Goal: Task Accomplishment & Management: Manage account settings

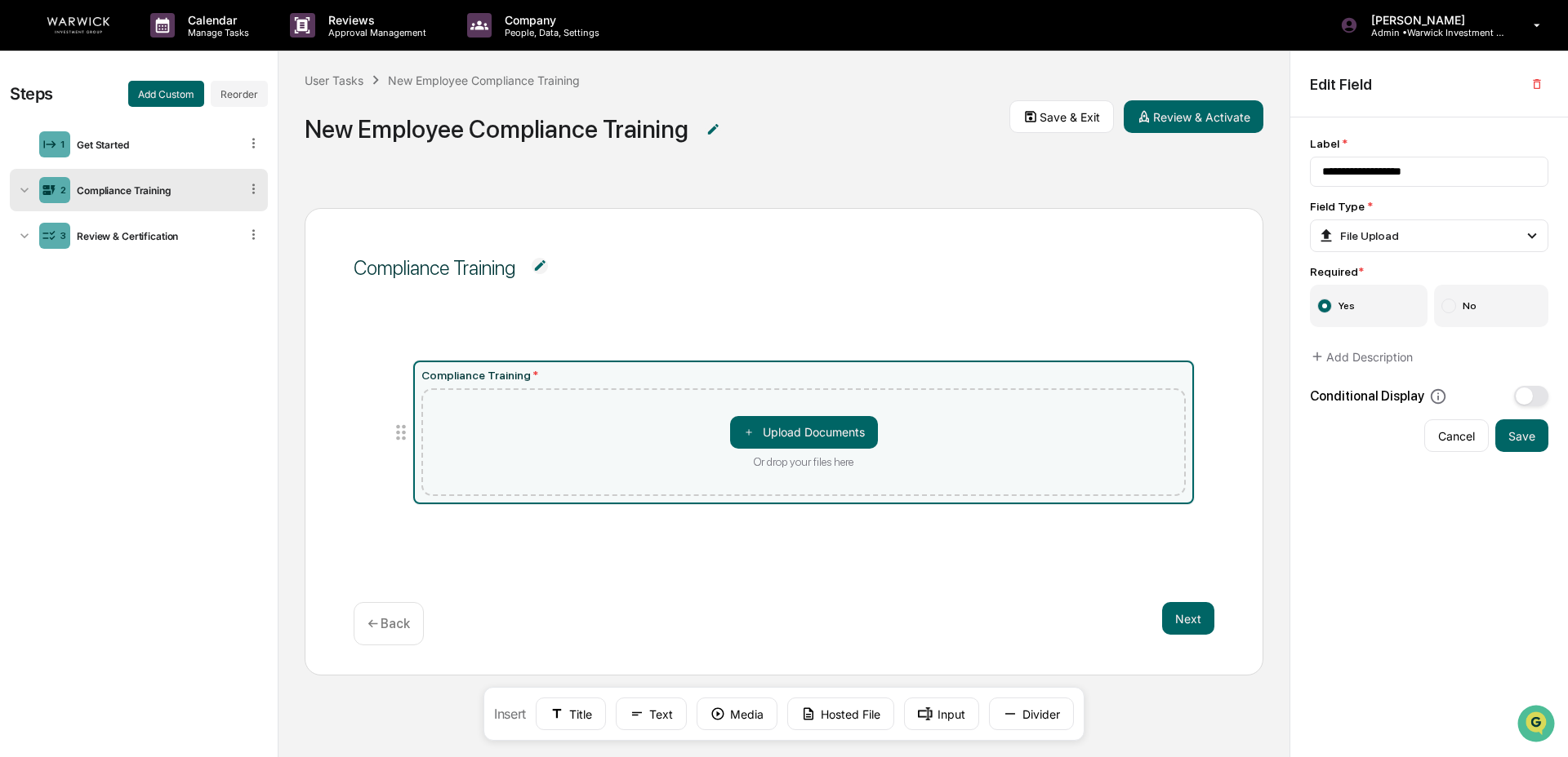
scroll to position [1, 0]
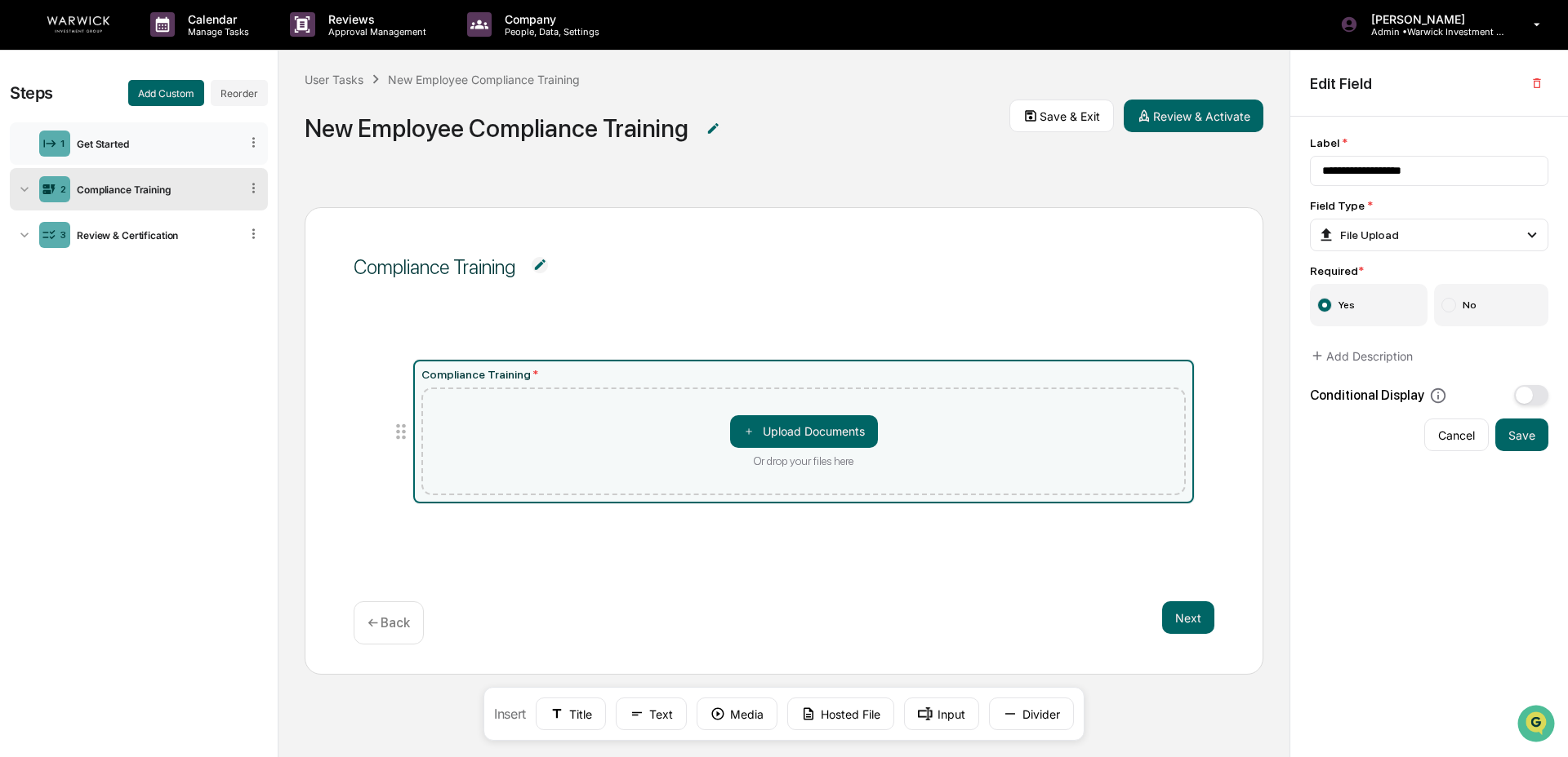
click at [137, 145] on div "Get Started" at bounding box center [154, 144] width 169 height 12
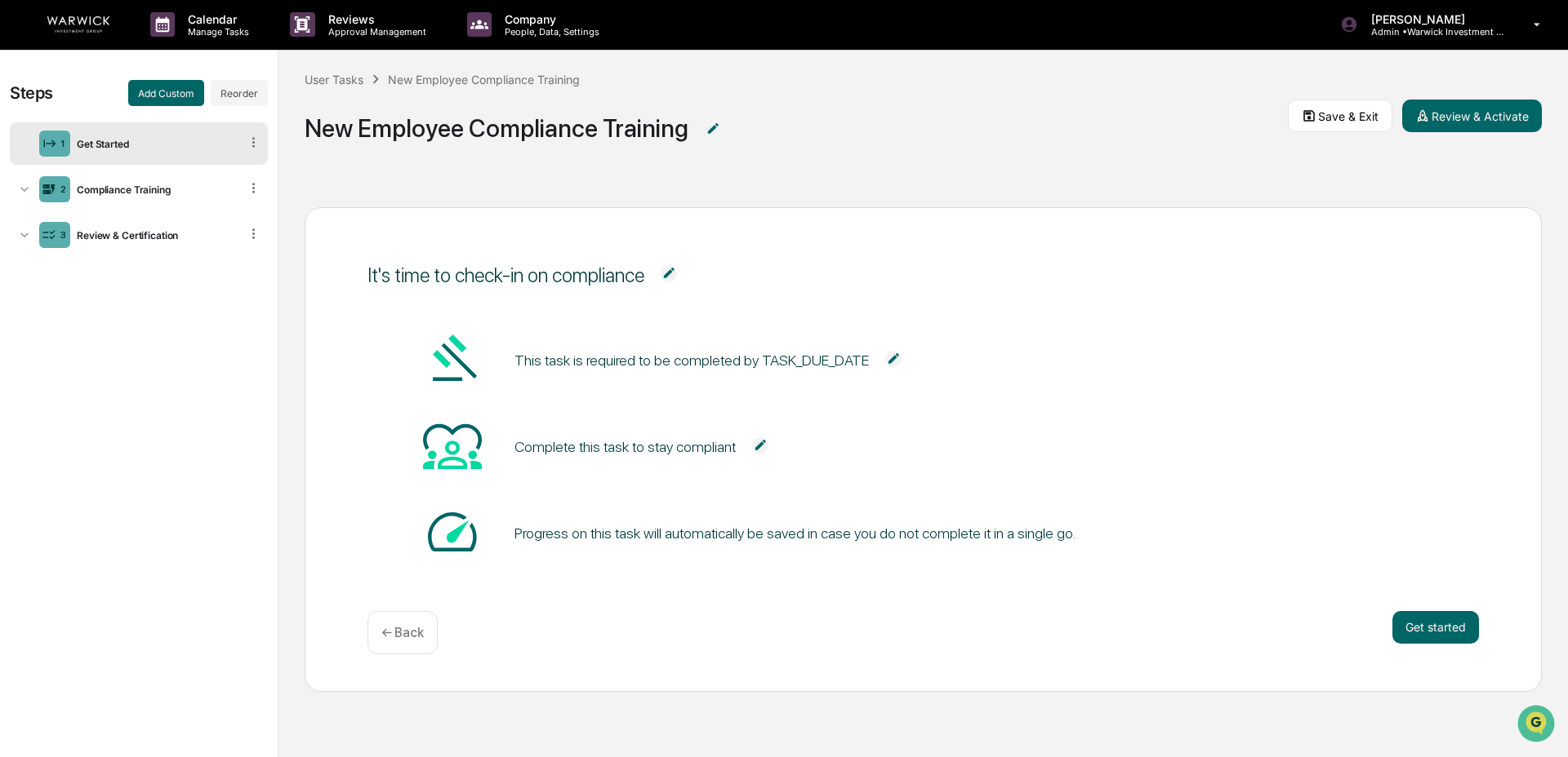
click at [163, 135] on div "1 Get Started" at bounding box center [138, 143] width 258 height 42
click at [155, 199] on div "2 Compliance Training" at bounding box center [138, 189] width 258 height 42
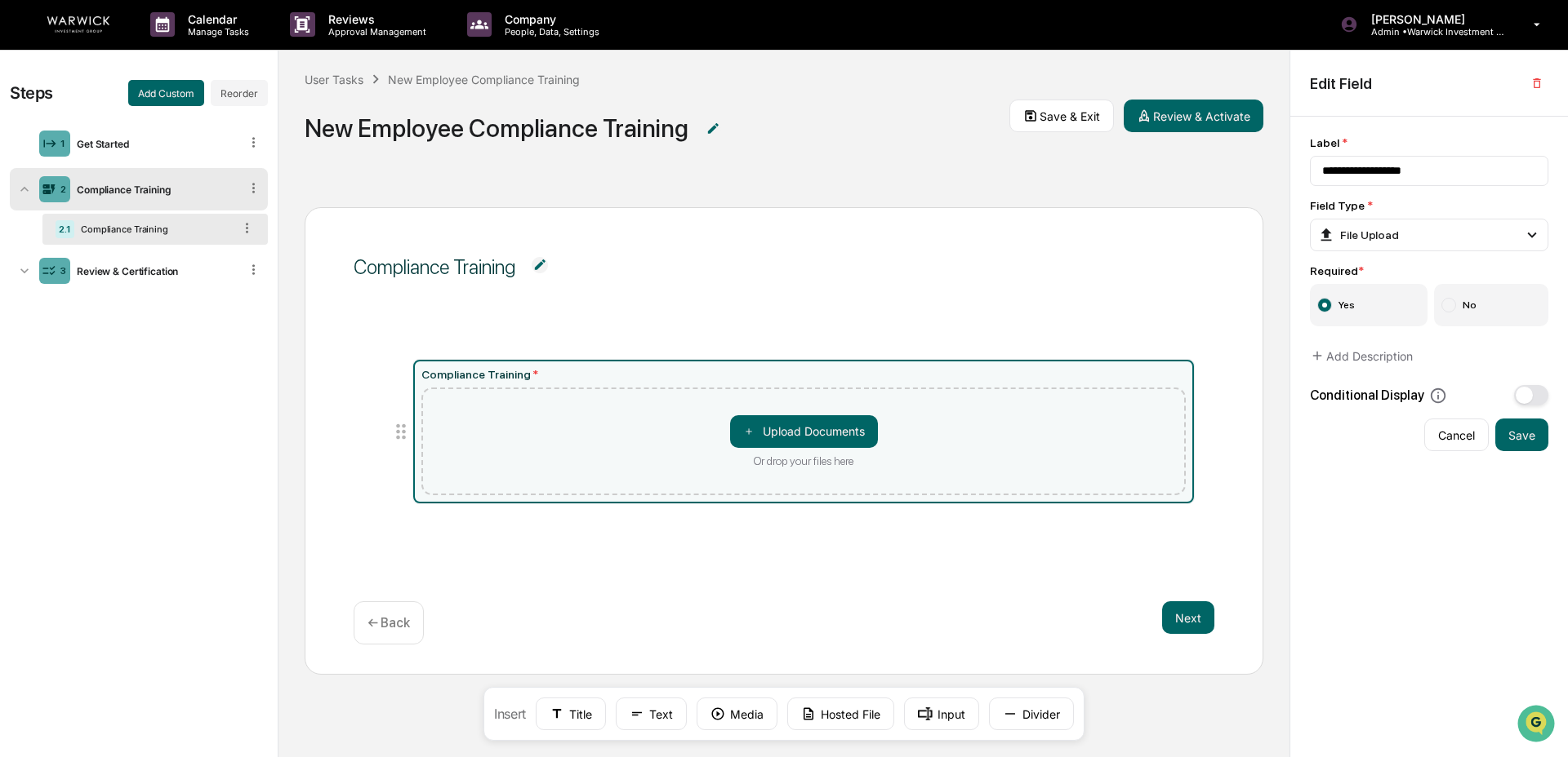
click at [642, 397] on div "＋ Upload Documents Or drop your files here" at bounding box center [804, 442] width 765 height 108
click at [637, 360] on div "Compliance Training * ＋ Upload Documents Or drop your files here" at bounding box center [804, 432] width 781 height 144
click at [407, 439] on icon at bounding box center [401, 431] width 23 height 23
click at [1217, 79] on icon "button" at bounding box center [1536, 82] width 8 height 9
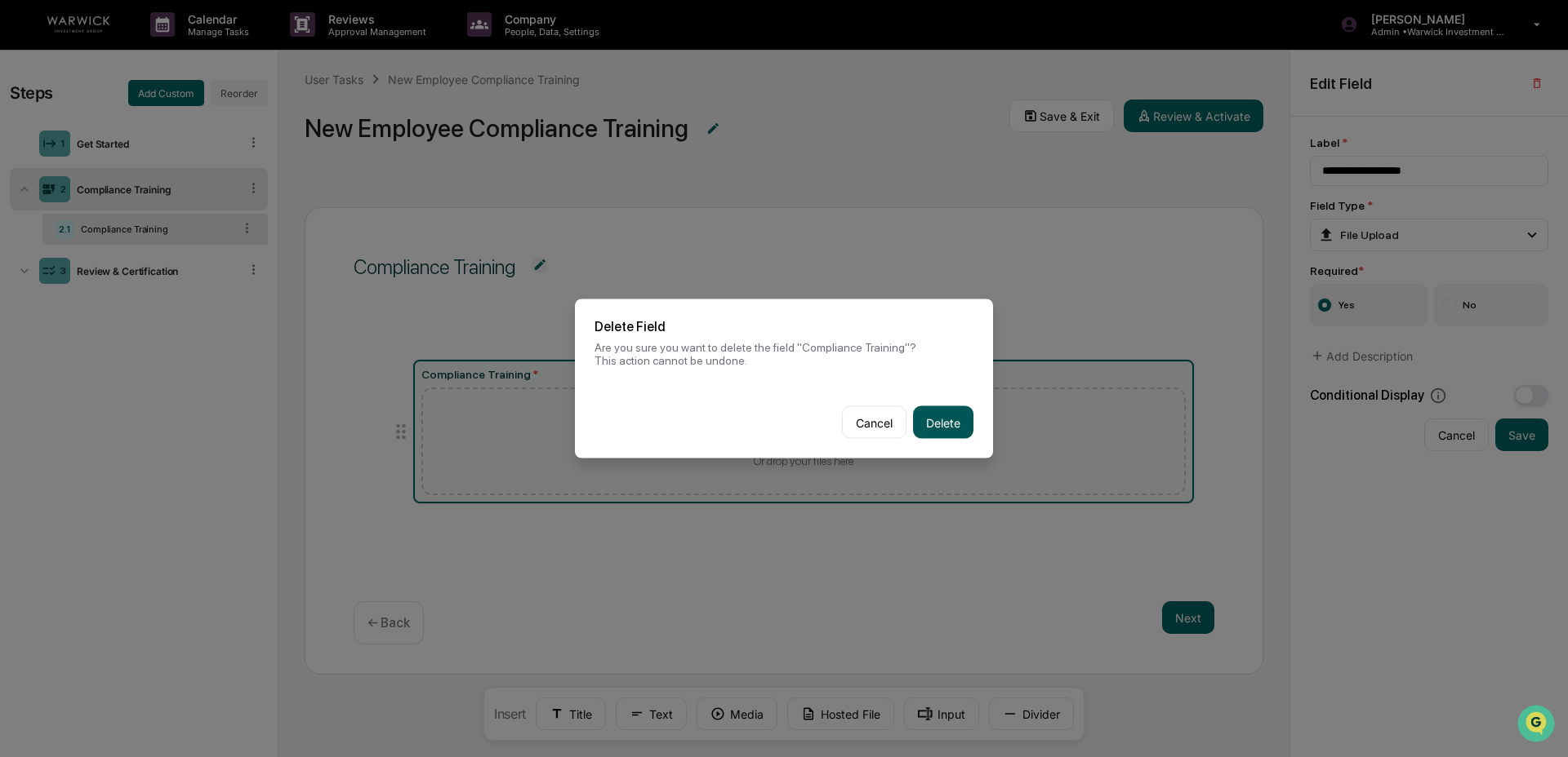
click at [953, 435] on button "Delete" at bounding box center [943, 423] width 60 height 33
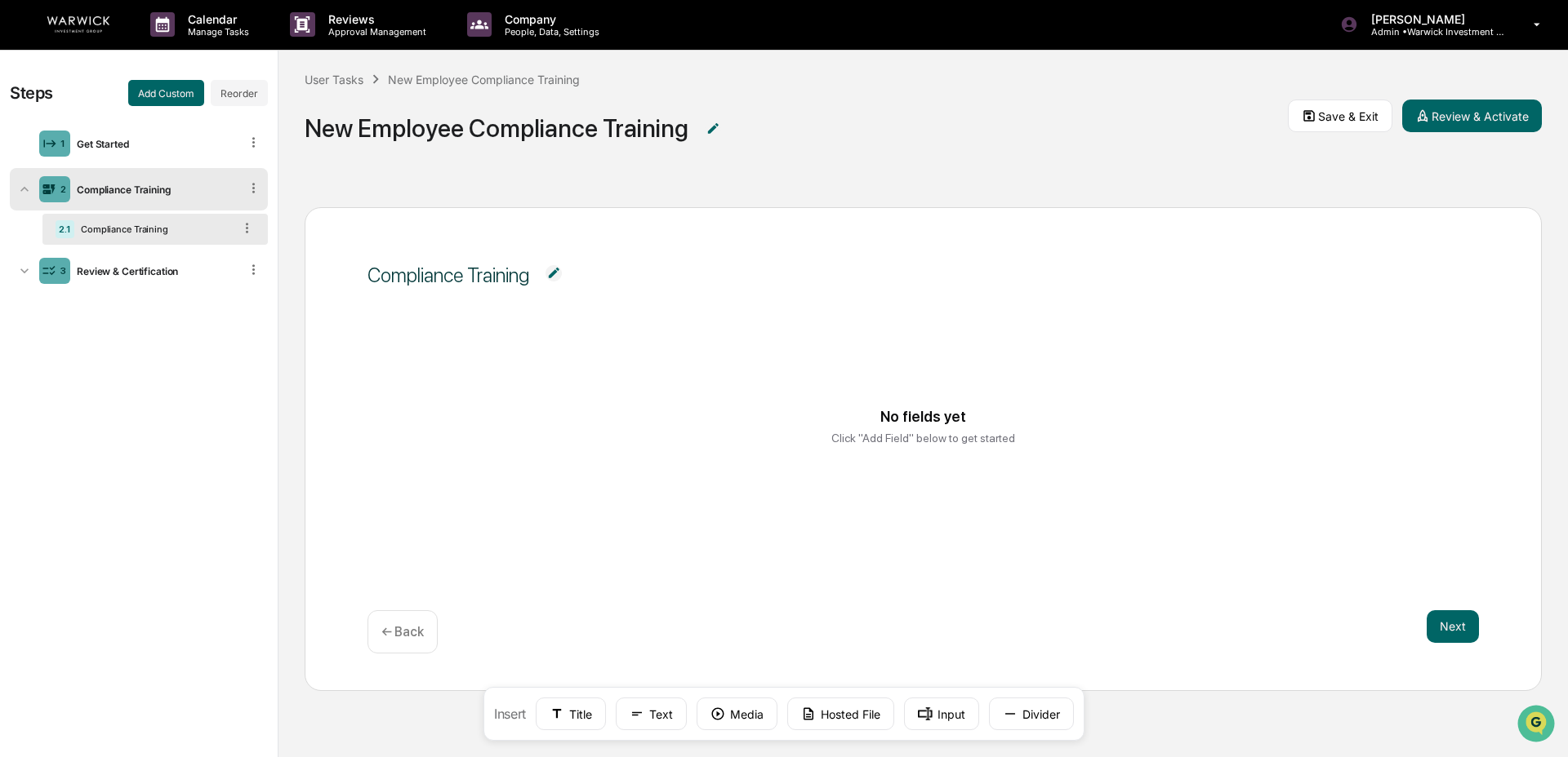
click at [517, 577] on div "Insert Title Text Media Hosted File Input Divider" at bounding box center [784, 713] width 601 height 54
drag, startPoint x: 748, startPoint y: 604, endPoint x: 850, endPoint y: 497, distance: 147.8
click at [748, 577] on div "Compliance Training No fields yet Click "Add Field" below to get started Next ←…" at bounding box center [923, 449] width 1237 height 484
click at [982, 394] on div "No fields yet Click "Add Field" below to get started" at bounding box center [923, 425] width 1073 height 123
click at [748, 577] on button "Media" at bounding box center [737, 714] width 81 height 33
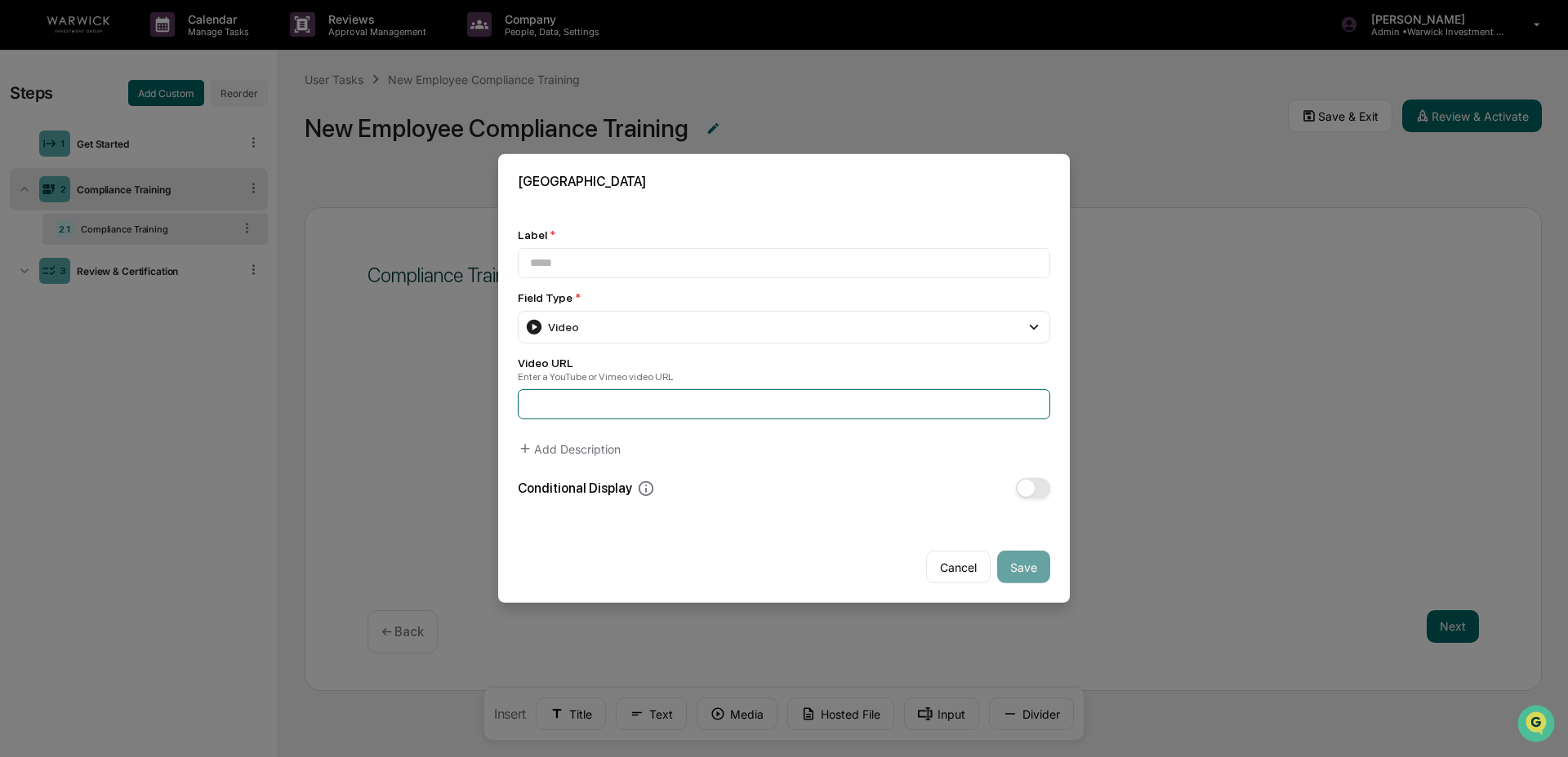
click at [666, 409] on input at bounding box center [783, 404] width 533 height 30
click at [627, 259] on input at bounding box center [783, 262] width 533 height 30
click at [1033, 332] on icon at bounding box center [1034, 327] width 18 height 18
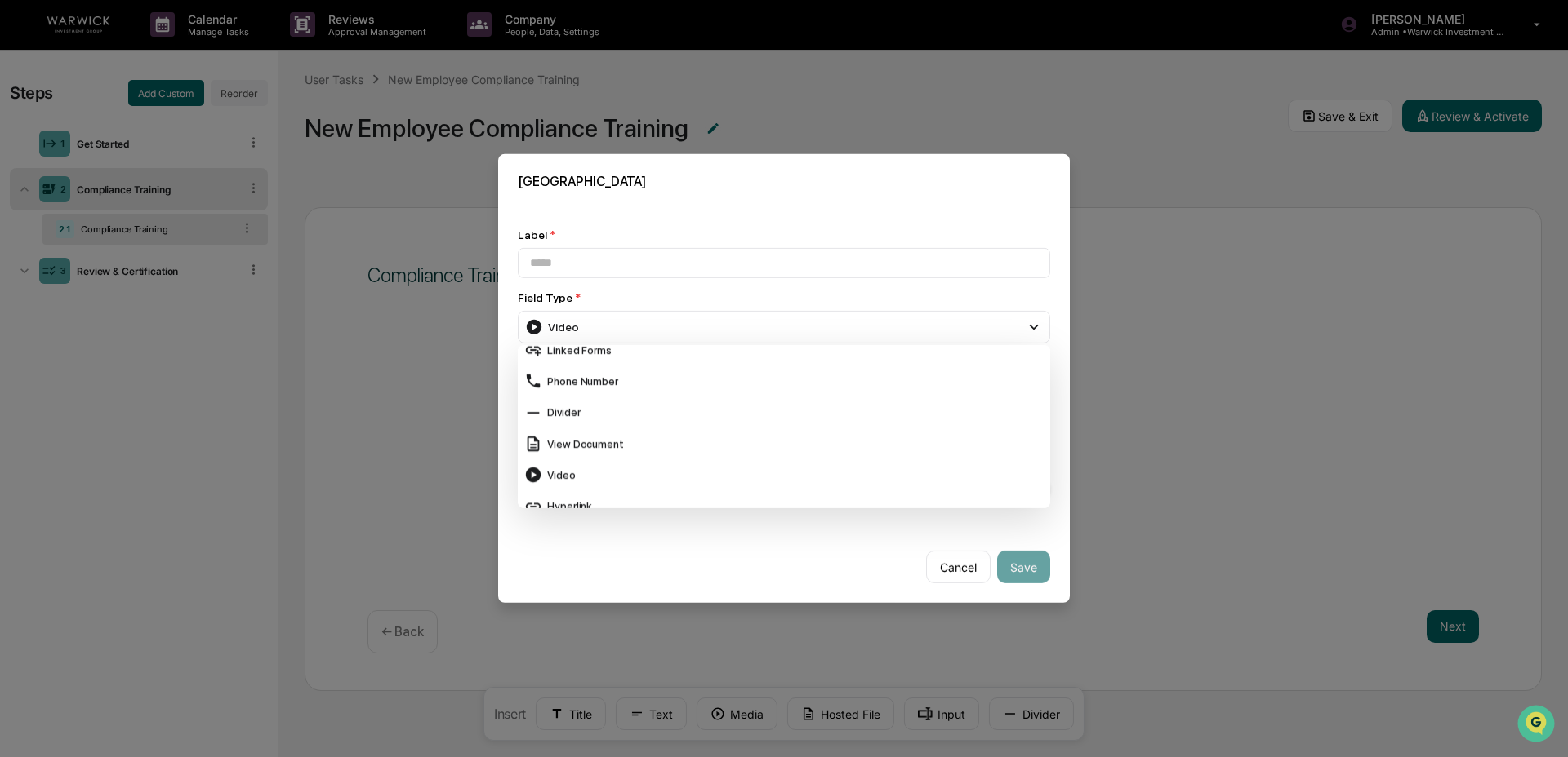
scroll to position [681, 0]
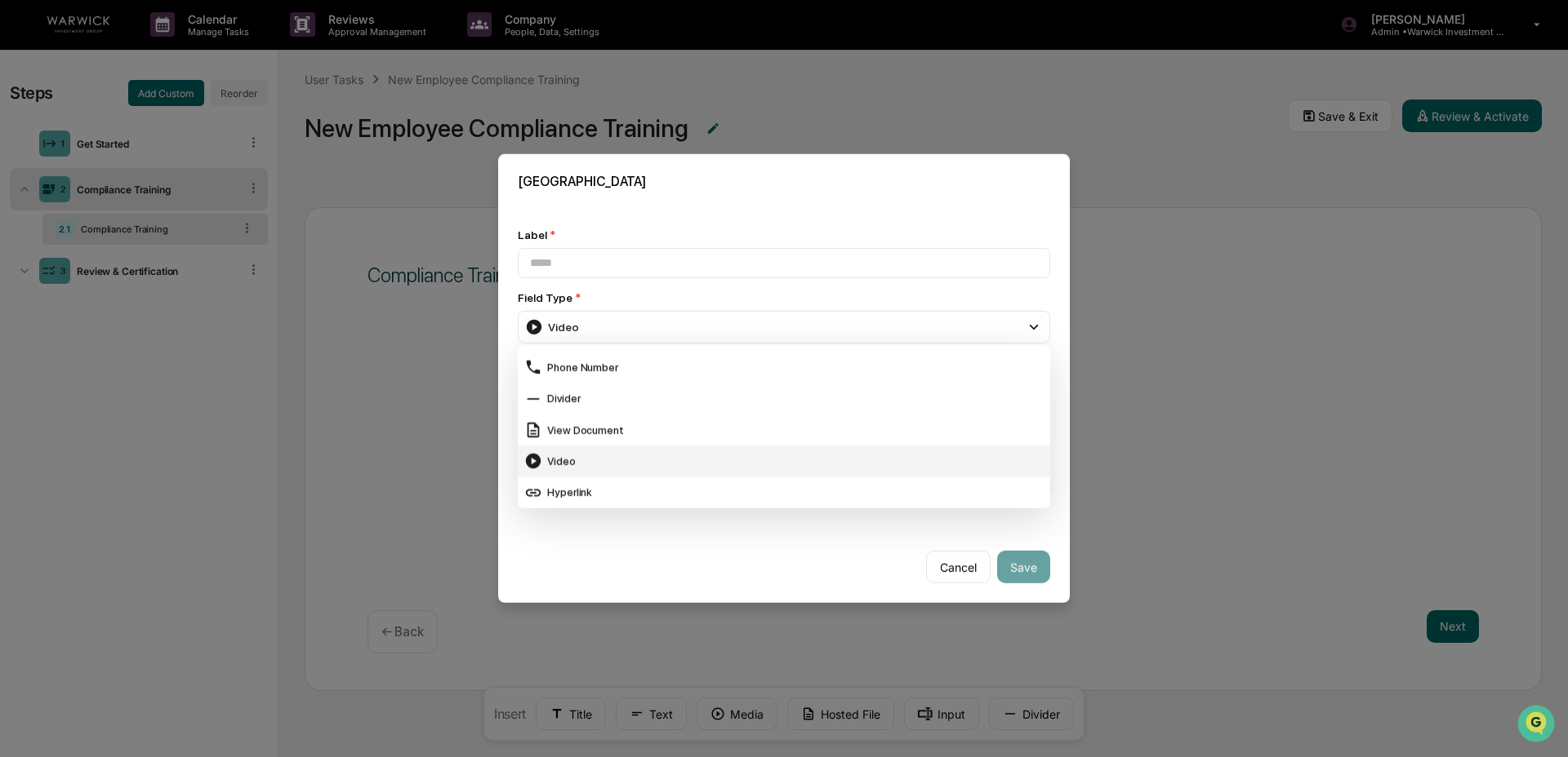
click at [685, 454] on div "Video" at bounding box center [783, 460] width 519 height 18
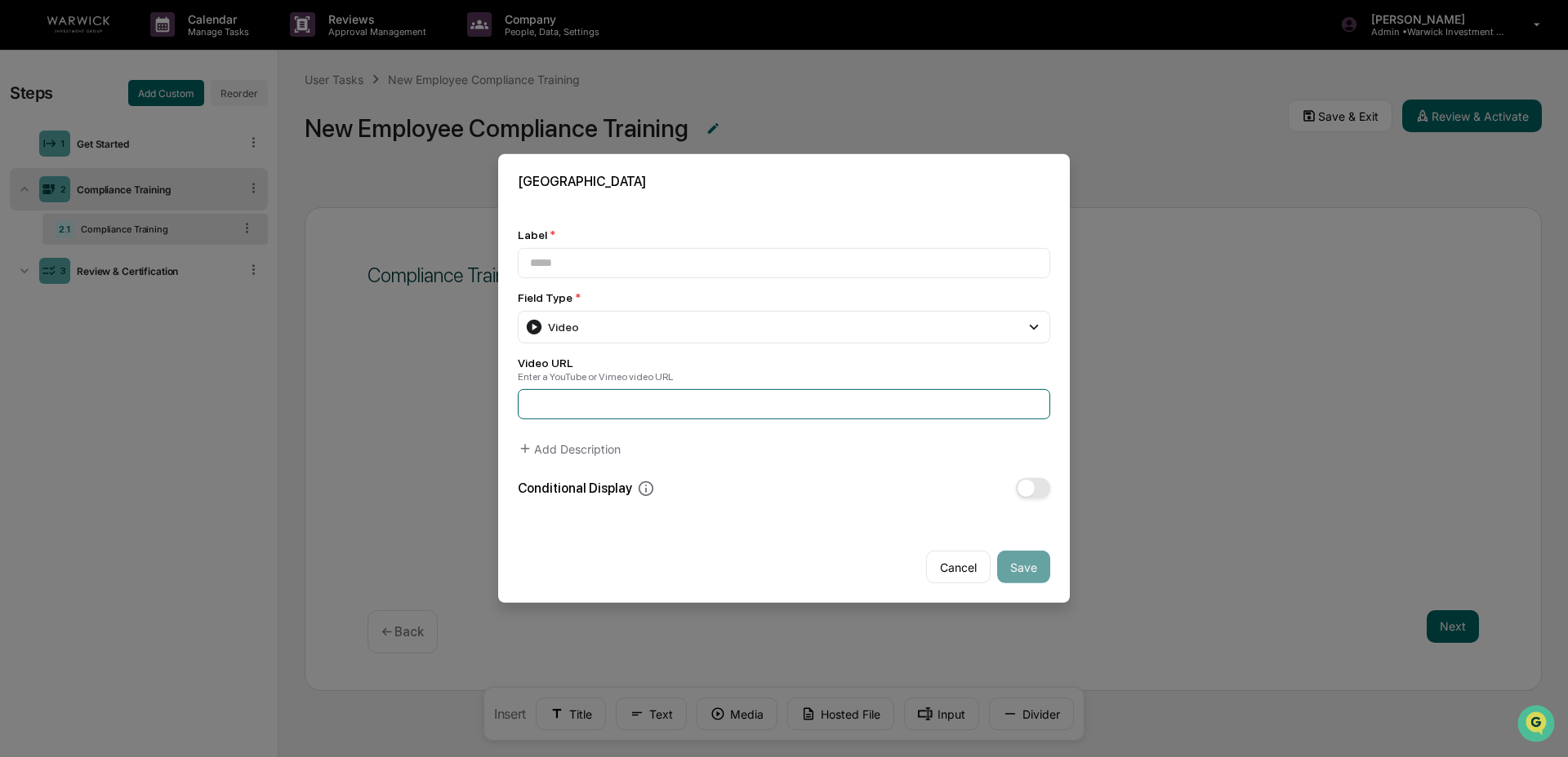
click at [651, 418] on input at bounding box center [783, 404] width 533 height 30
click at [960, 571] on button "Cancel" at bounding box center [957, 568] width 64 height 33
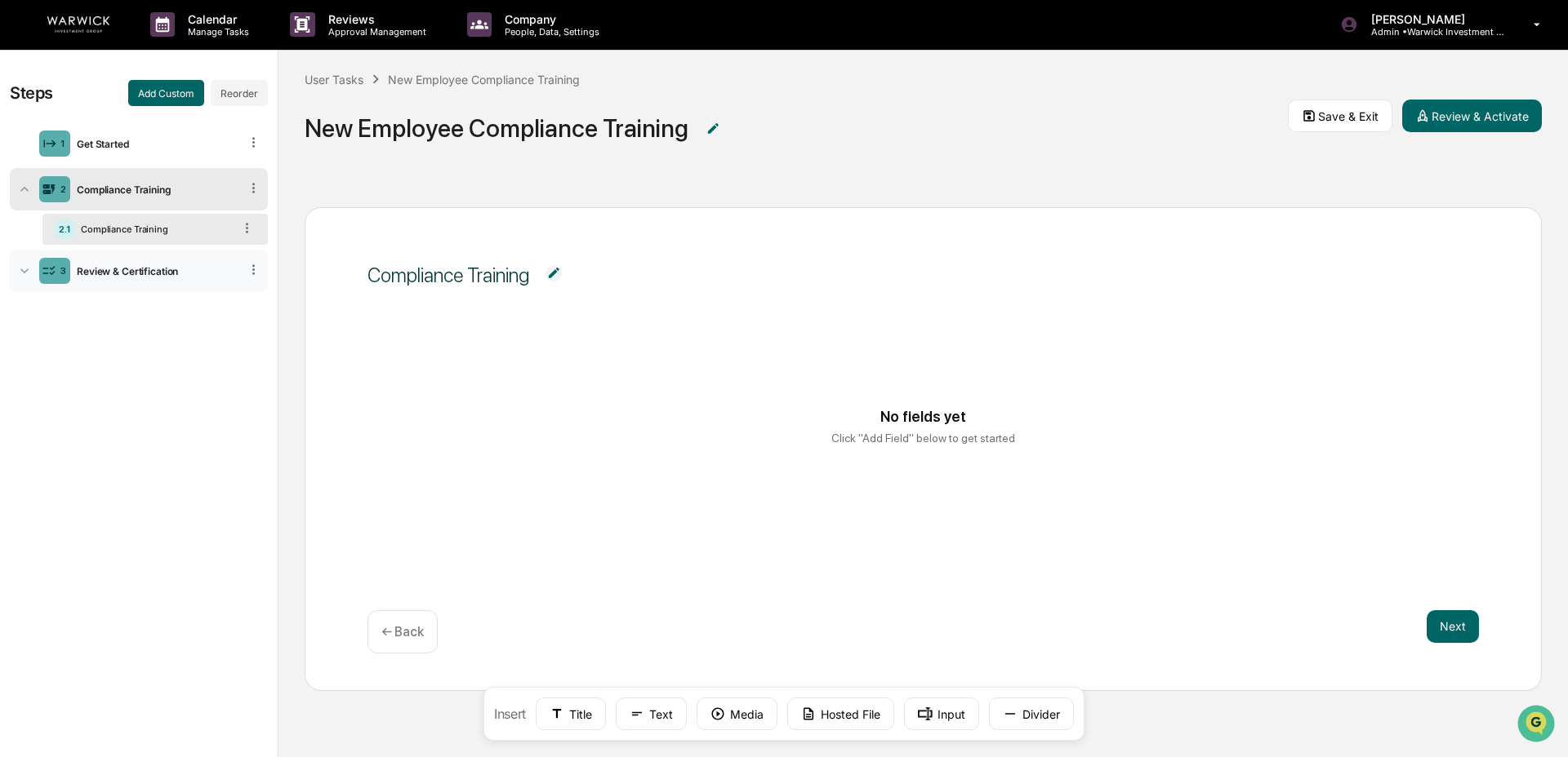
click at [136, 273] on div "Review & Certification" at bounding box center [154, 271] width 169 height 12
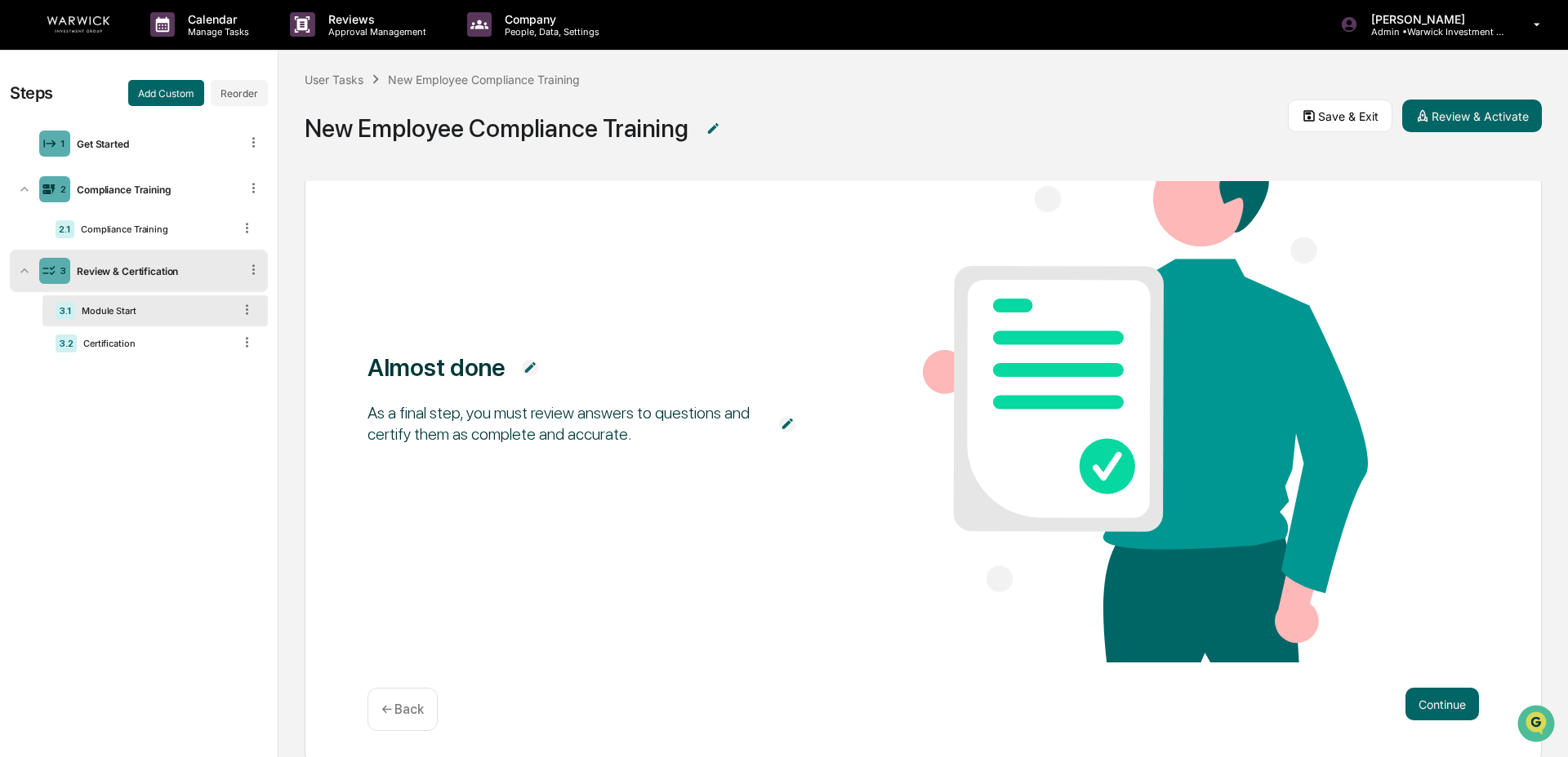
scroll to position [161, 0]
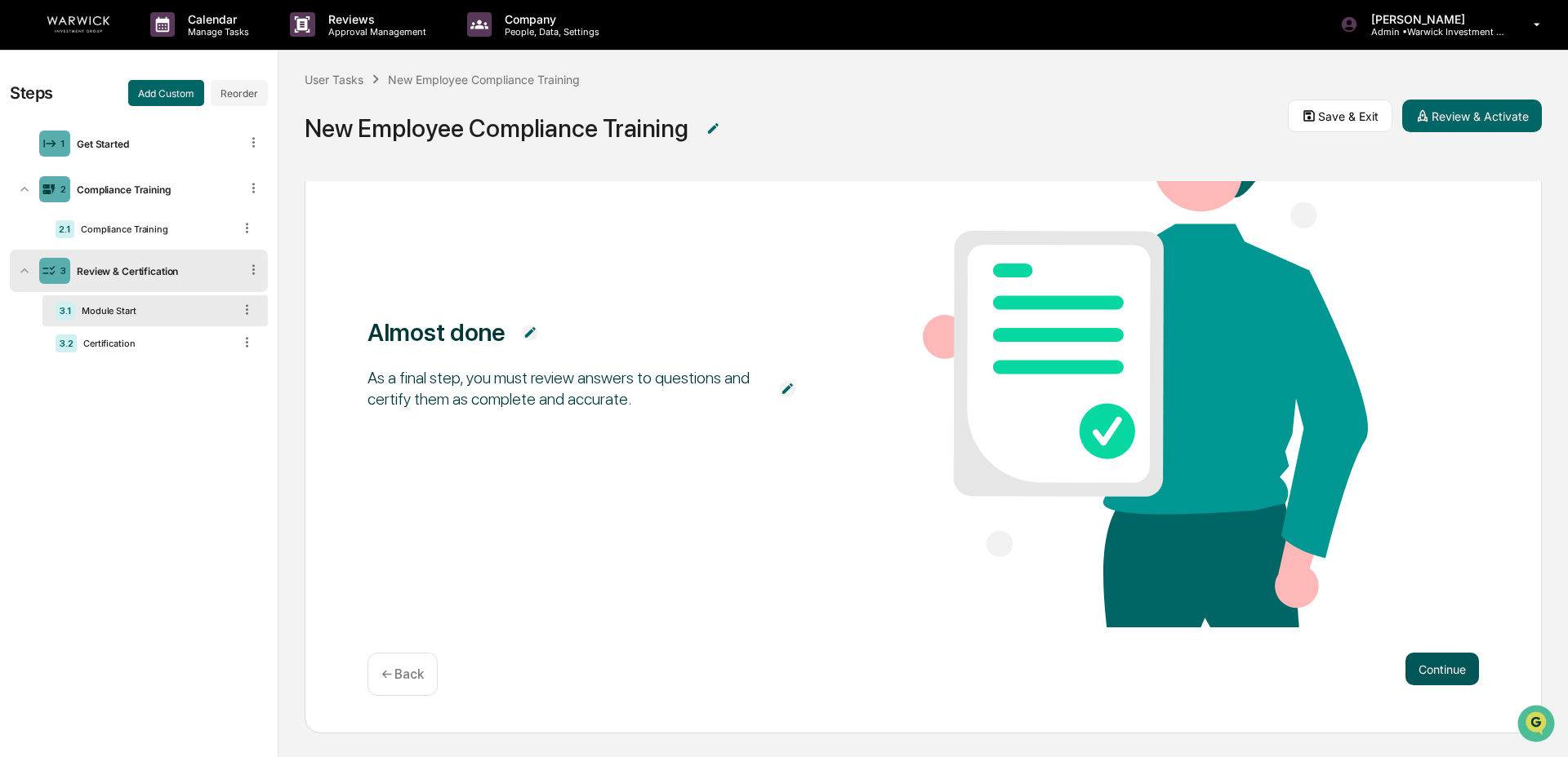
click at [1217, 577] on button "Continue" at bounding box center [1442, 670] width 74 height 33
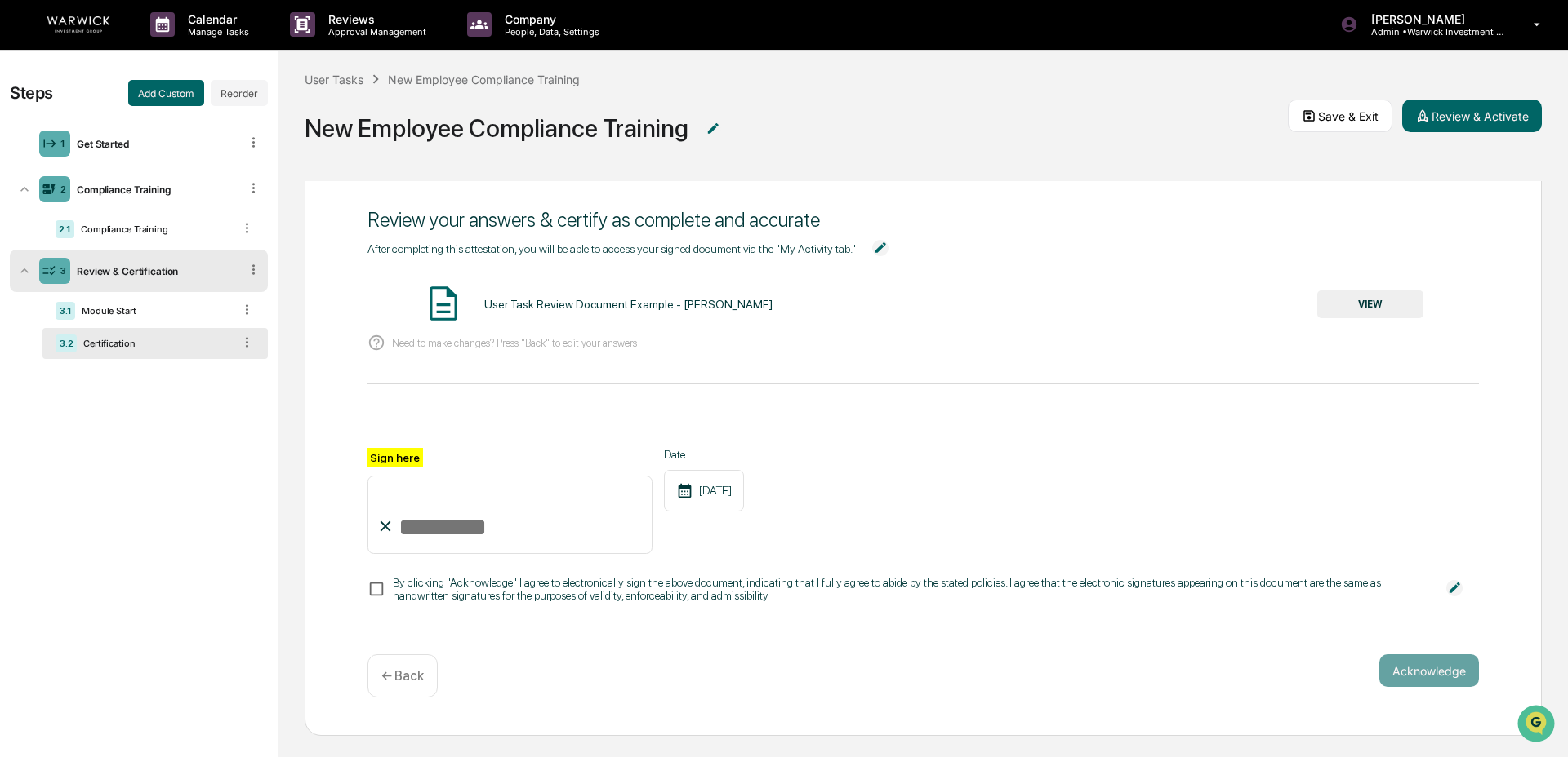
scroll to position [43, 0]
click at [118, 181] on div "2 Compliance Training" at bounding box center [138, 189] width 258 height 42
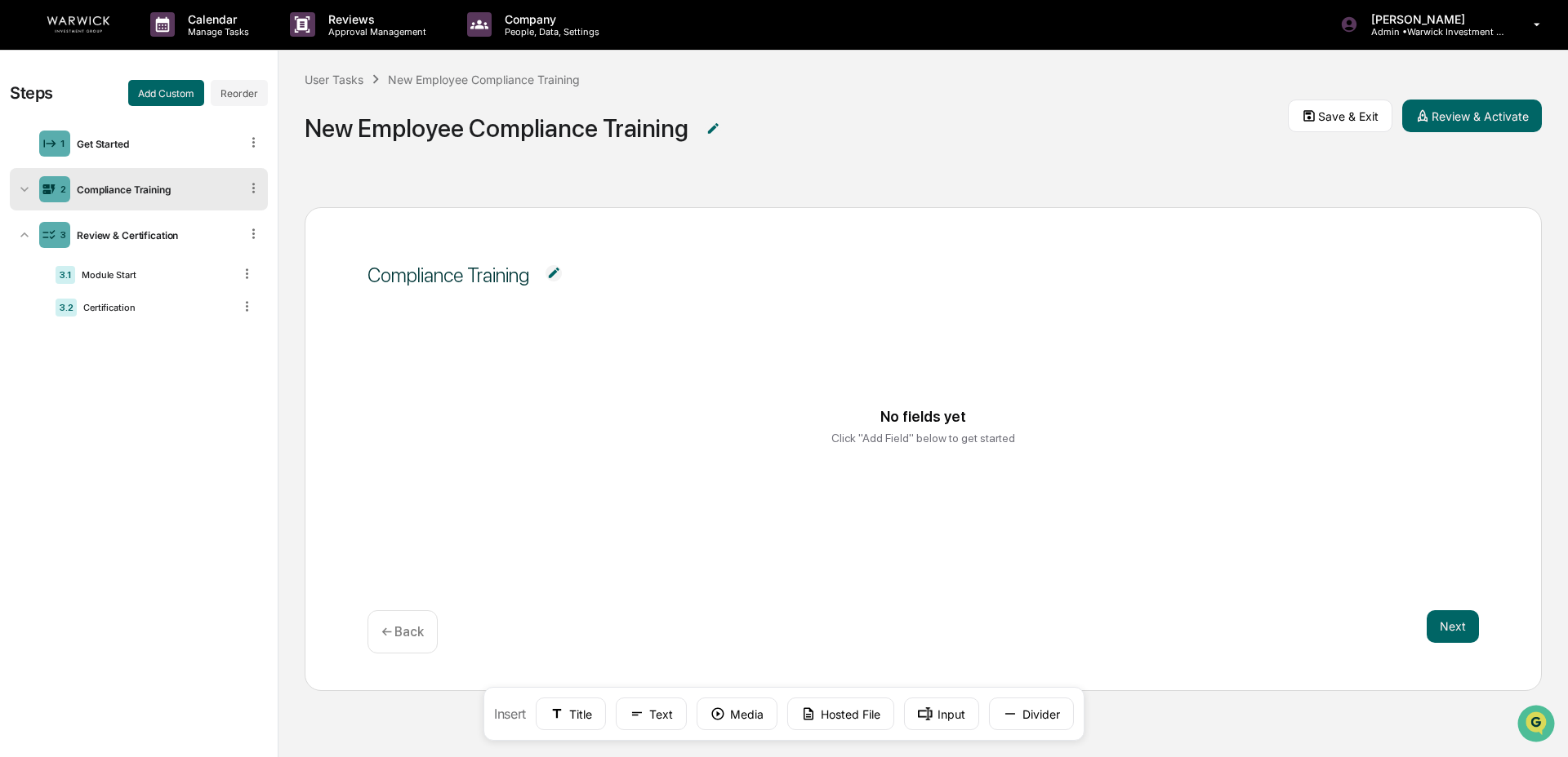
scroll to position [0, 0]
click at [847, 577] on button "Hosted File" at bounding box center [841, 714] width 107 height 33
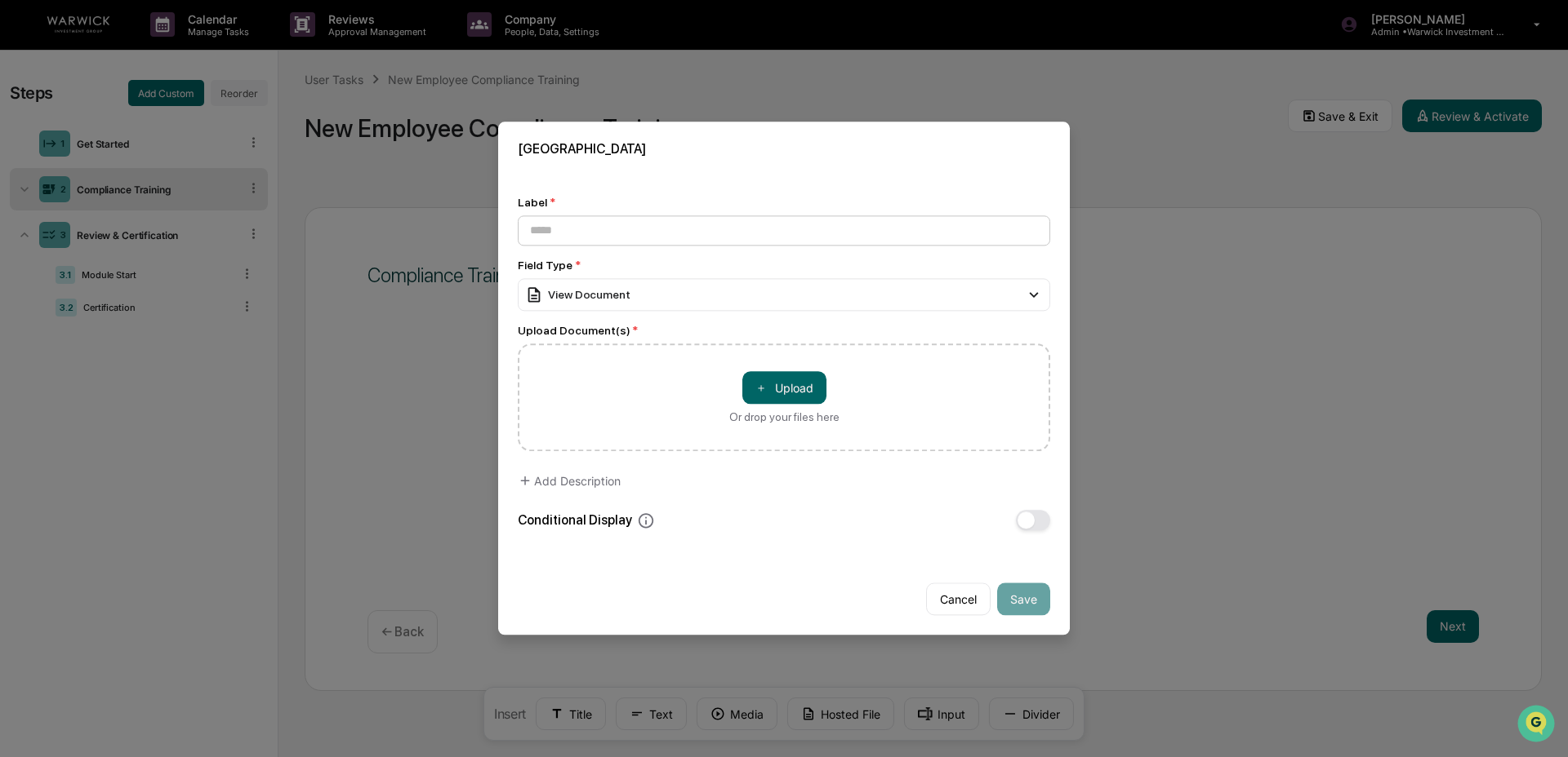
click at [620, 229] on input at bounding box center [783, 230] width 533 height 30
type input "**********"
click at [757, 381] on span "＋" at bounding box center [760, 388] width 11 height 15
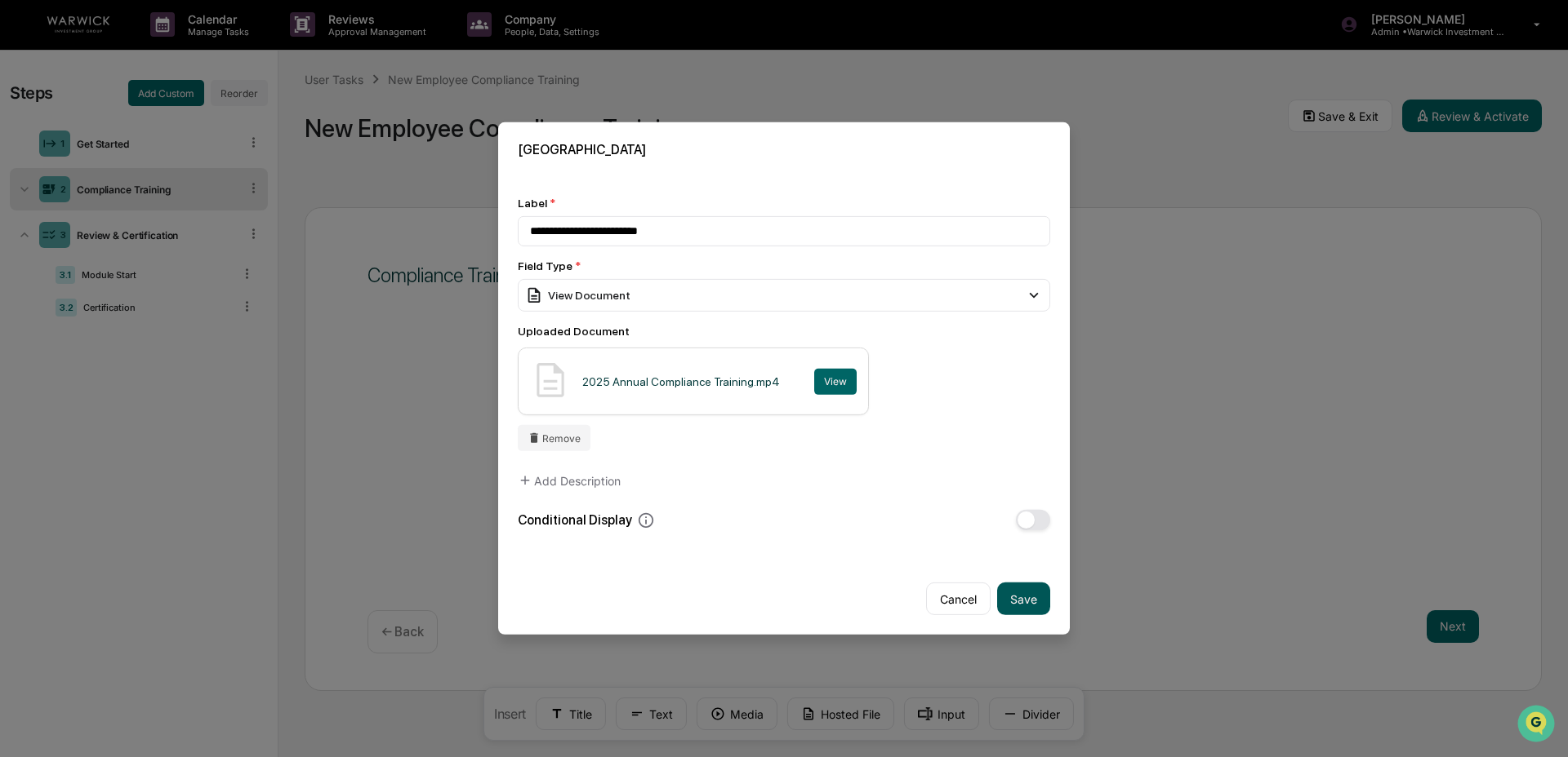
click at [1021, 577] on button "Save" at bounding box center [1023, 599] width 53 height 33
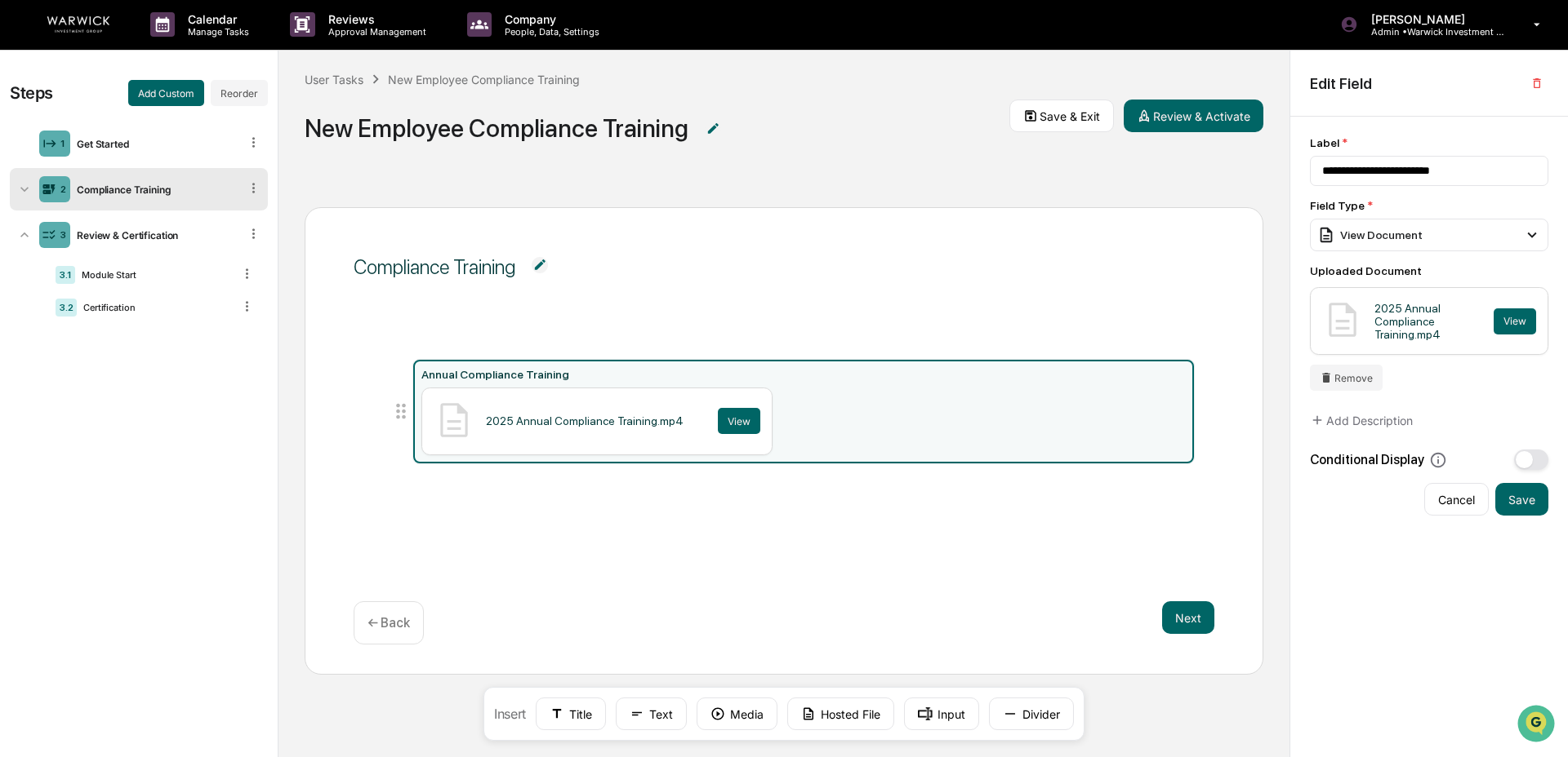
click at [747, 538] on div "Annual Compliance Training 2025 Annual Compliance Training.mp4 View" at bounding box center [784, 441] width 861 height 202
click at [741, 417] on div "View" at bounding box center [739, 421] width 42 height 26
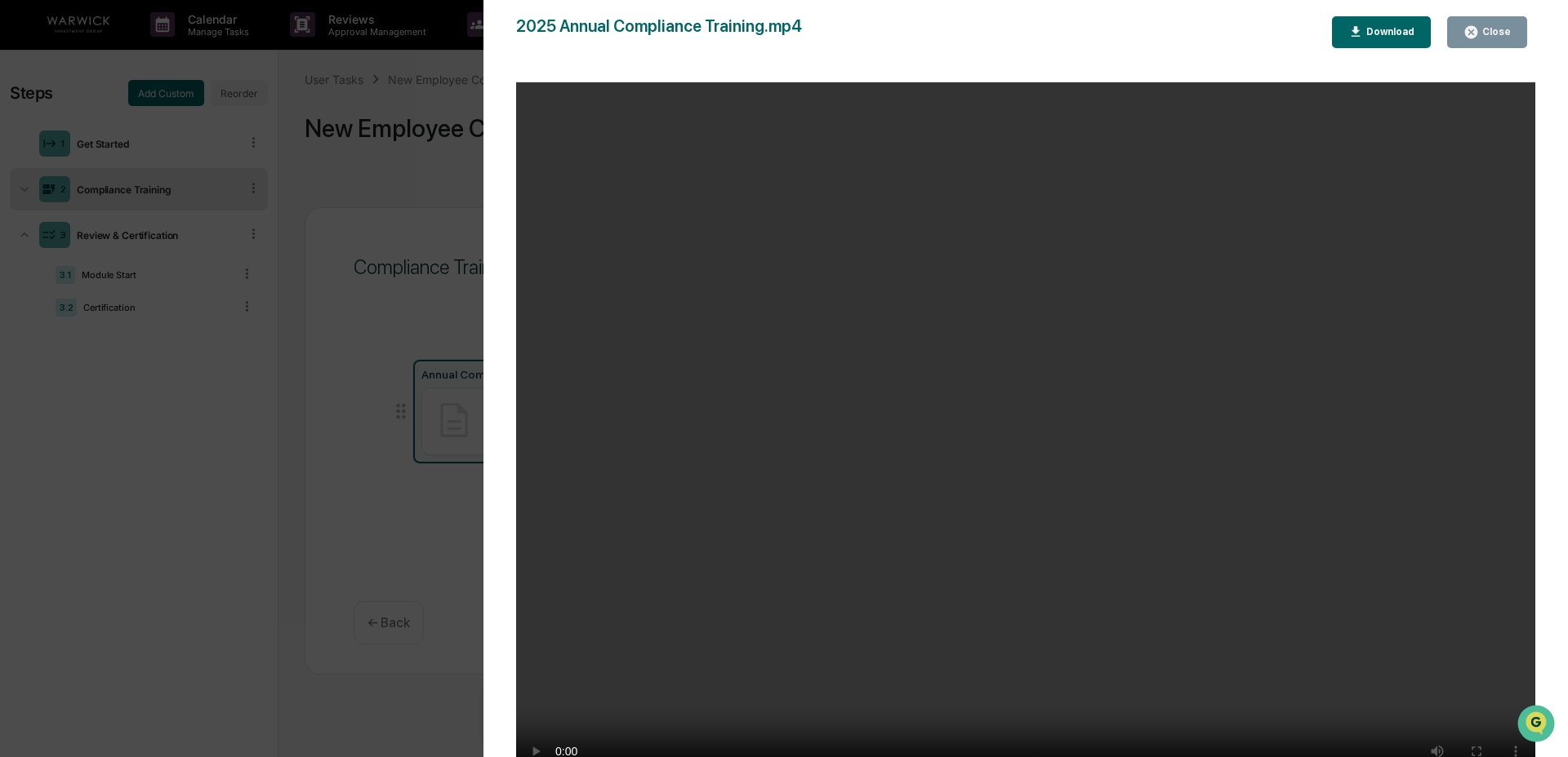
click at [1217, 31] on div "Close" at bounding box center [1494, 31] width 32 height 11
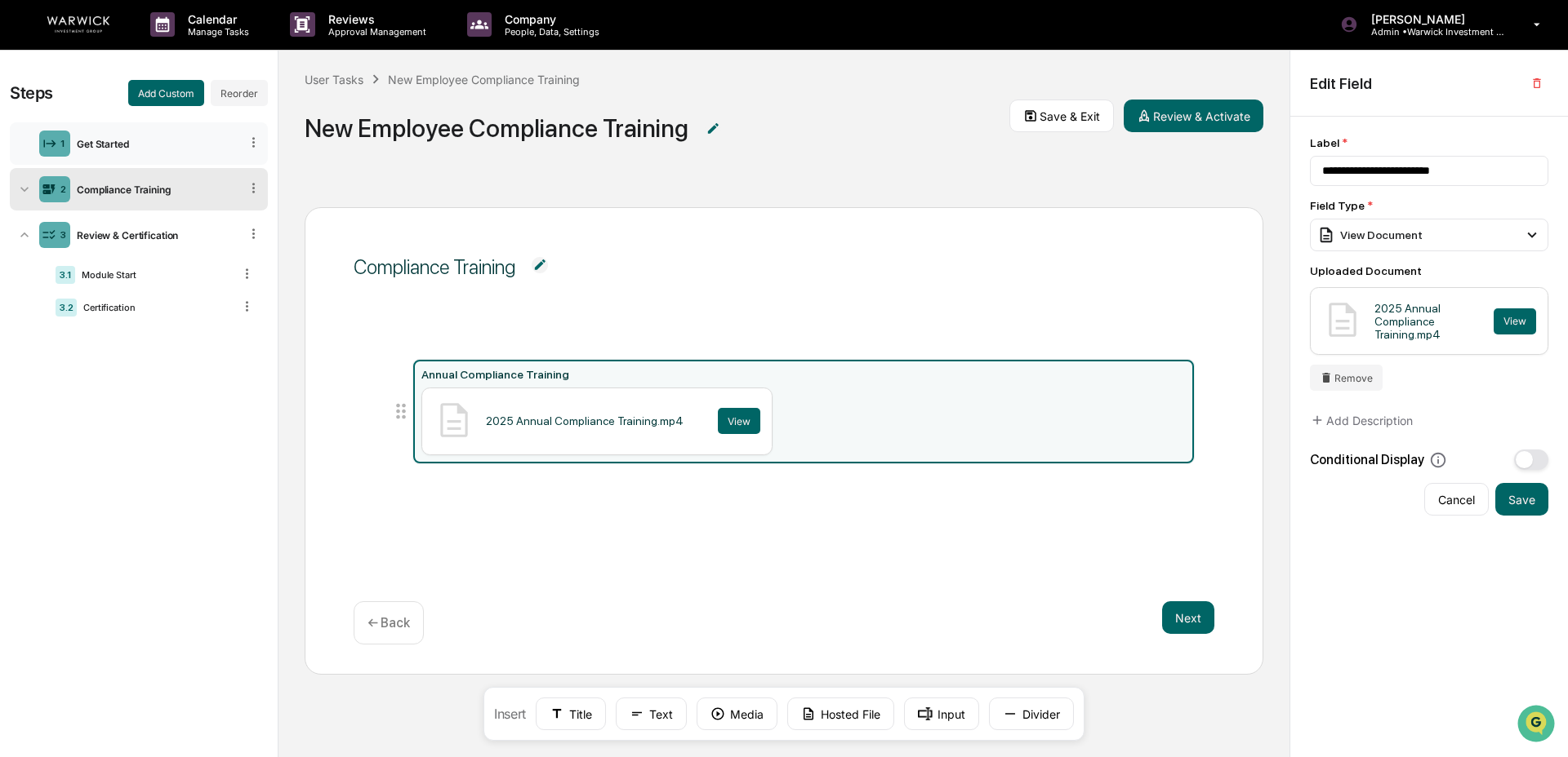
click at [134, 145] on div "Get Started" at bounding box center [154, 144] width 169 height 12
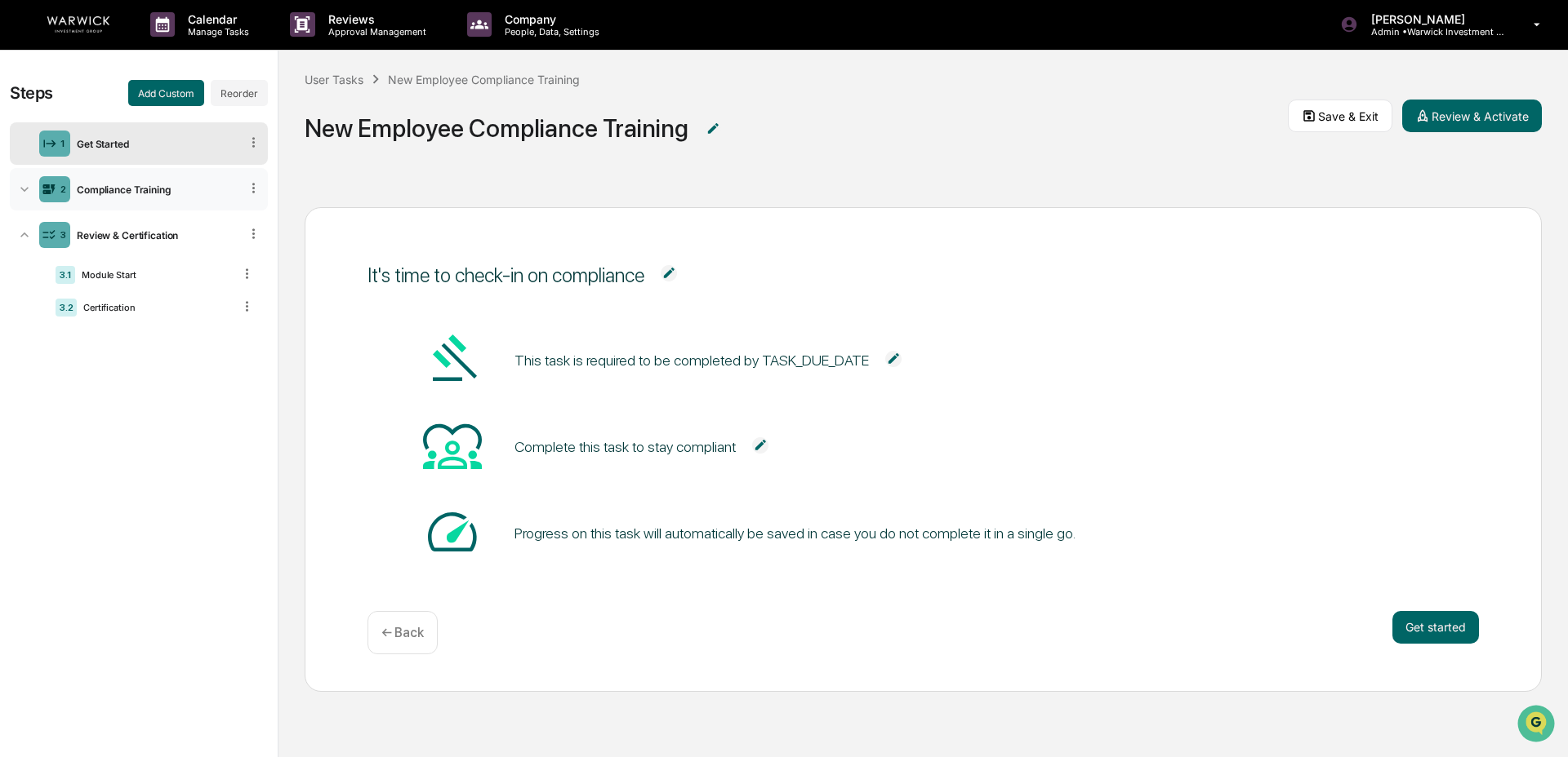
click at [96, 183] on div "Compliance Training" at bounding box center [154, 189] width 169 height 12
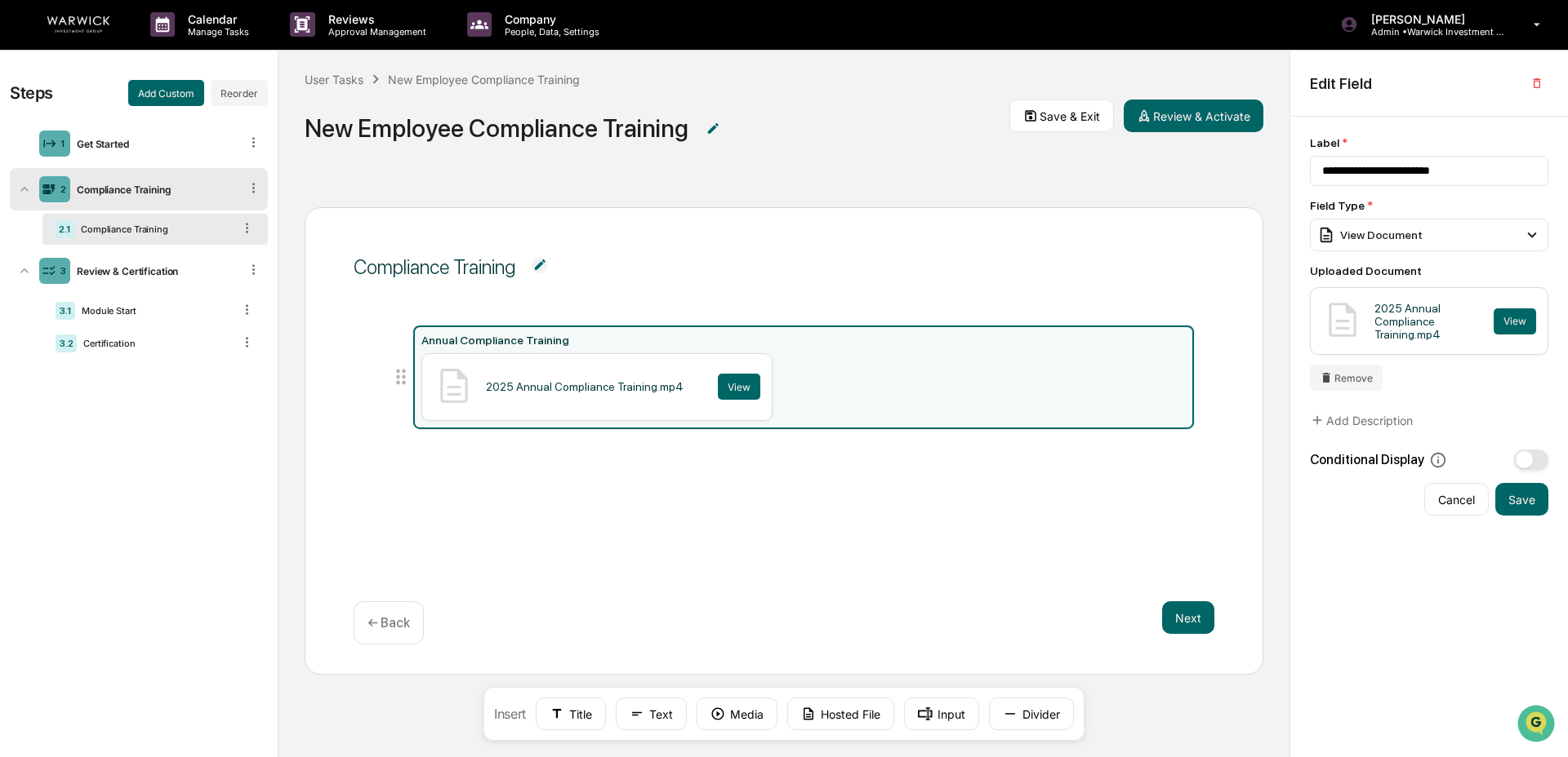
drag, startPoint x: 608, startPoint y: 373, endPoint x: 579, endPoint y: 339, distance: 44.7
click at [579, 339] on div "Annual Compliance Training" at bounding box center [804, 339] width 765 height 13
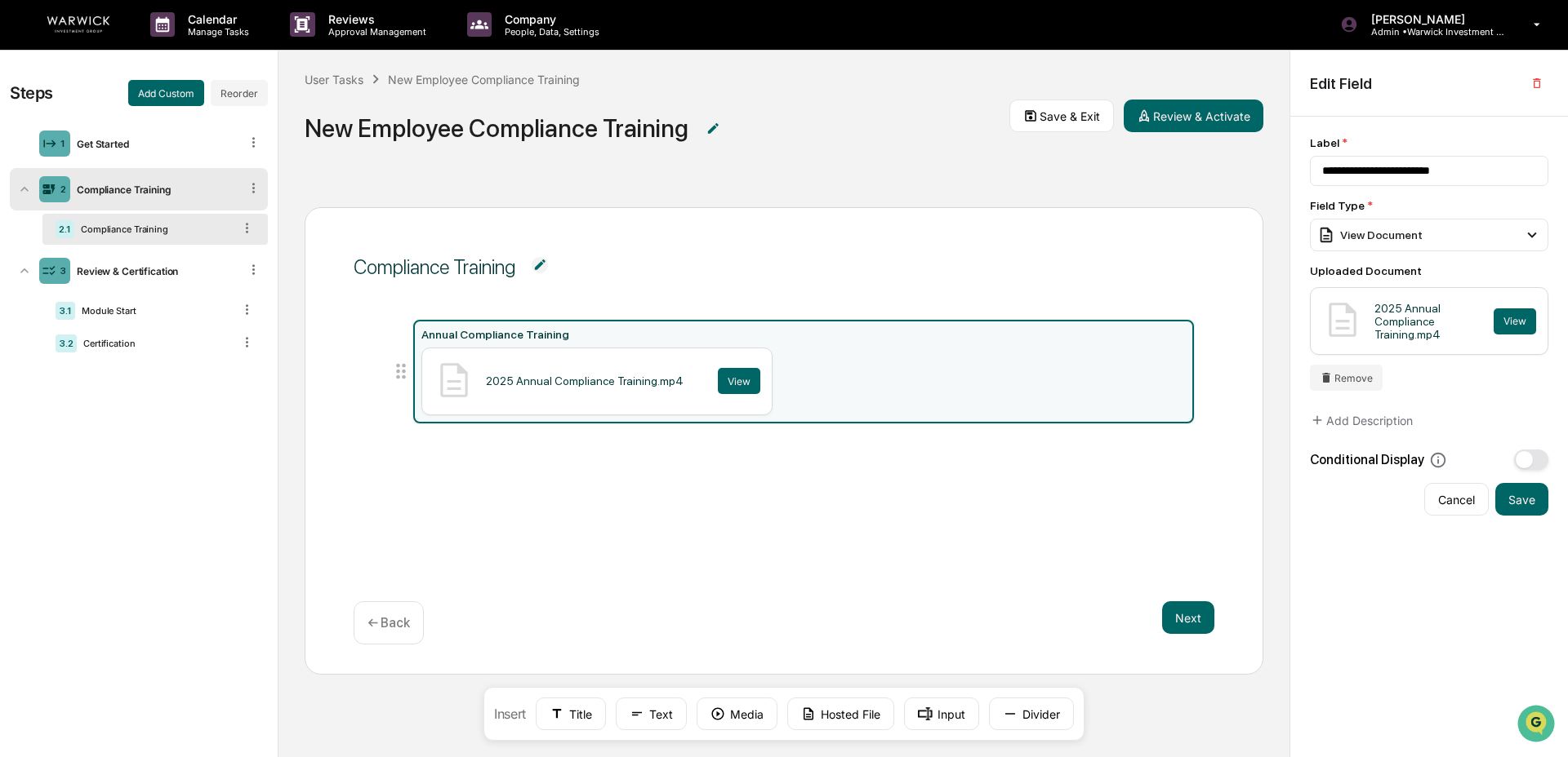
drag, startPoint x: 396, startPoint y: 412, endPoint x: 399, endPoint y: 375, distance: 37.1
click at [399, 375] on icon at bounding box center [401, 371] width 23 height 23
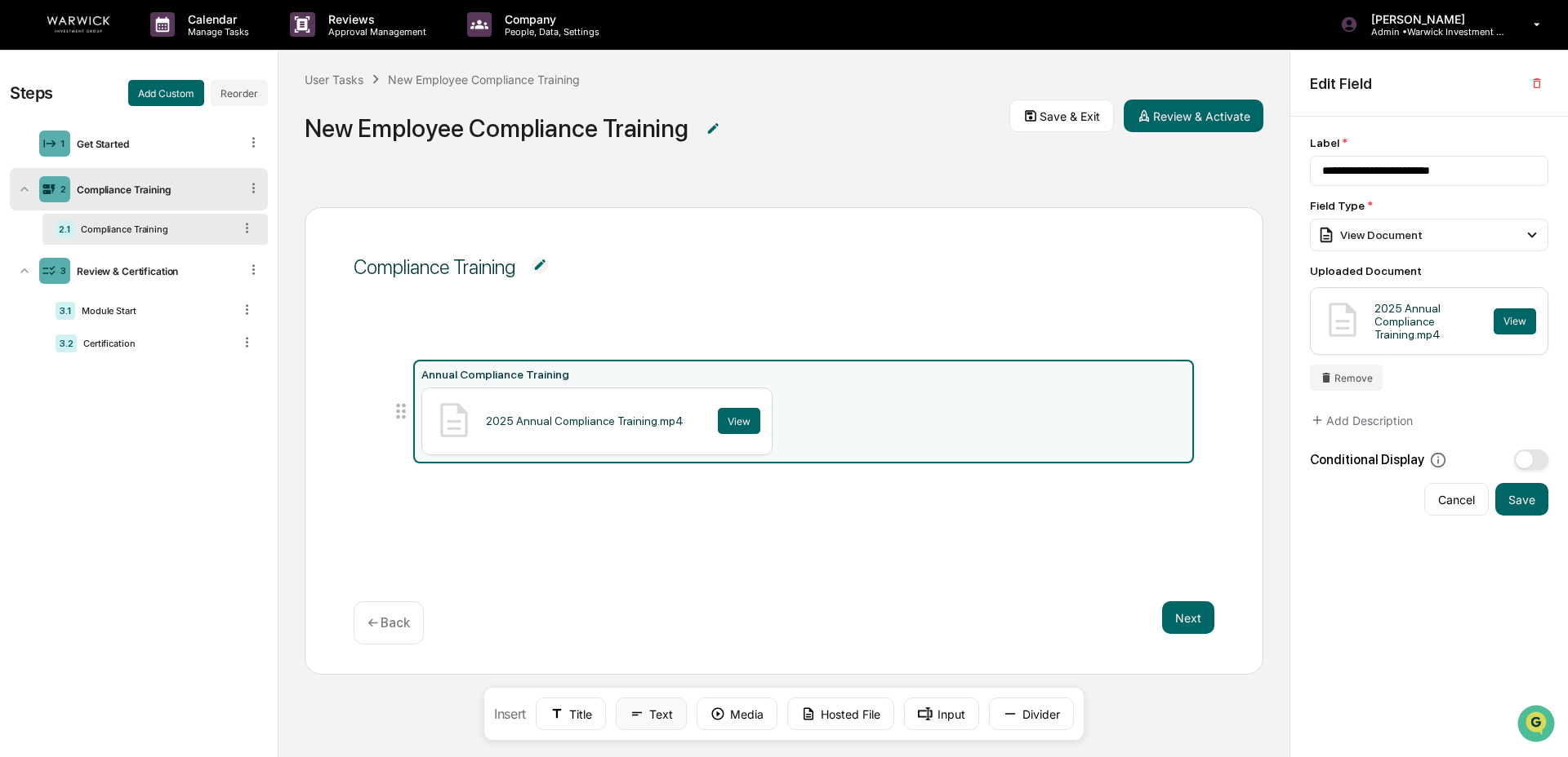
click at [661, 577] on button "Text" at bounding box center [651, 714] width 71 height 33
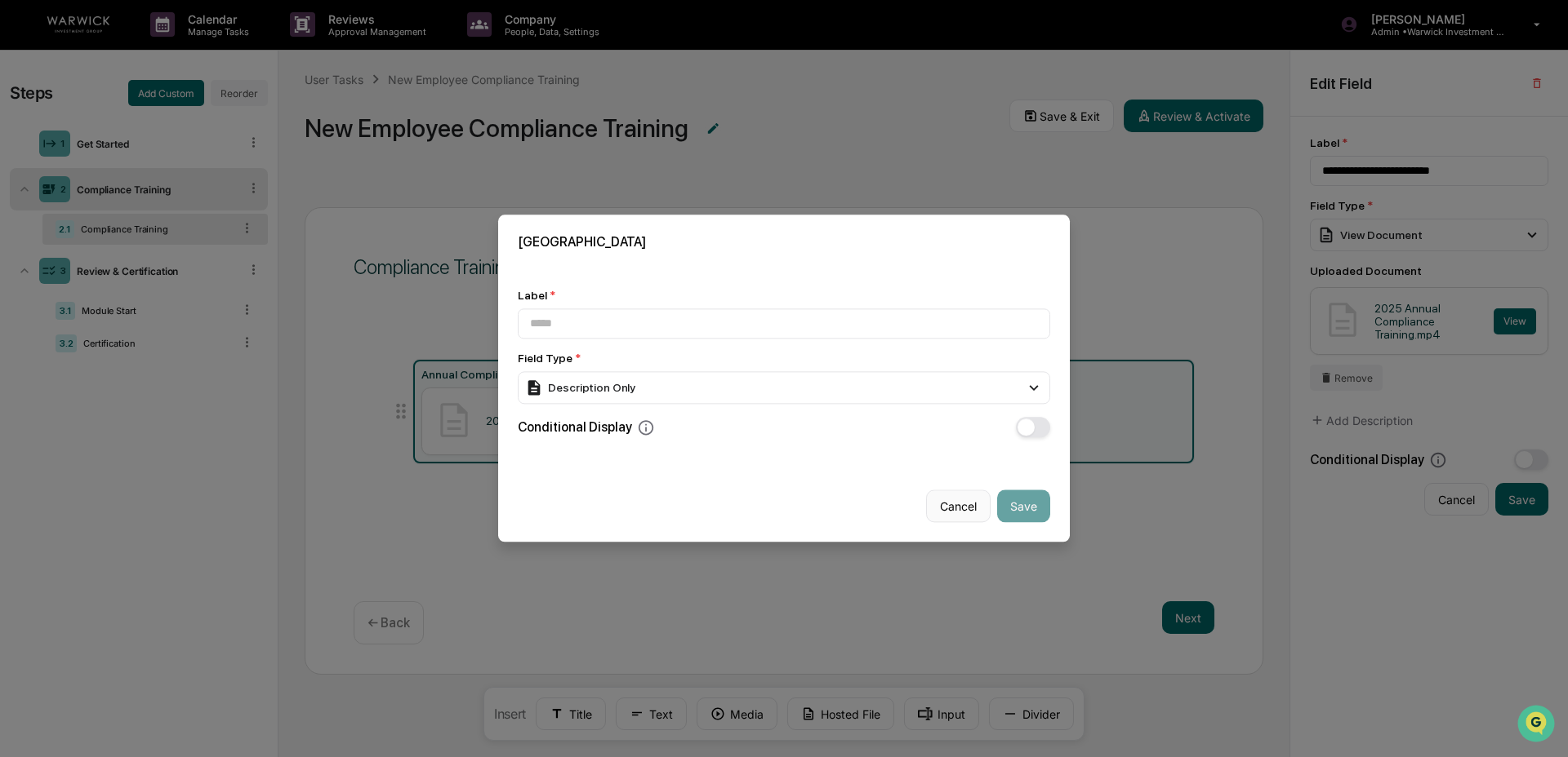
click at [944, 502] on button "Cancel" at bounding box center [957, 507] width 64 height 33
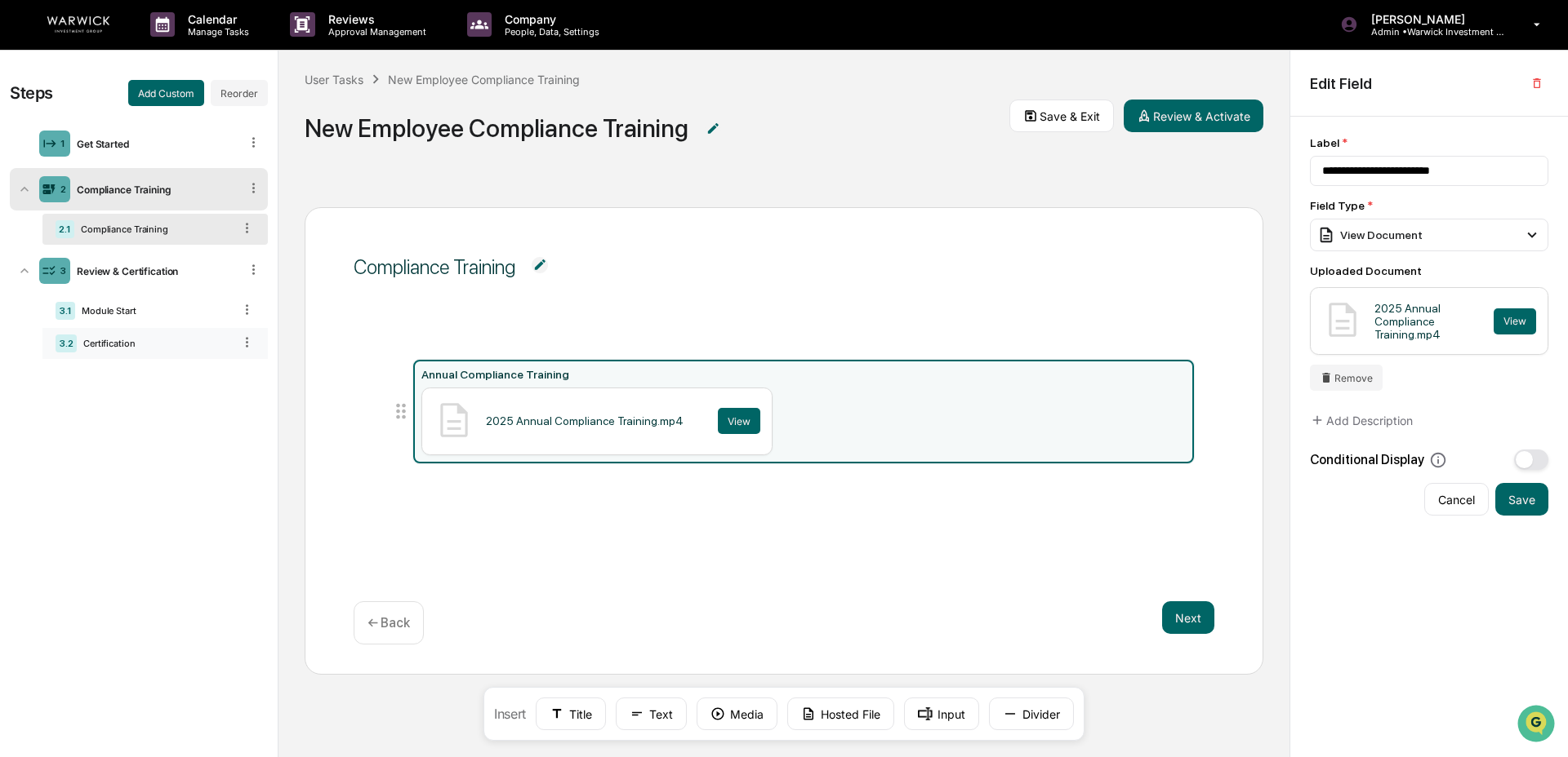
drag, startPoint x: 119, startPoint y: 343, endPoint x: 283, endPoint y: 382, distance: 168.6
click at [121, 343] on div "Certification" at bounding box center [154, 343] width 156 height 11
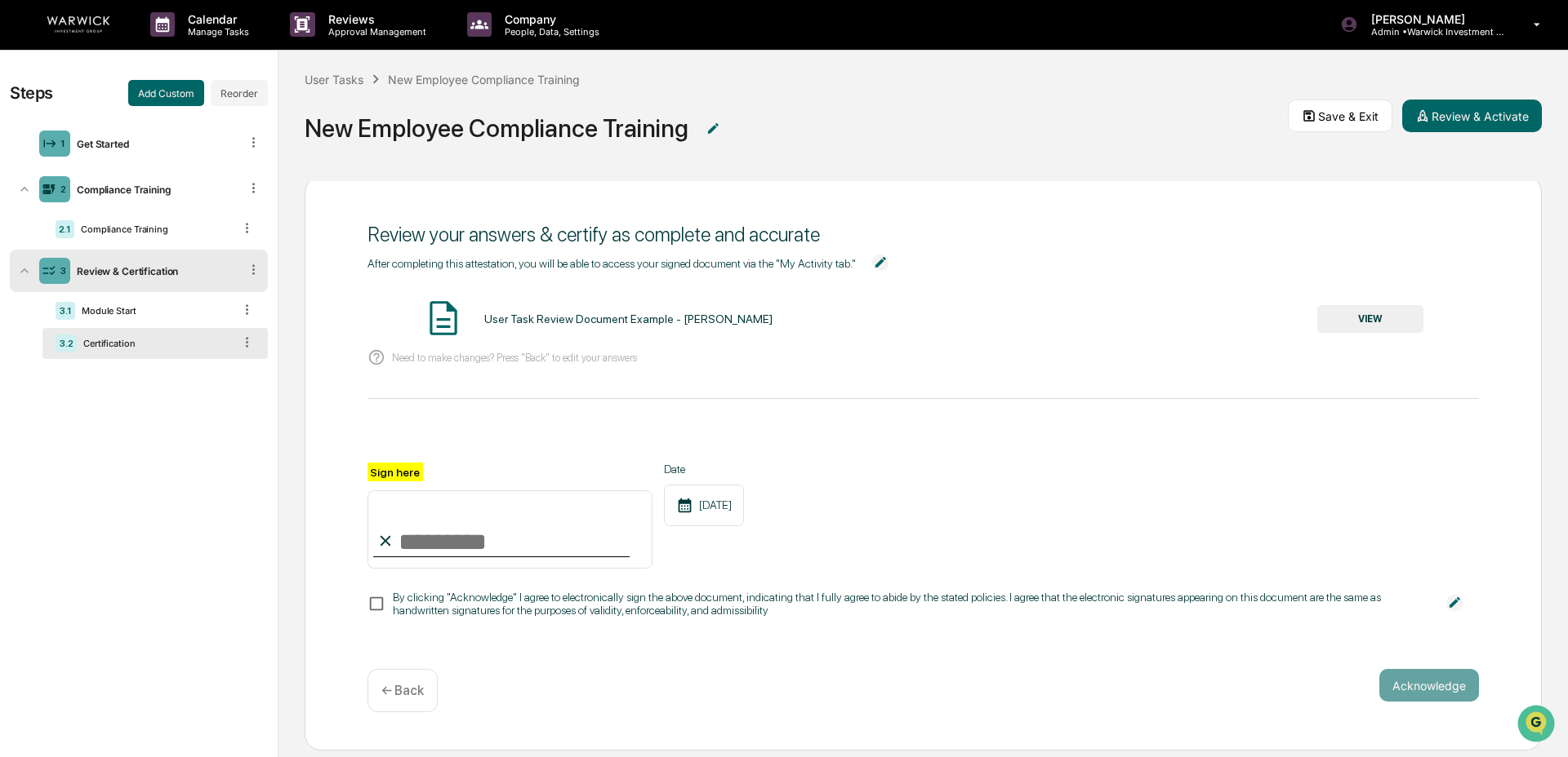
scroll to position [33, 0]
click at [141, 228] on div "Compliance Training" at bounding box center [154, 229] width 159 height 11
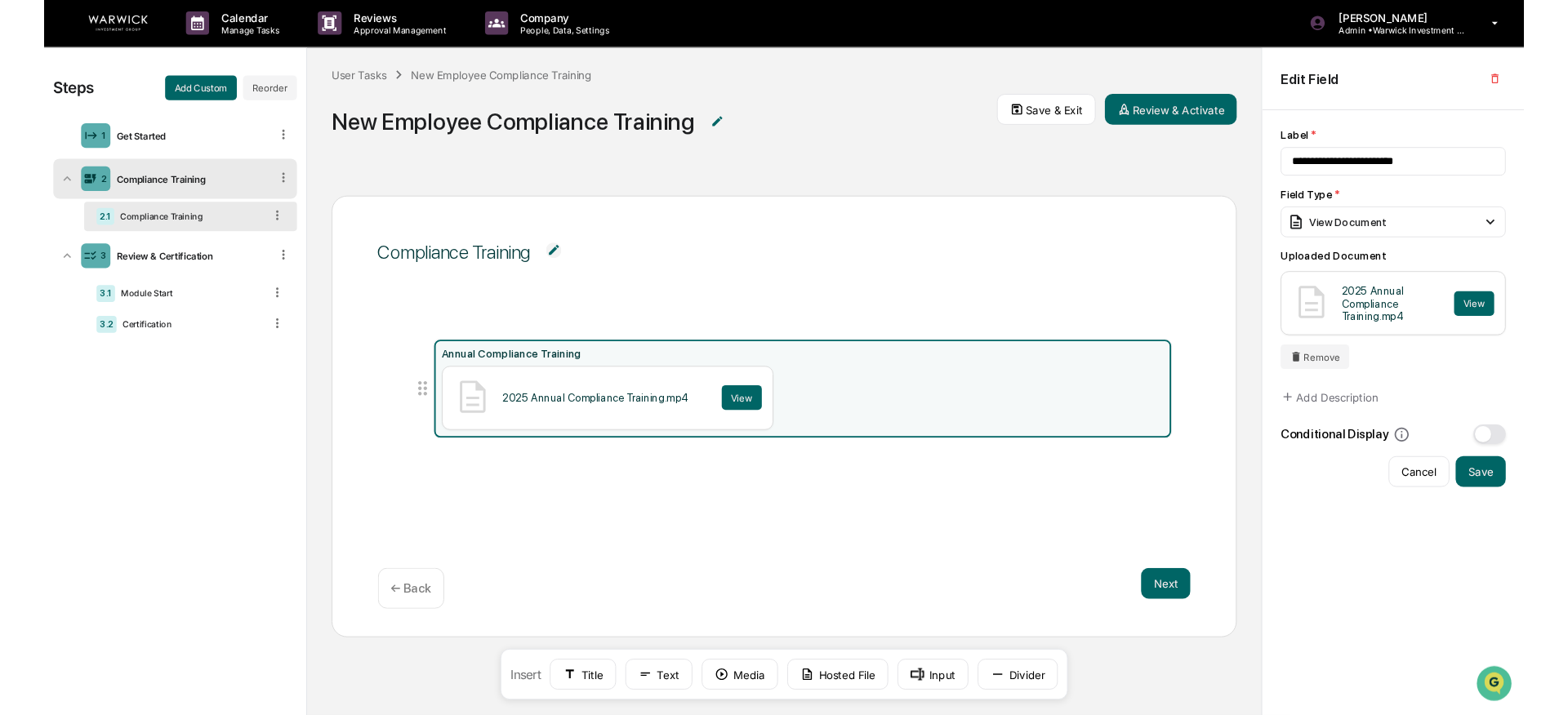
scroll to position [0, 0]
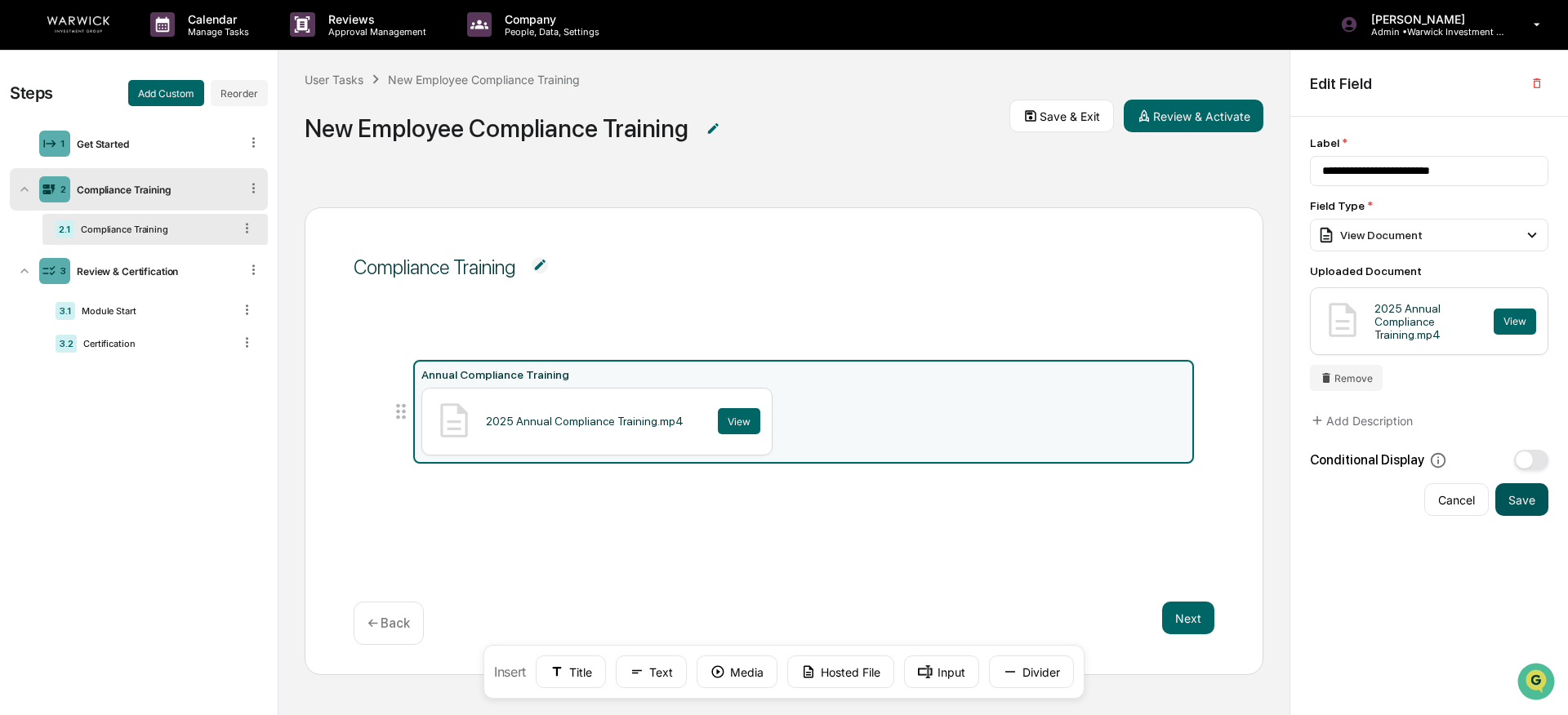
click at [1217, 505] on button "Save" at bounding box center [1522, 500] width 53 height 33
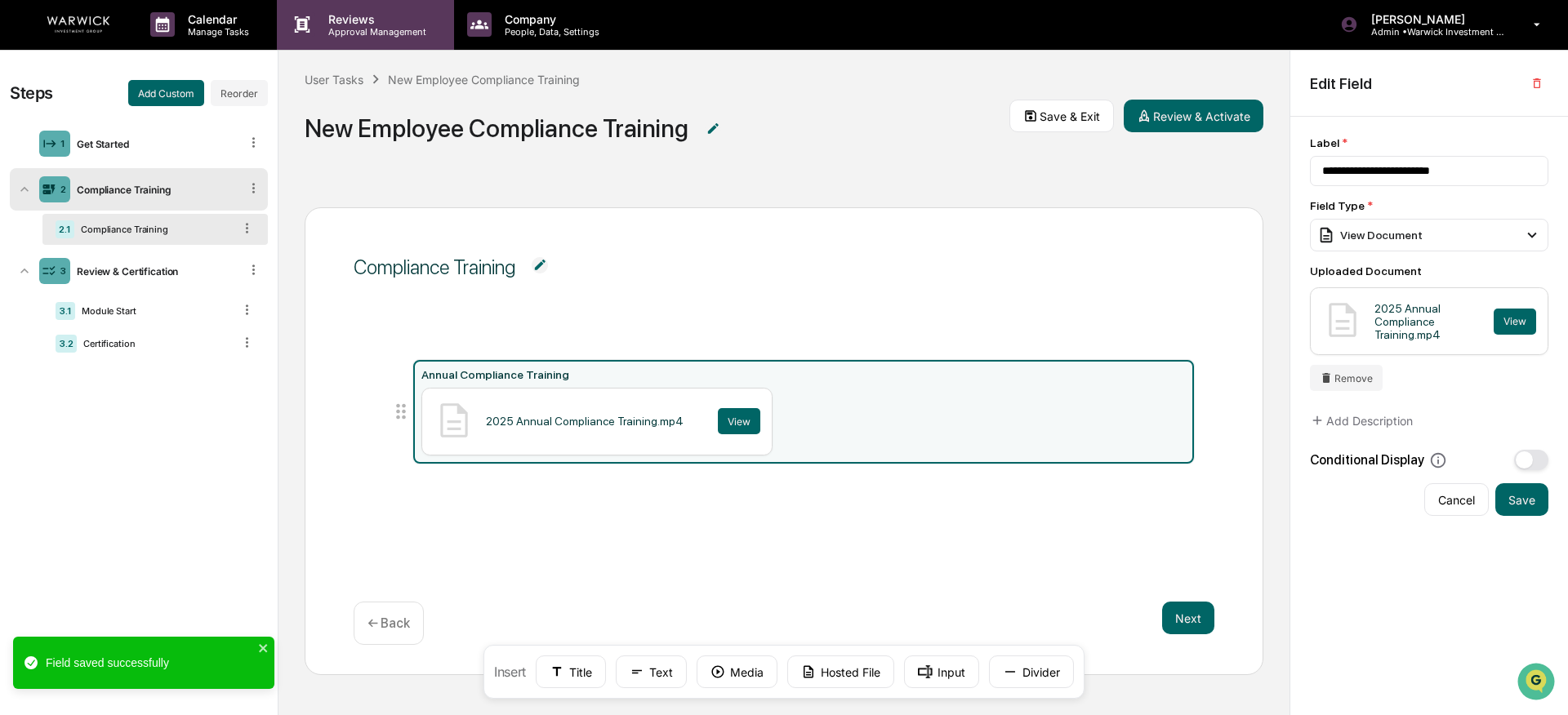
click at [334, 26] on p "Approval Management" at bounding box center [374, 31] width 119 height 11
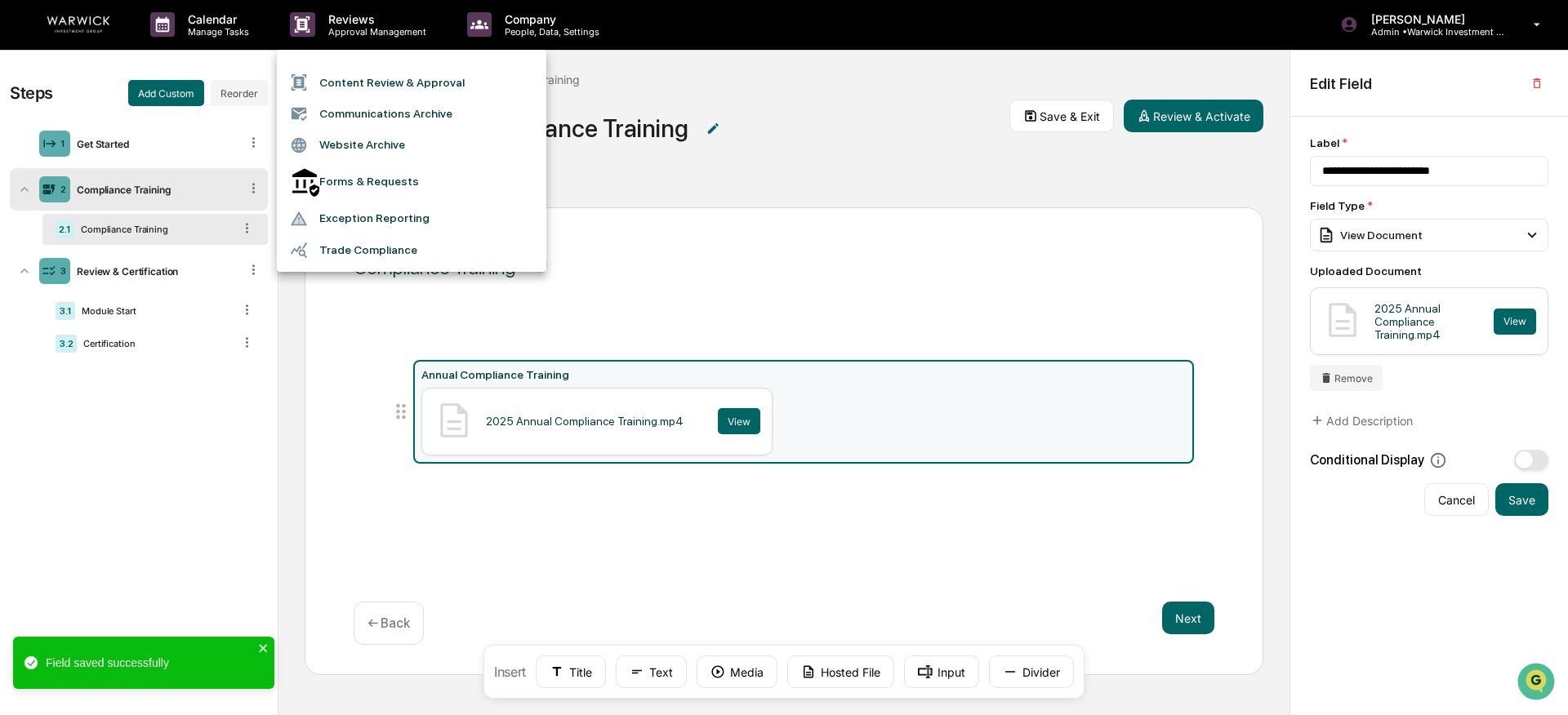
click at [351, 76] on li "Content Review & Approval" at bounding box center [412, 82] width 269 height 31
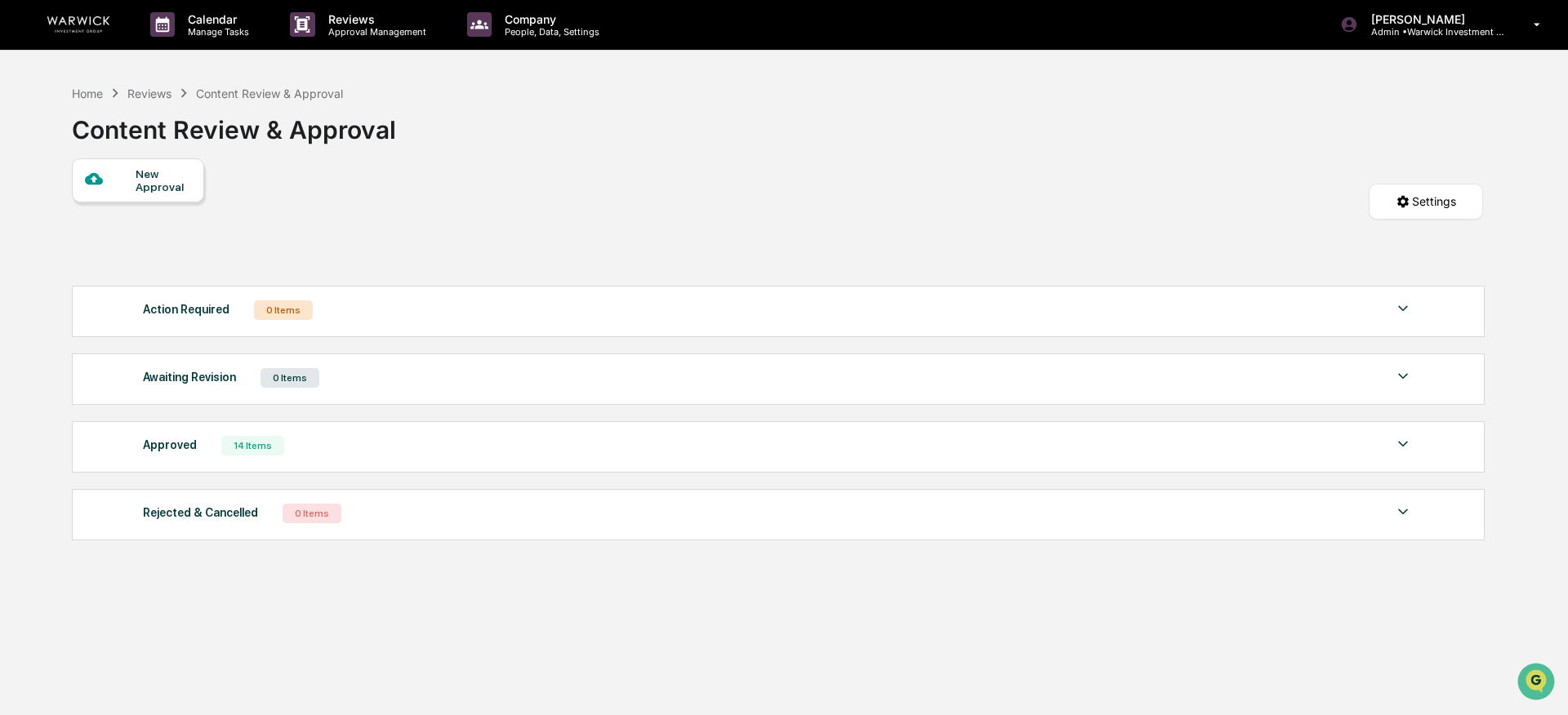
click at [429, 439] on div "Approved 14 Items" at bounding box center [778, 445] width 1269 height 23
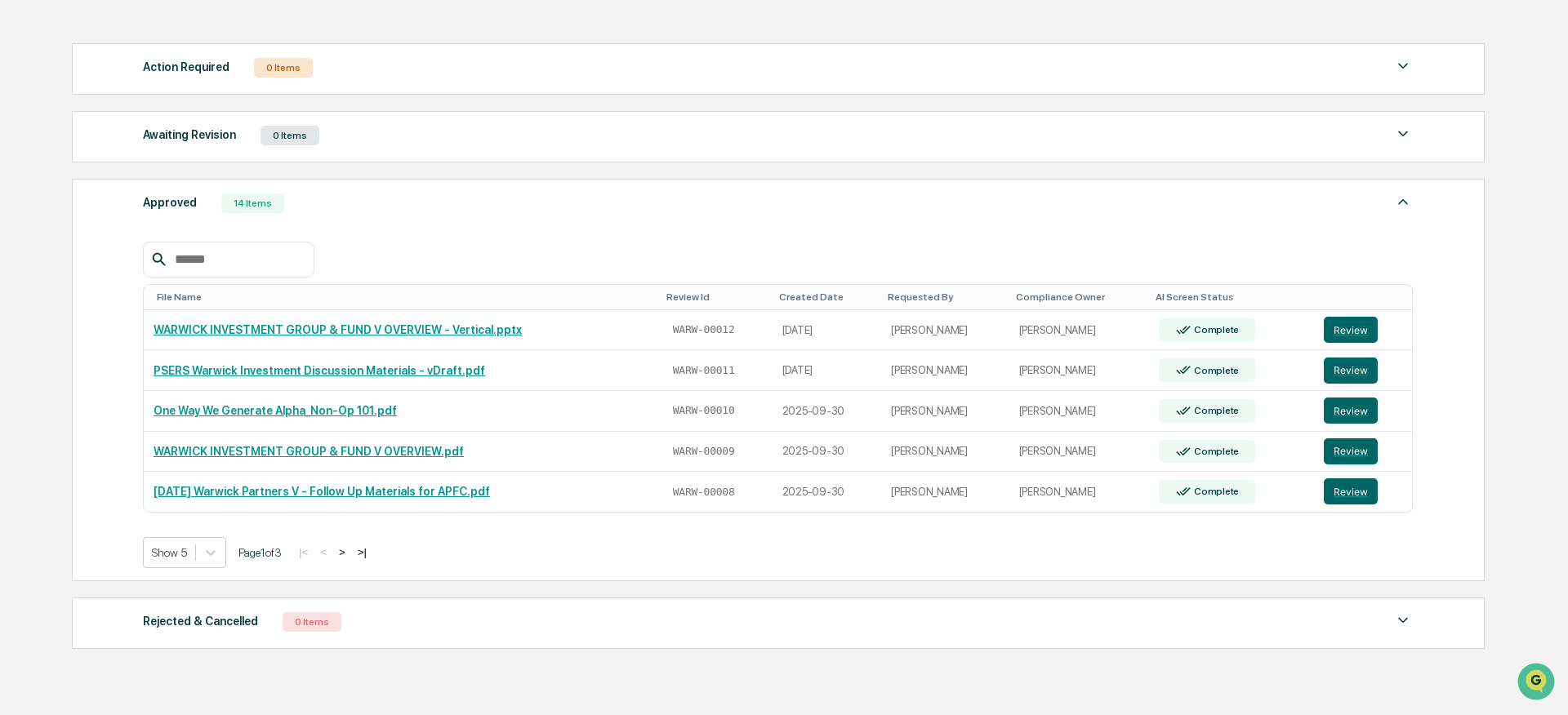
scroll to position [249, 0]
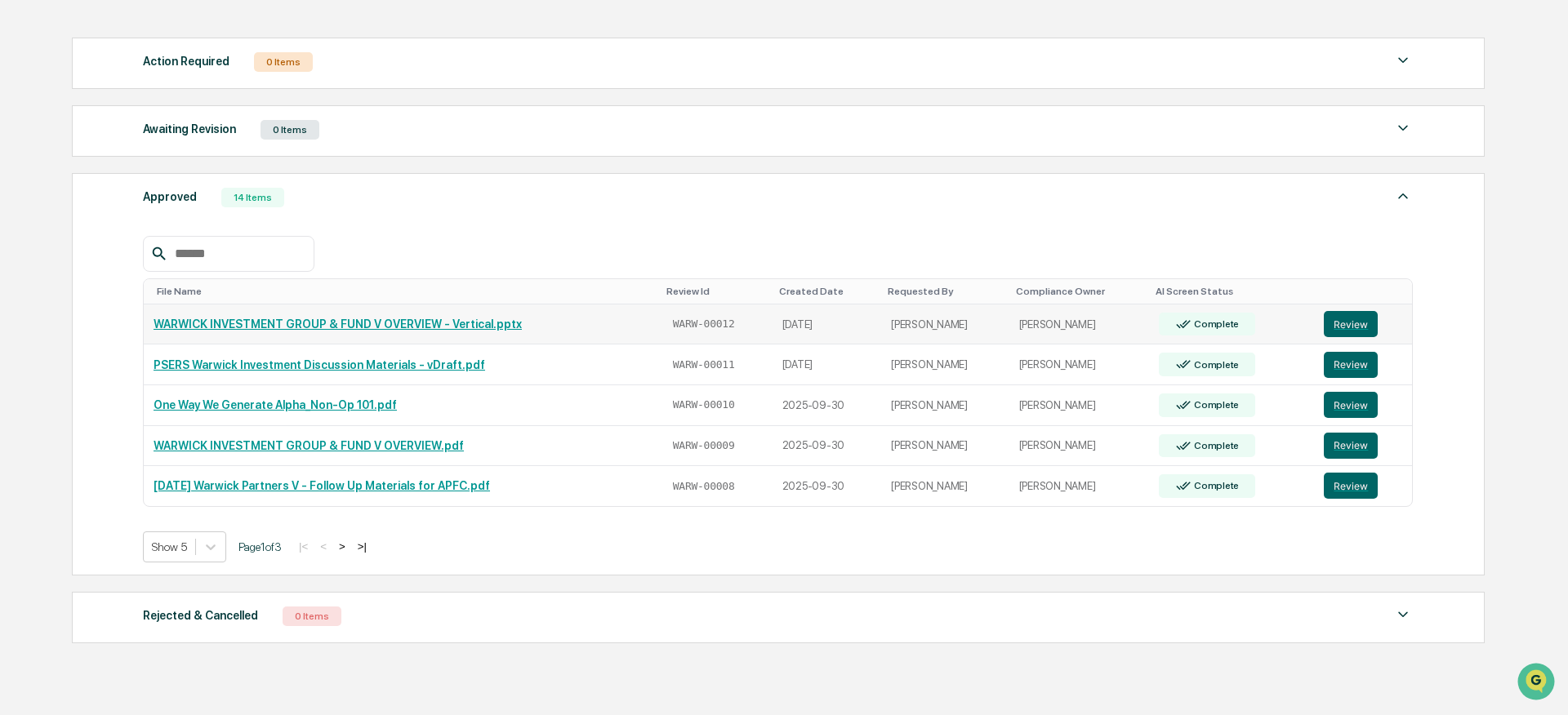
click at [380, 327] on link "WARWICK INVESTMENT GROUP & FUND V OVERVIEW - Vertical.pptx" at bounding box center [337, 323] width 368 height 13
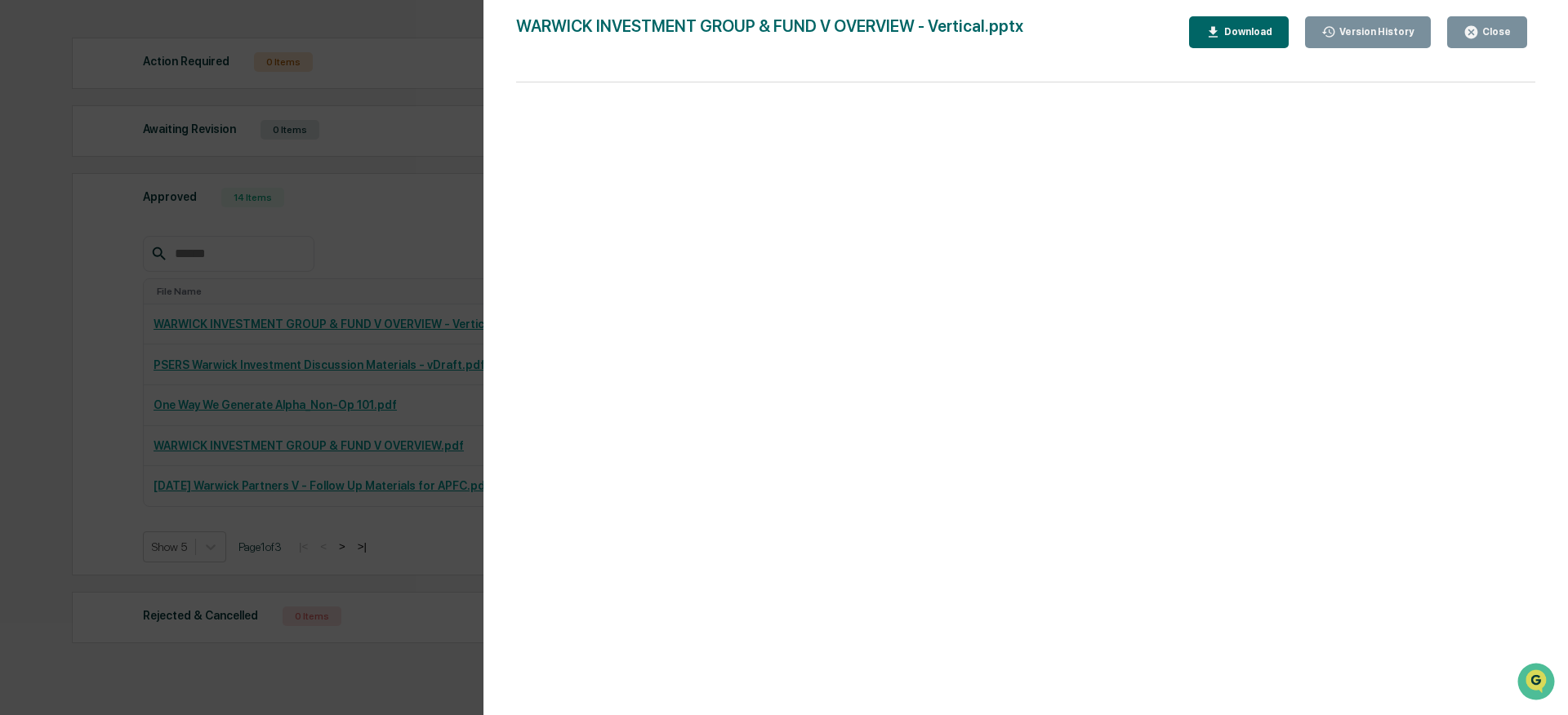
click at [1217, 29] on div "Close" at bounding box center [1494, 31] width 32 height 11
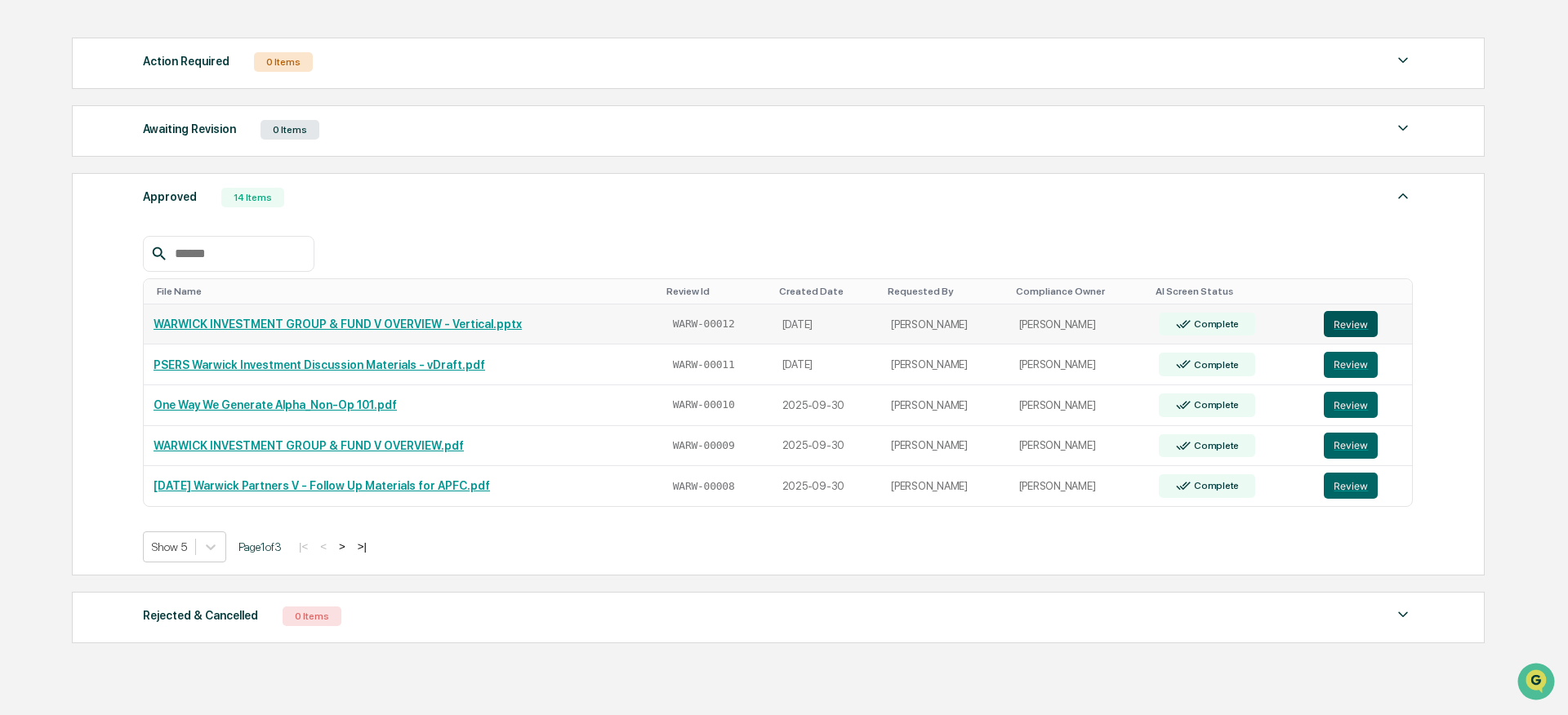
click at [1217, 333] on button "Review" at bounding box center [1350, 324] width 54 height 26
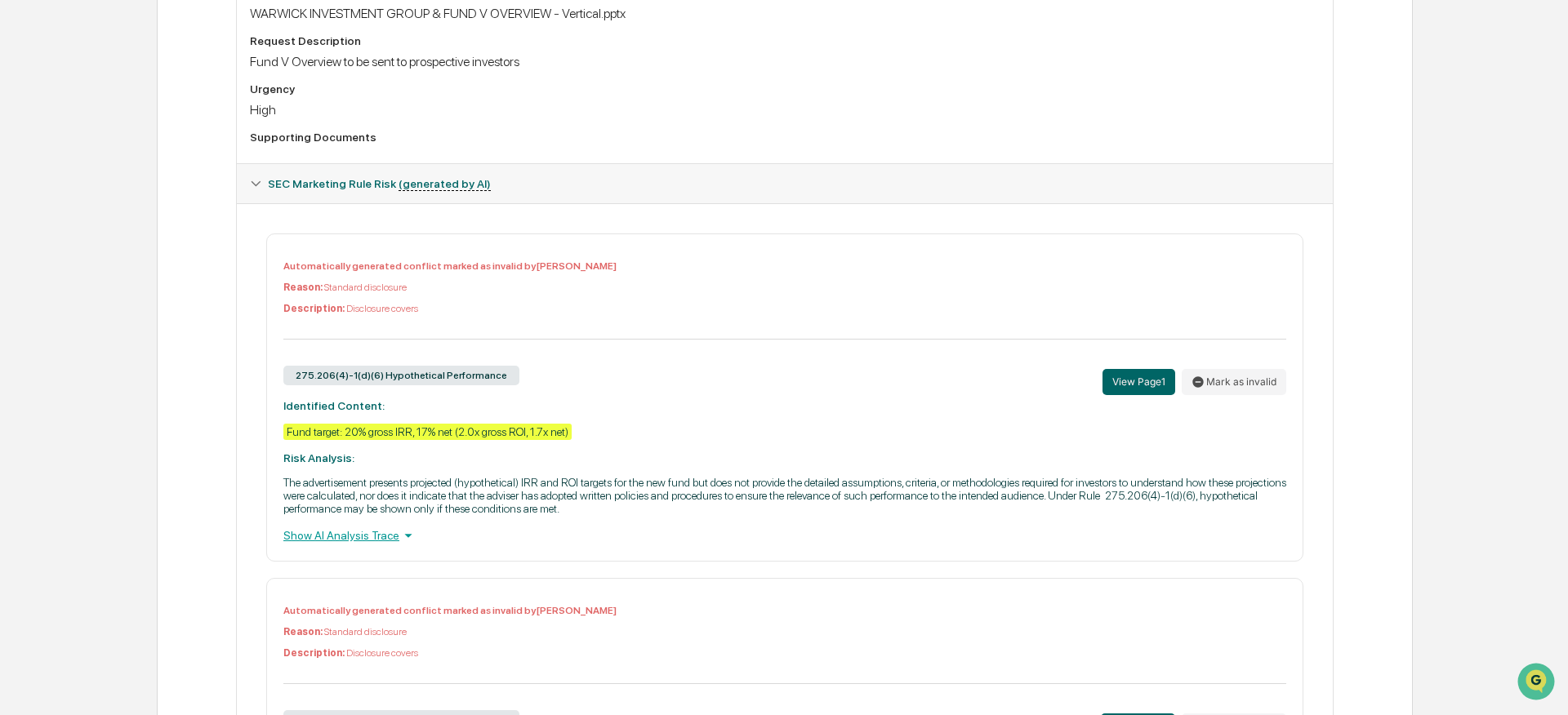
scroll to position [579, 0]
drag, startPoint x: 359, startPoint y: 438, endPoint x: 489, endPoint y: 437, distance: 130.0
click at [489, 437] on div "Fund target: 20% gross IRR, 17% net (2.0x gross ROI, 1.7x net)" at bounding box center [427, 430] width 288 height 16
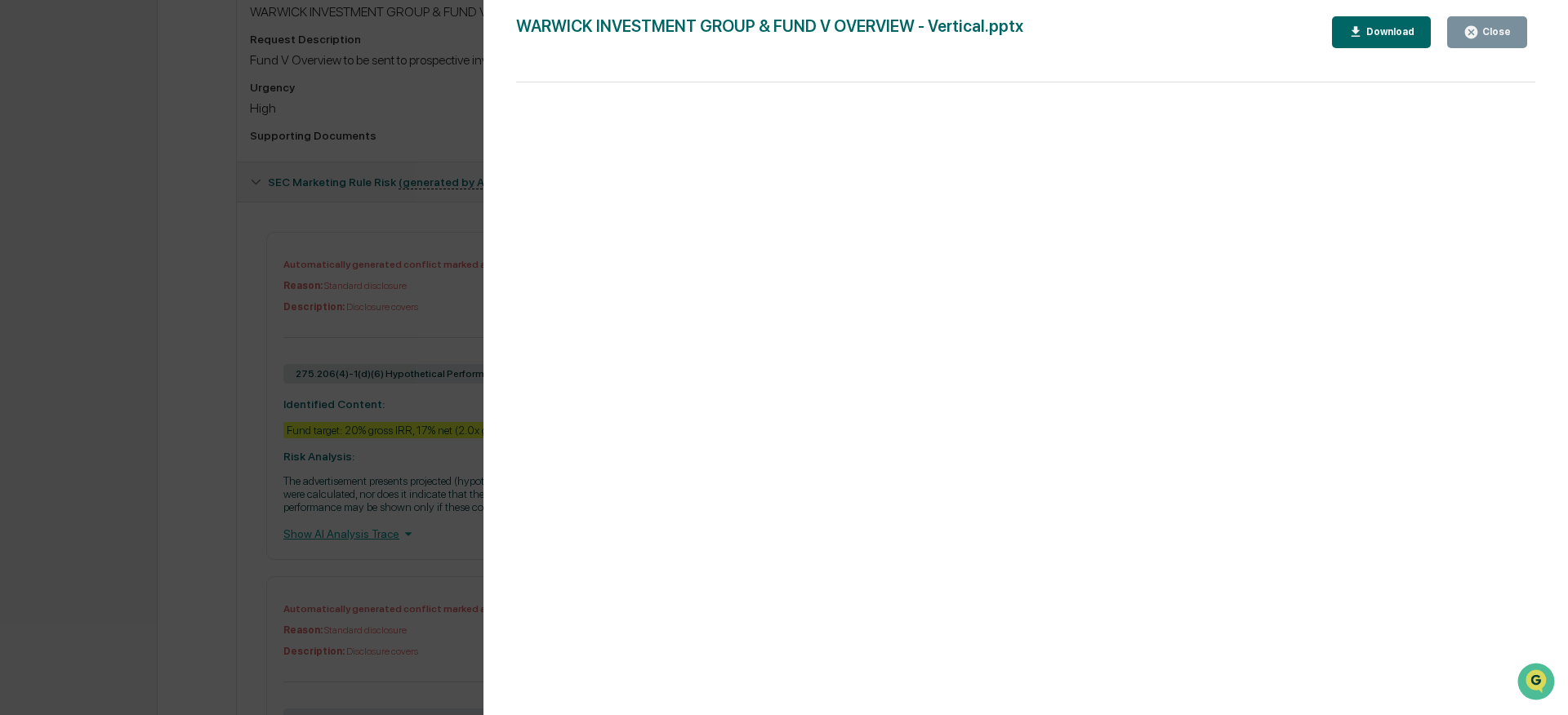
click at [1480, 30] on div "Close" at bounding box center [1494, 31] width 32 height 11
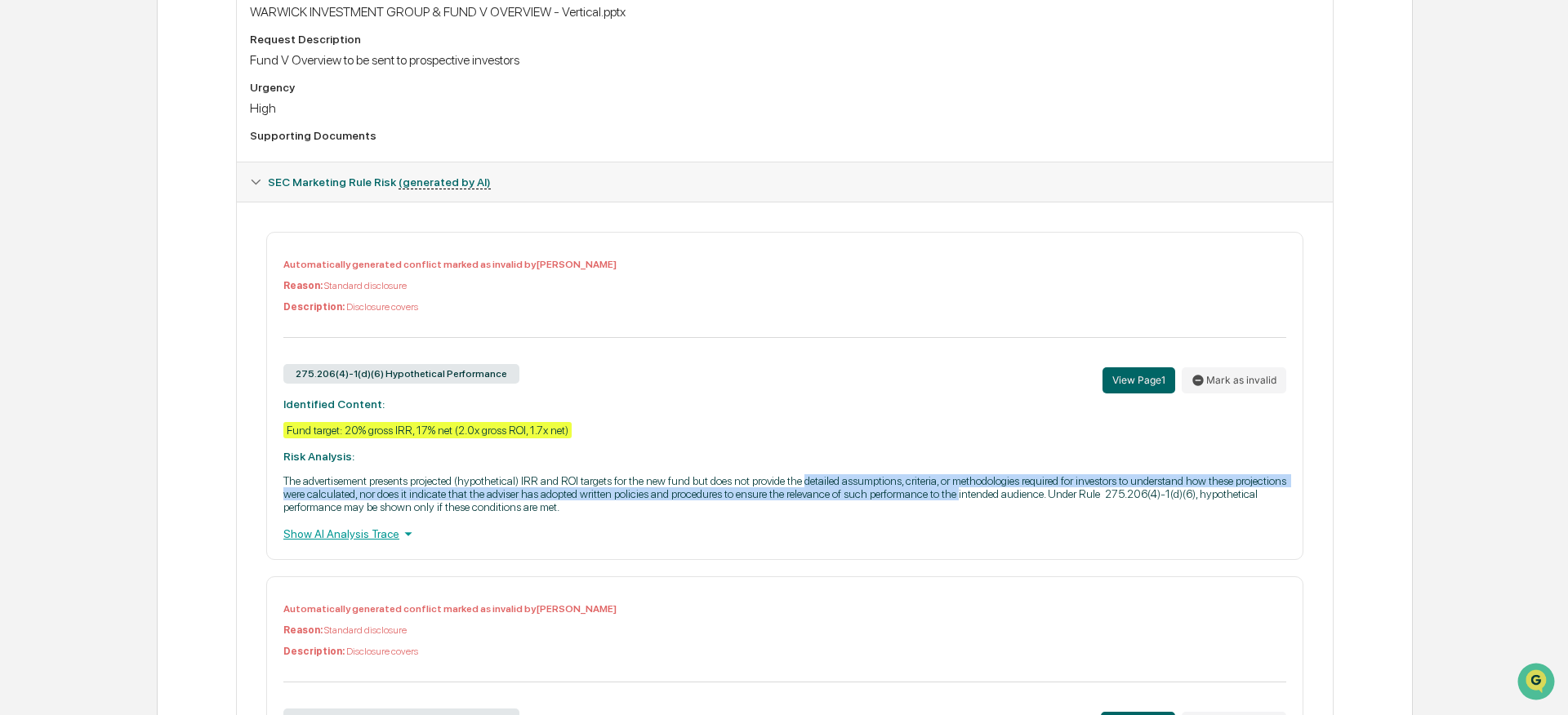
drag, startPoint x: 887, startPoint y: 496, endPoint x: 1245, endPoint y: 512, distance: 358.4
click at [1247, 511] on p "The advertisement presents projected (hypothetical) IRR and ROI targets for the…" at bounding box center [784, 494] width 1003 height 39
drag, startPoint x: 779, startPoint y: 515, endPoint x: 746, endPoint y: 515, distance: 33.0
click at [775, 514] on p "The advertisement presents projected (hypothetical) IRR and ROI targets for the…" at bounding box center [784, 494] width 1003 height 39
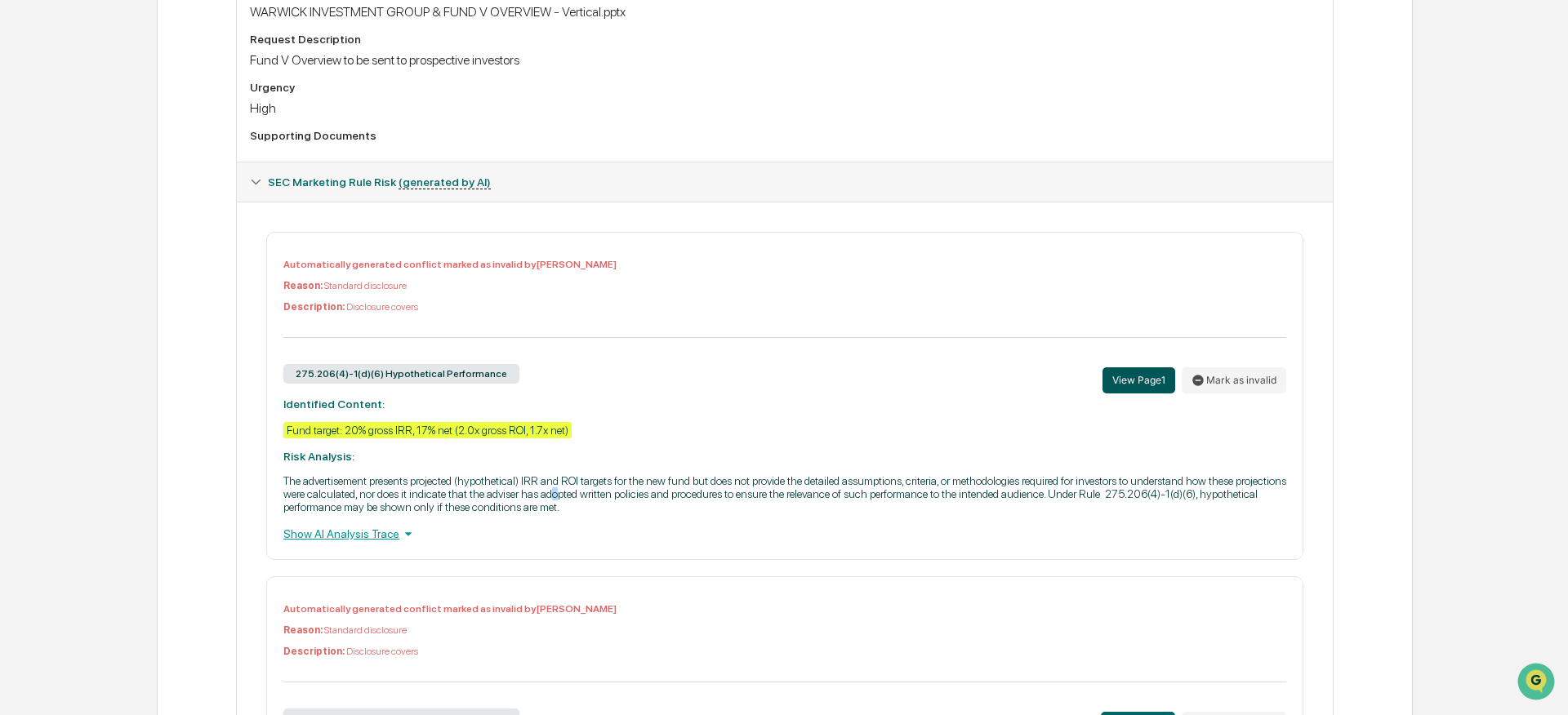
click at [1149, 393] on button "View Page 1" at bounding box center [1138, 380] width 73 height 26
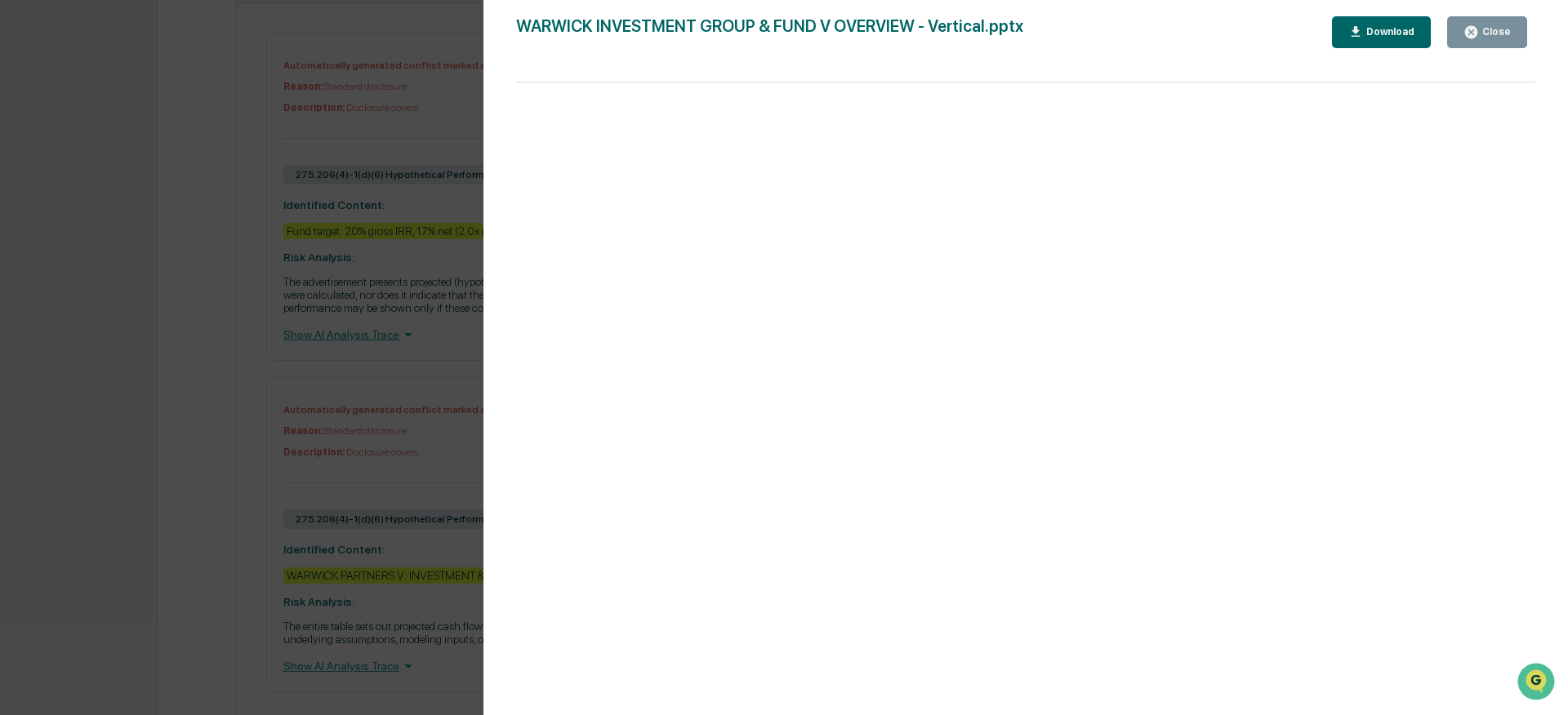
scroll to position [854, 0]
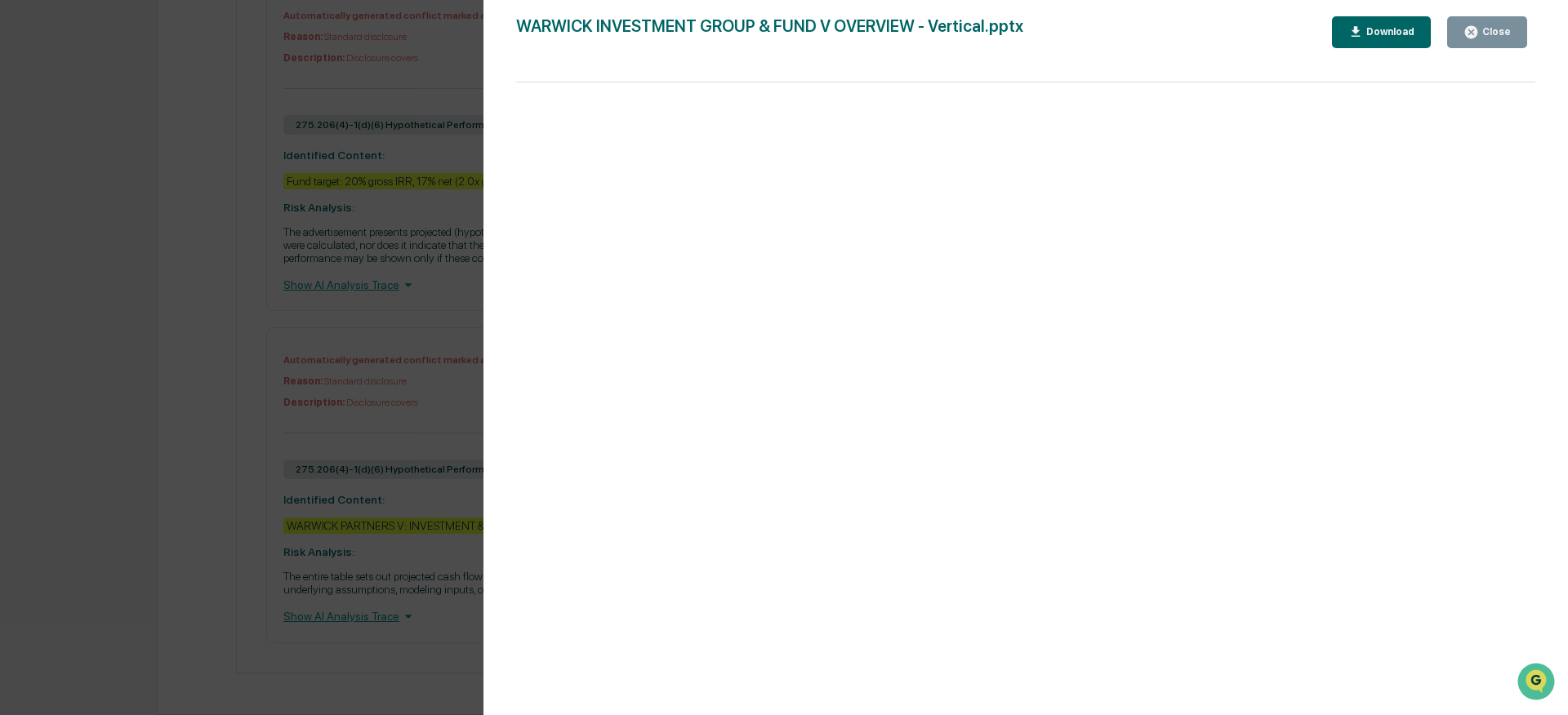
drag, startPoint x: 1470, startPoint y: 28, endPoint x: 1083, endPoint y: 161, distance: 409.2
click at [1468, 29] on icon "button" at bounding box center [1471, 32] width 12 height 12
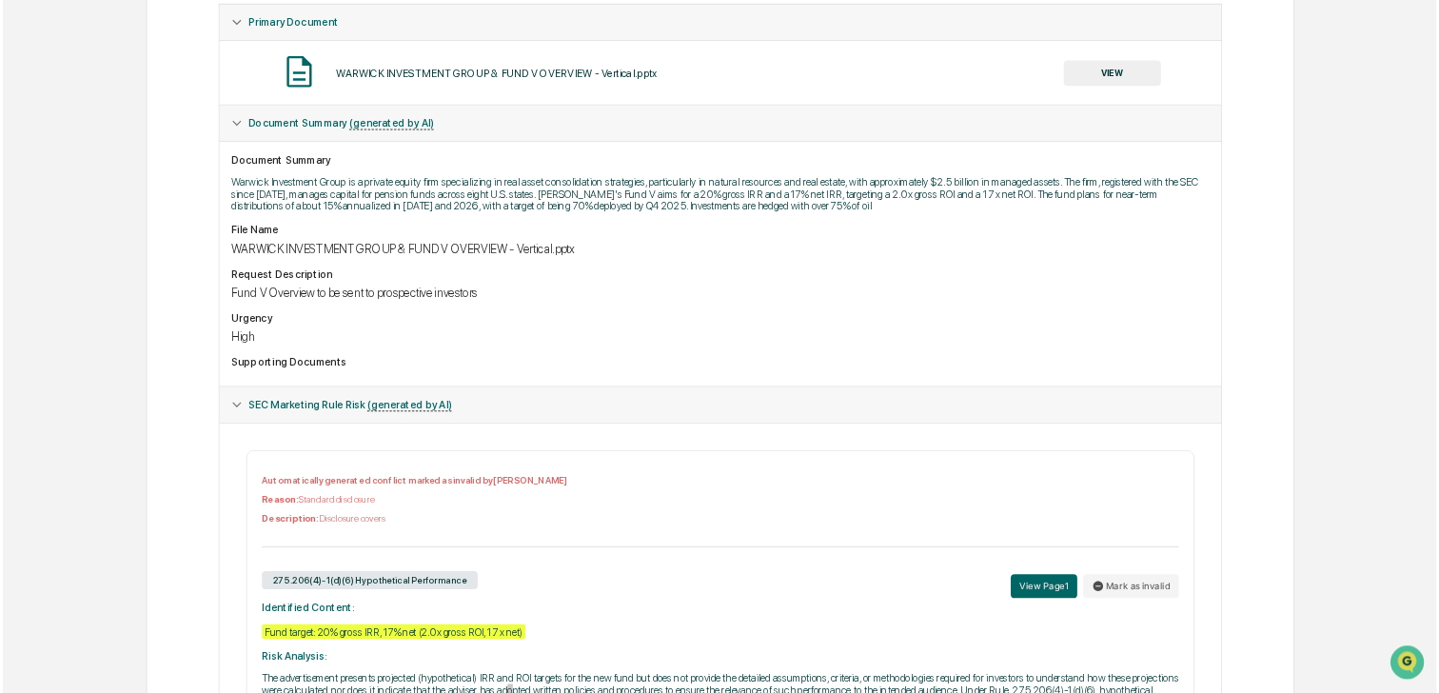
scroll to position [0, 0]
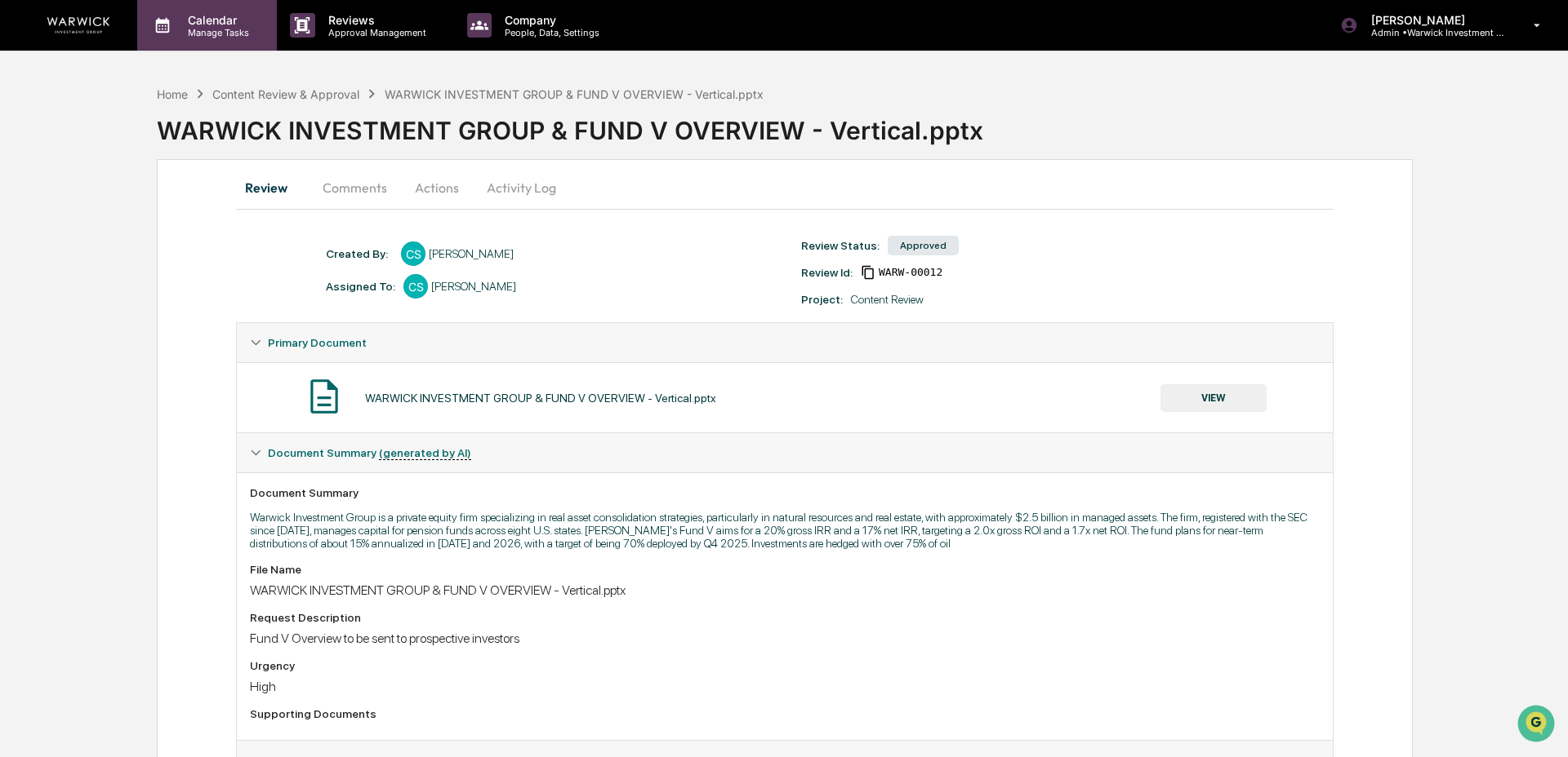
click at [212, 27] on p "Manage Tasks" at bounding box center [216, 32] width 82 height 11
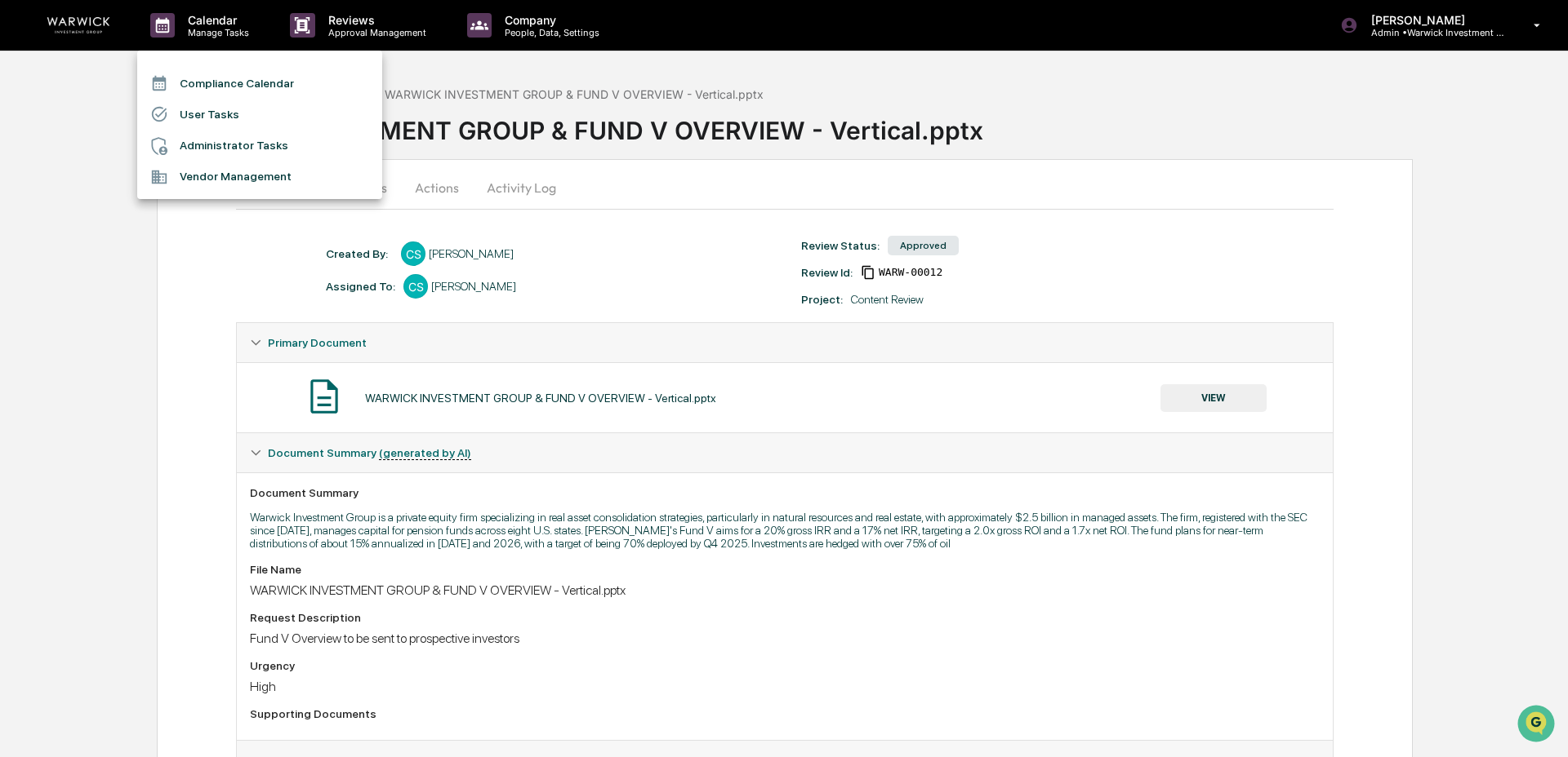
click at [226, 111] on li "User Tasks" at bounding box center [260, 114] width 245 height 31
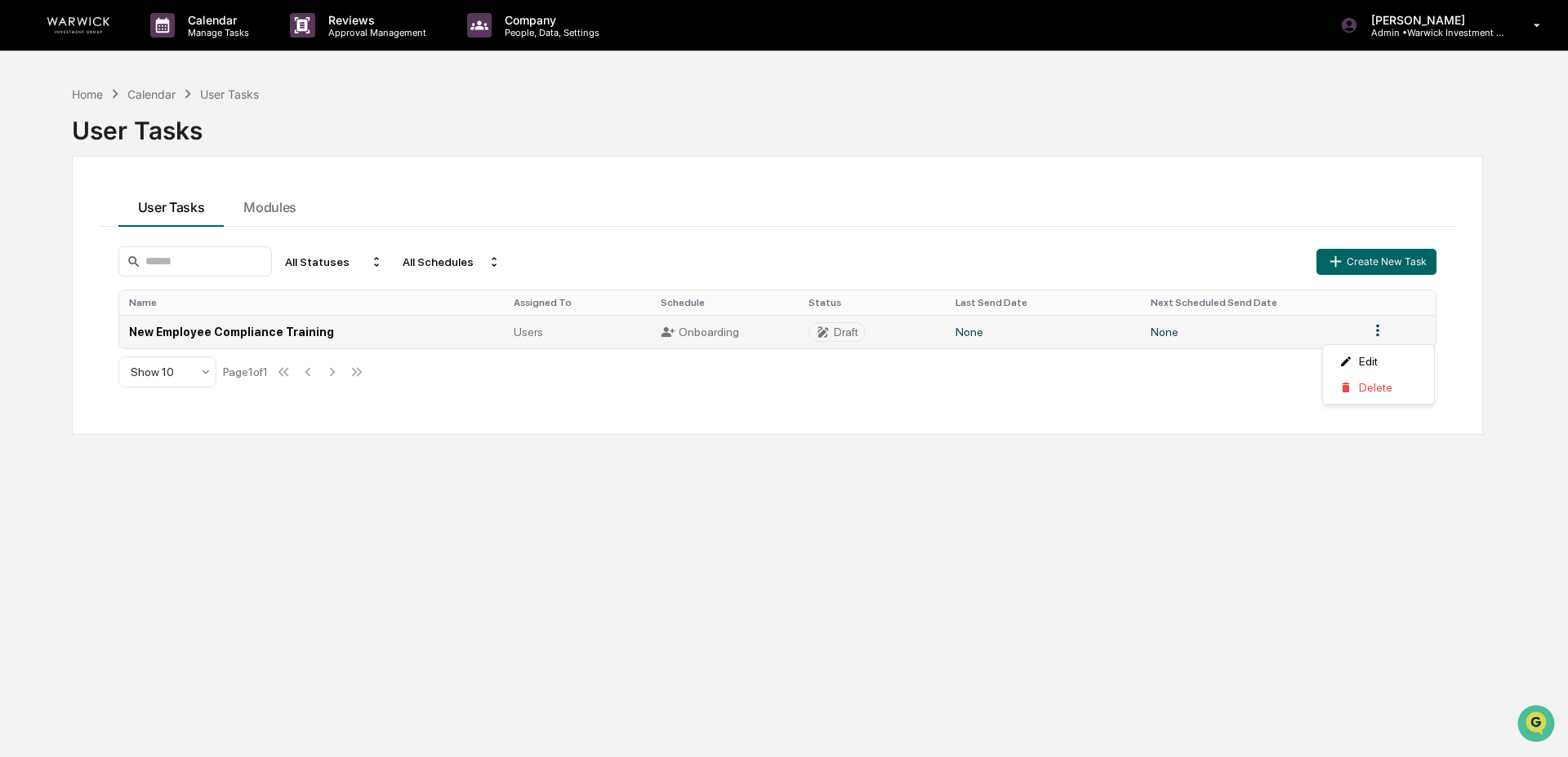
click at [1382, 335] on html "Calendar Manage Tasks Reviews Approval Management Company People, Data, Setting…" at bounding box center [784, 378] width 1568 height 757
click at [1346, 360] on div "Edit" at bounding box center [1378, 361] width 105 height 26
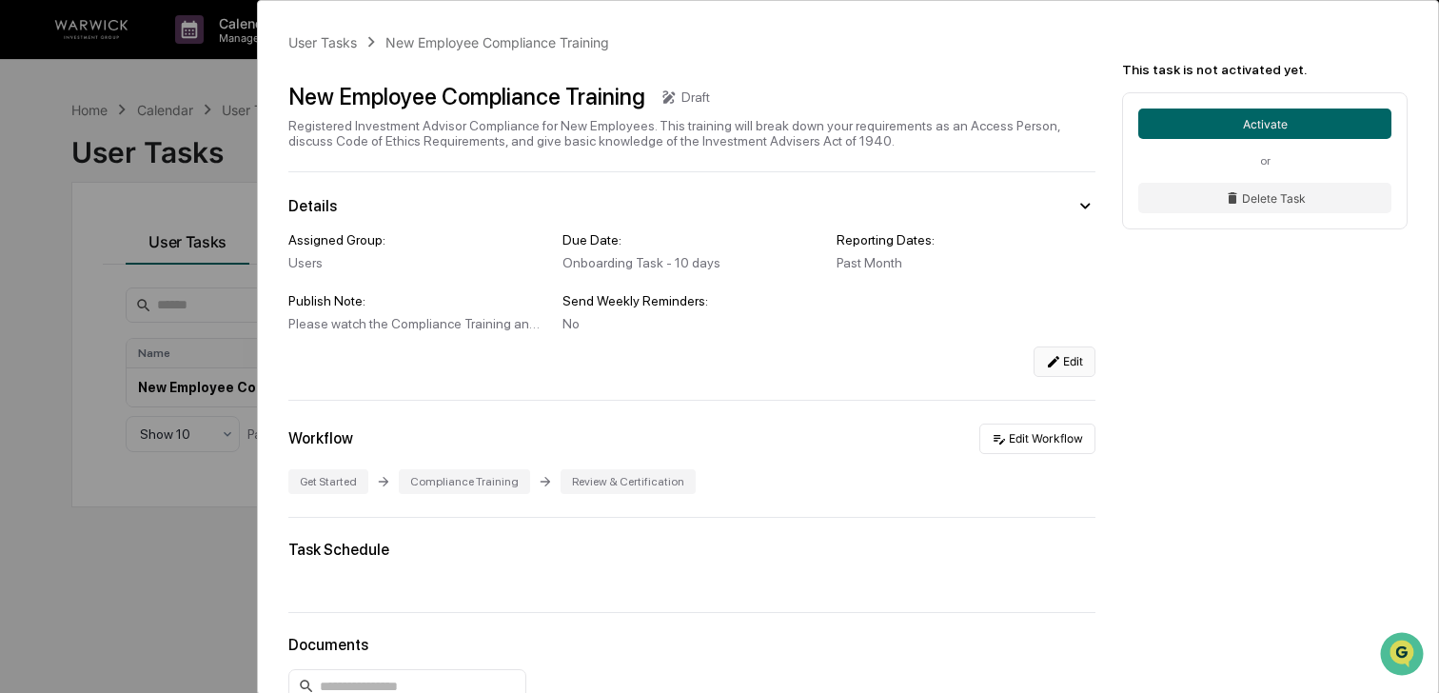
click at [1063, 363] on button "Edit" at bounding box center [1065, 361] width 62 height 30
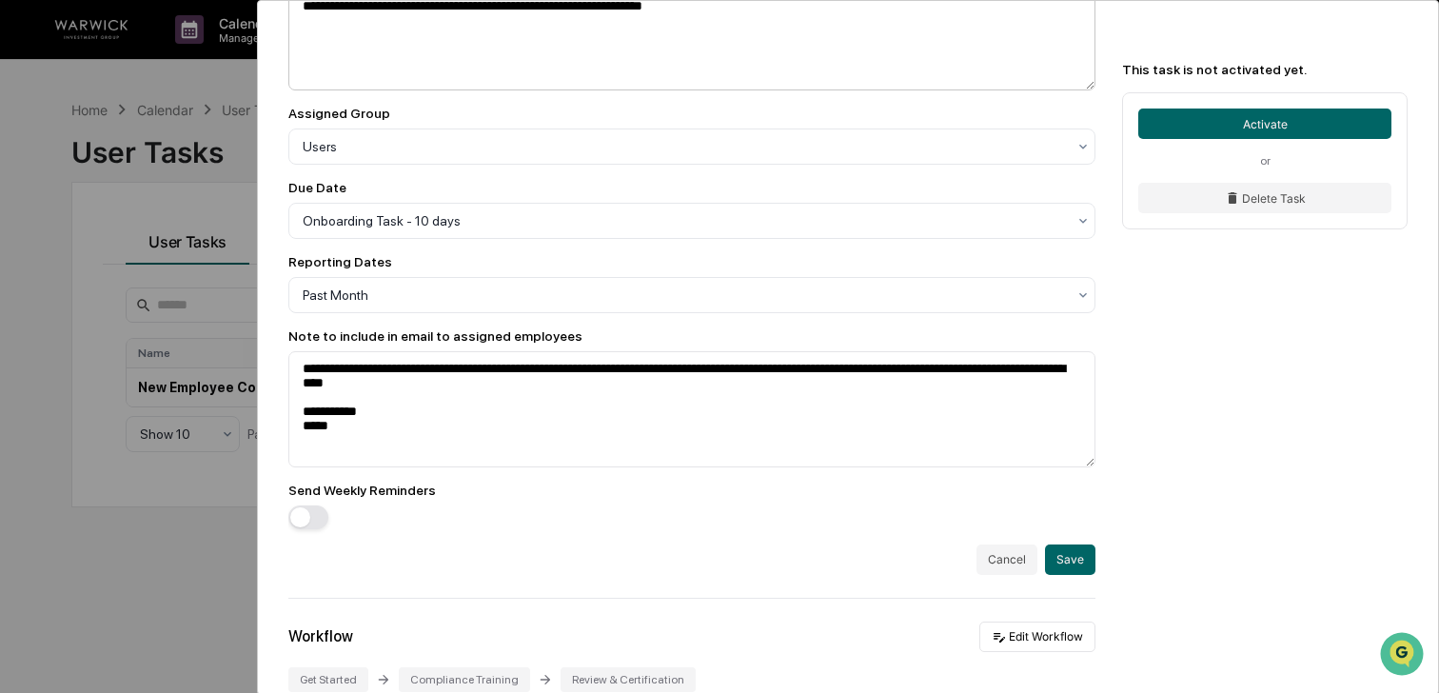
scroll to position [358, 0]
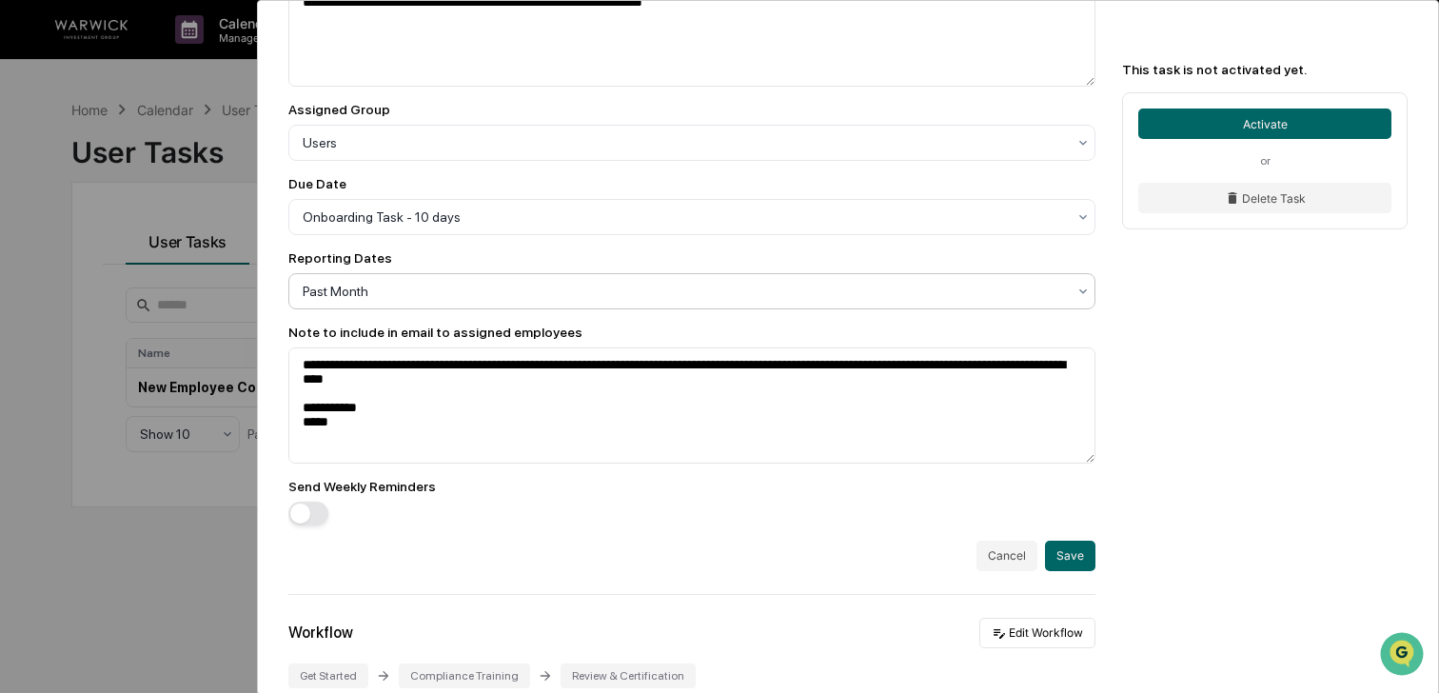
click at [449, 301] on div at bounding box center [684, 291] width 763 height 19
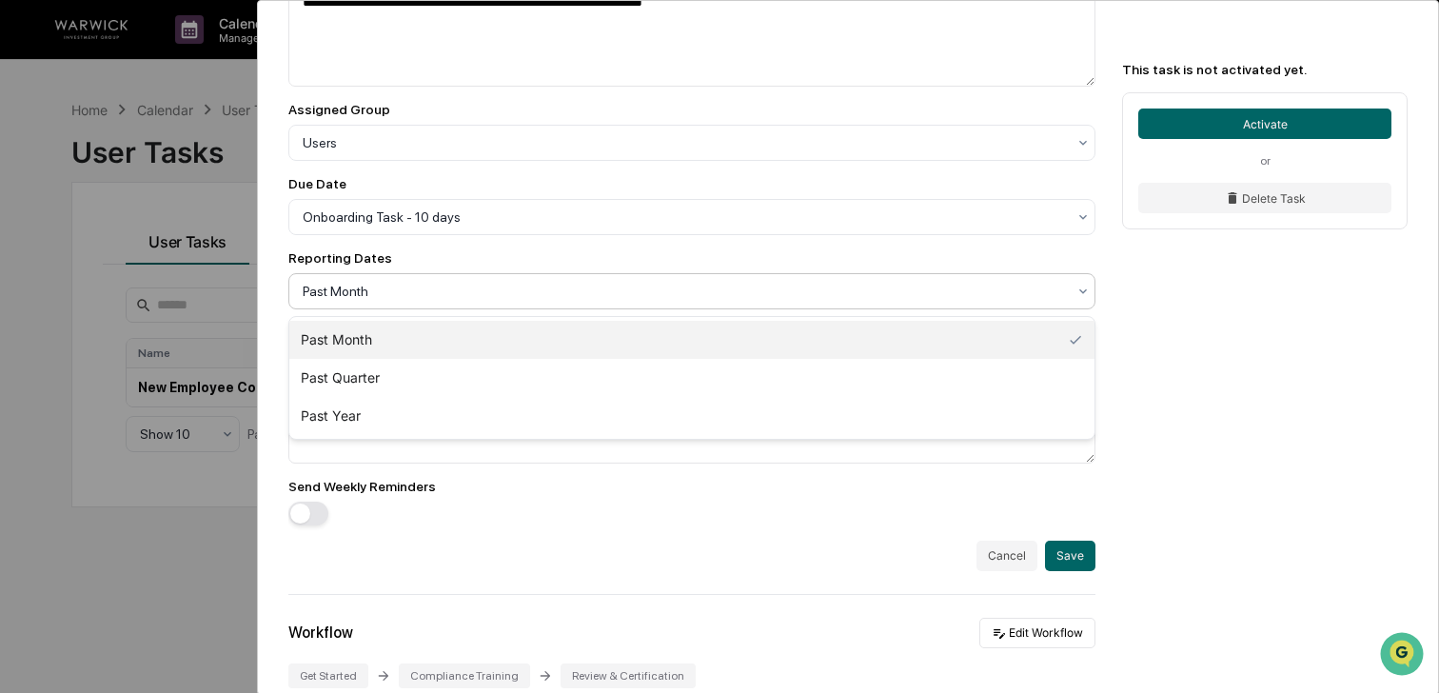
click at [449, 301] on div at bounding box center [684, 291] width 763 height 19
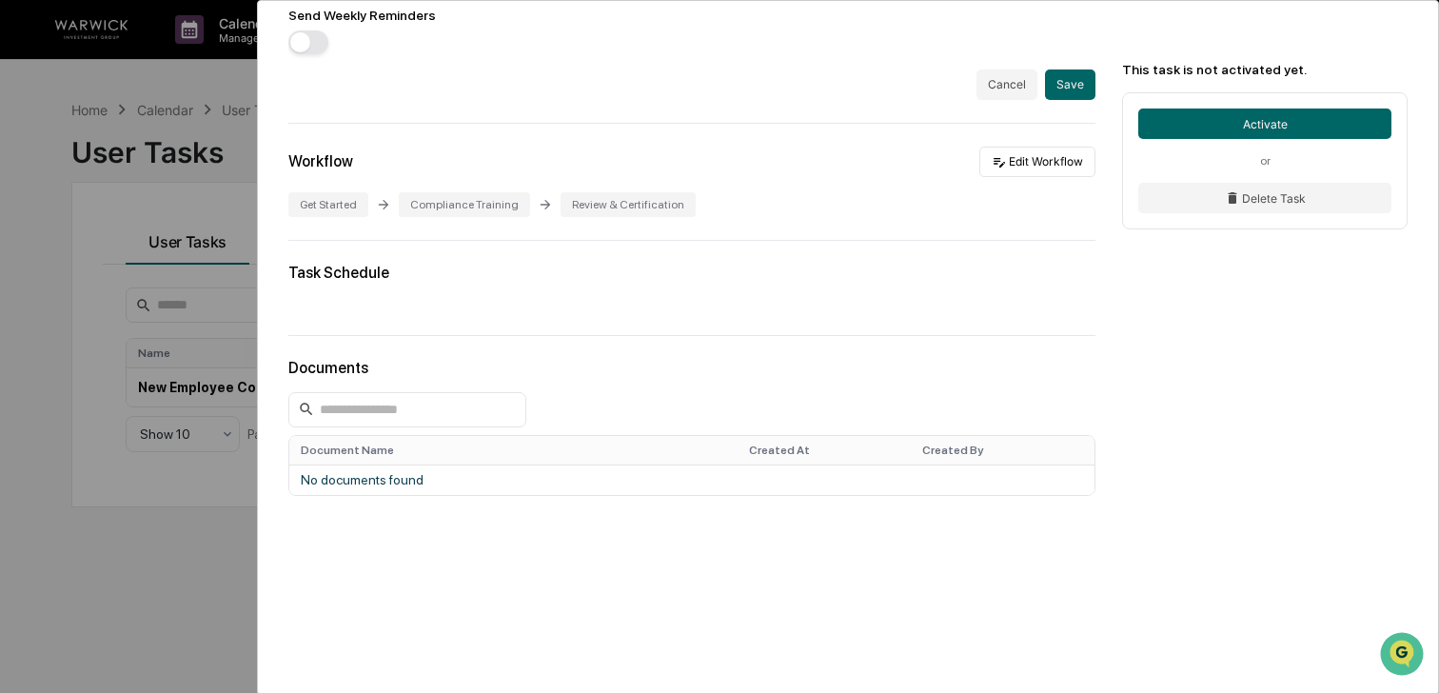
scroll to position [834, 0]
click at [461, 205] on div "Compliance Training" at bounding box center [464, 204] width 131 height 25
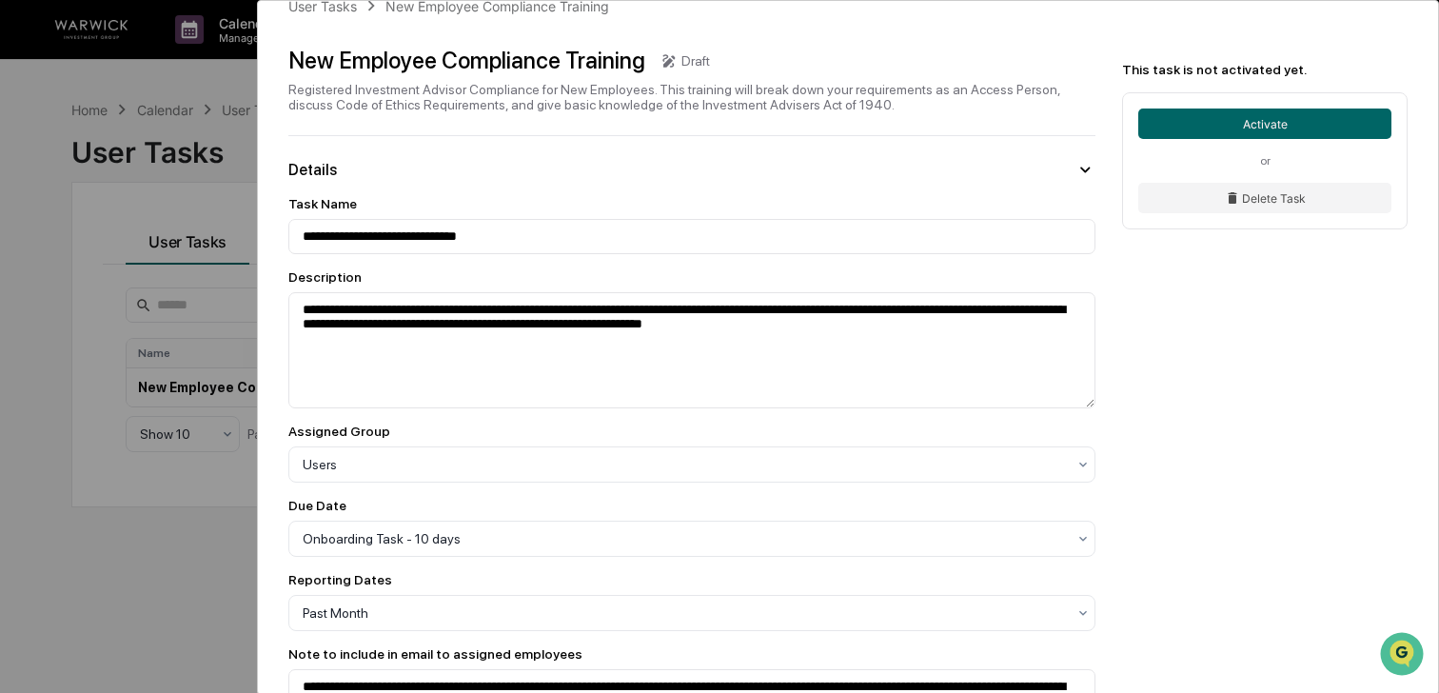
scroll to position [0, 0]
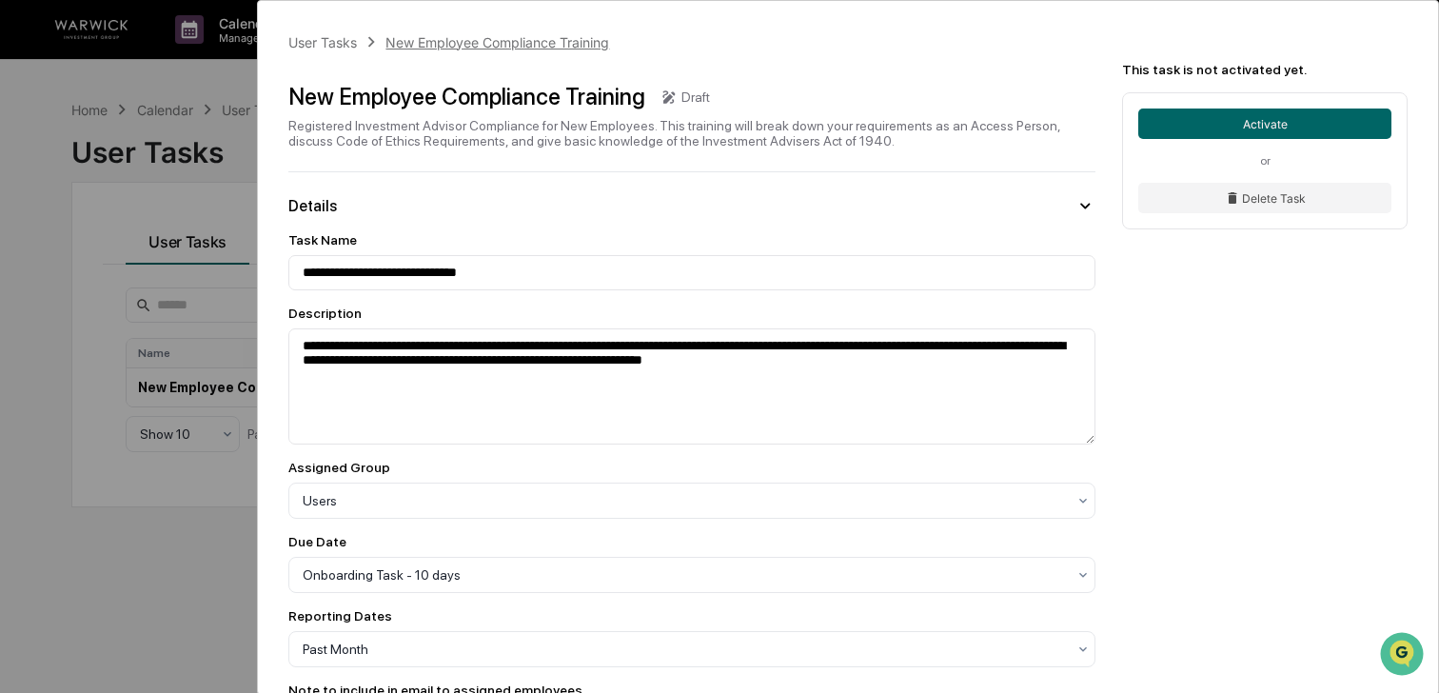
click at [524, 46] on div "New Employee Compliance Training" at bounding box center [498, 42] width 224 height 16
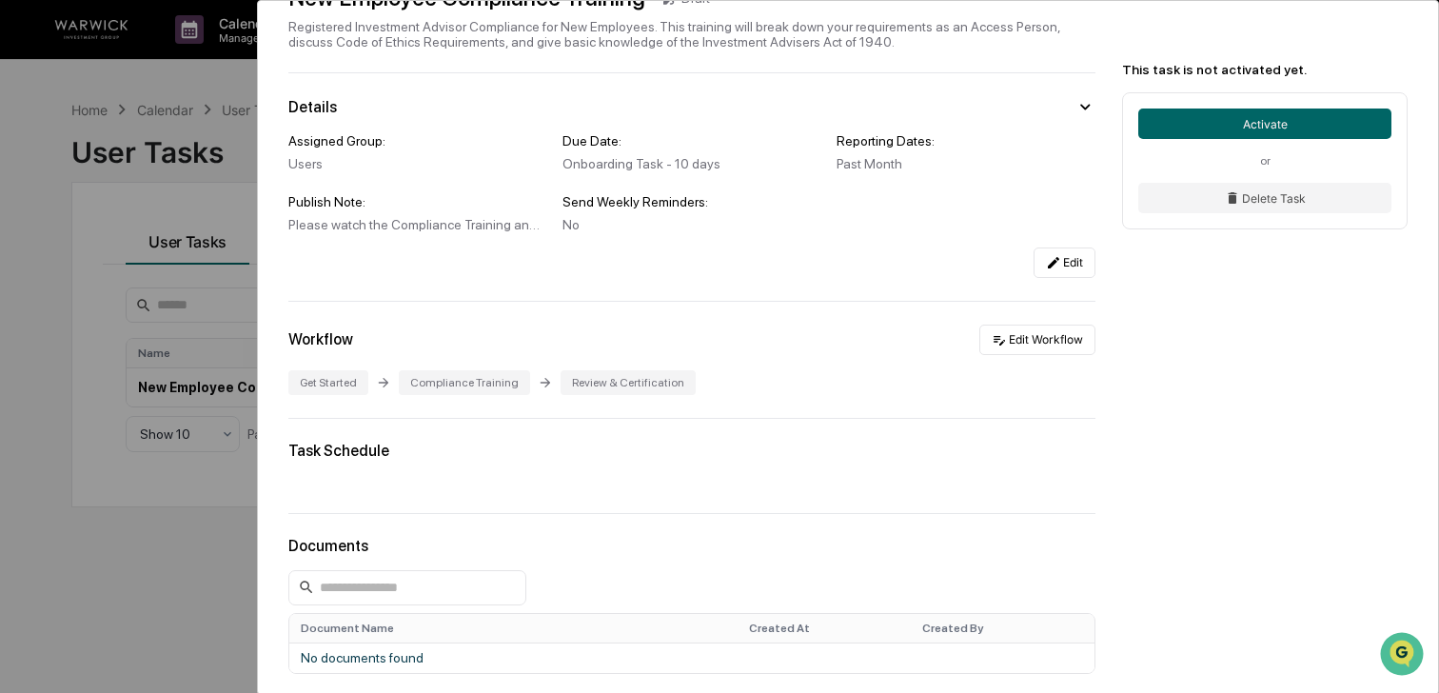
scroll to position [111, 0]
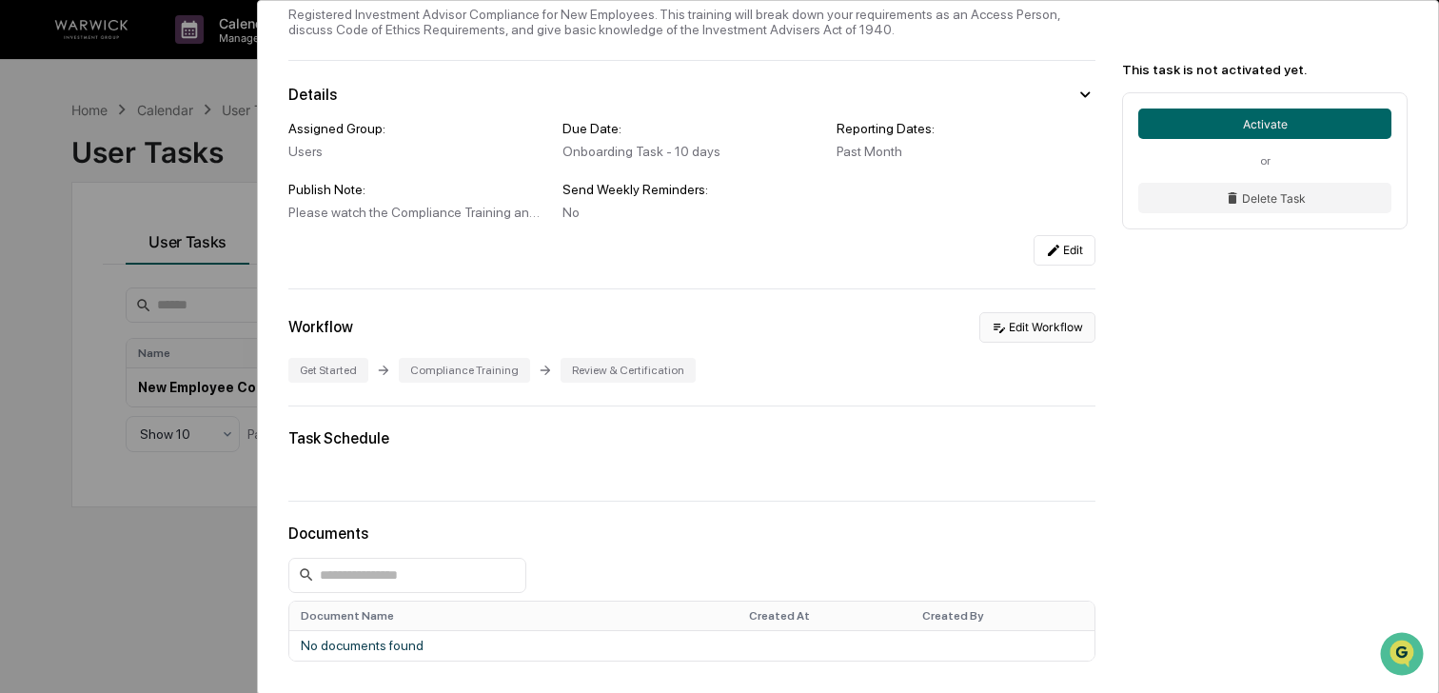
click at [1067, 326] on button "Edit Workflow" at bounding box center [1037, 327] width 116 height 30
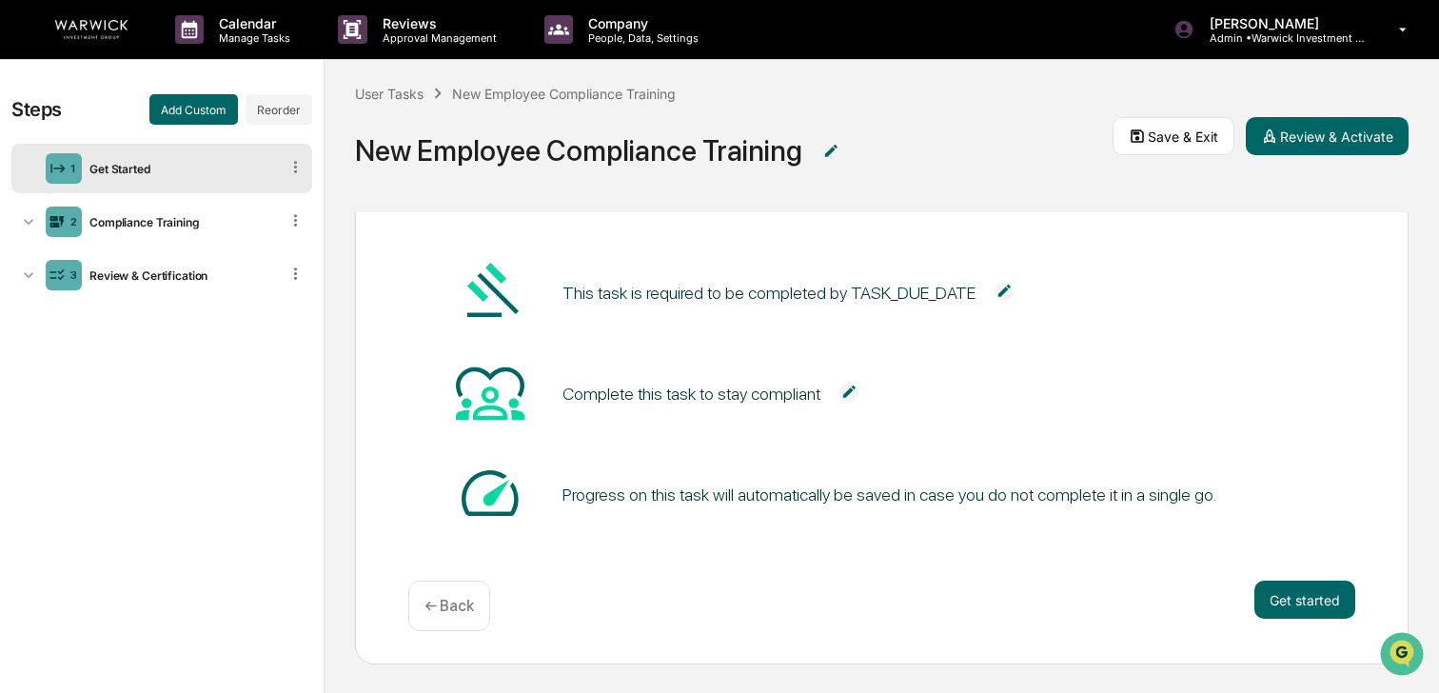
scroll to position [1, 0]
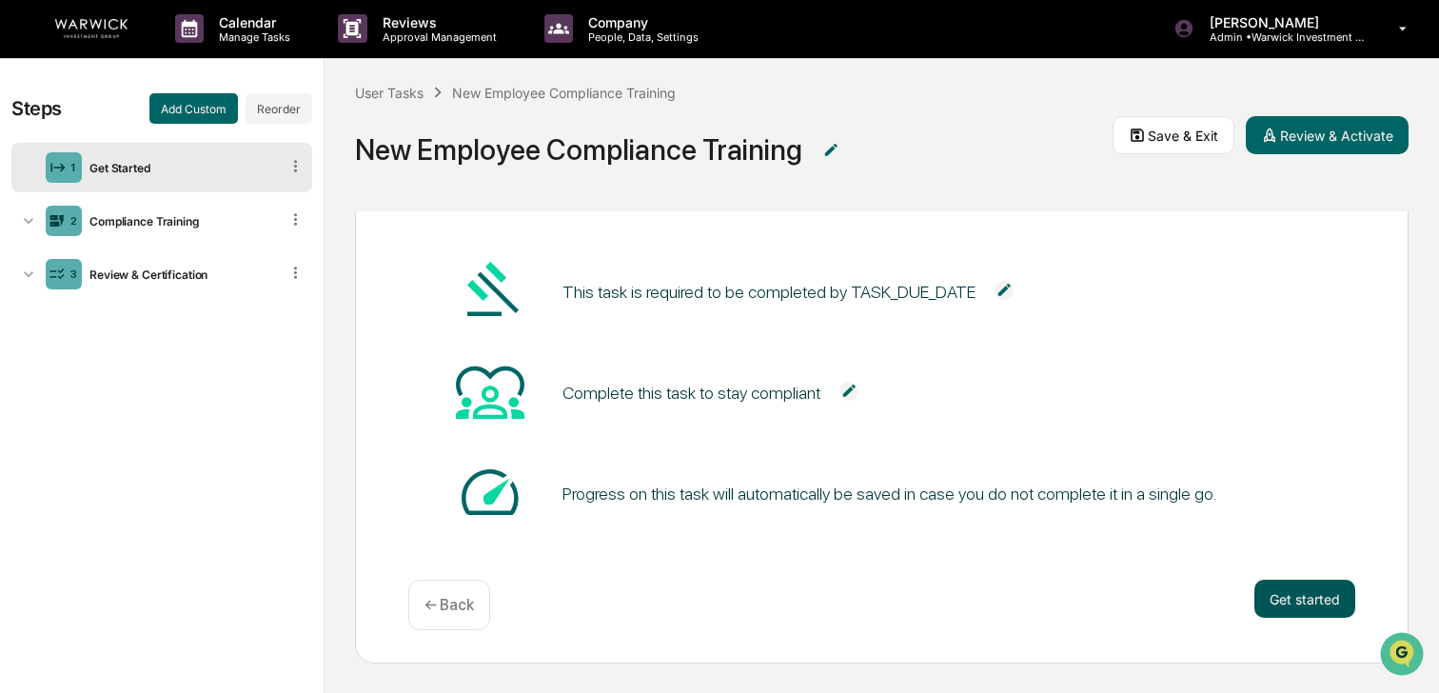
click at [1320, 609] on button "Get started" at bounding box center [1305, 599] width 101 height 38
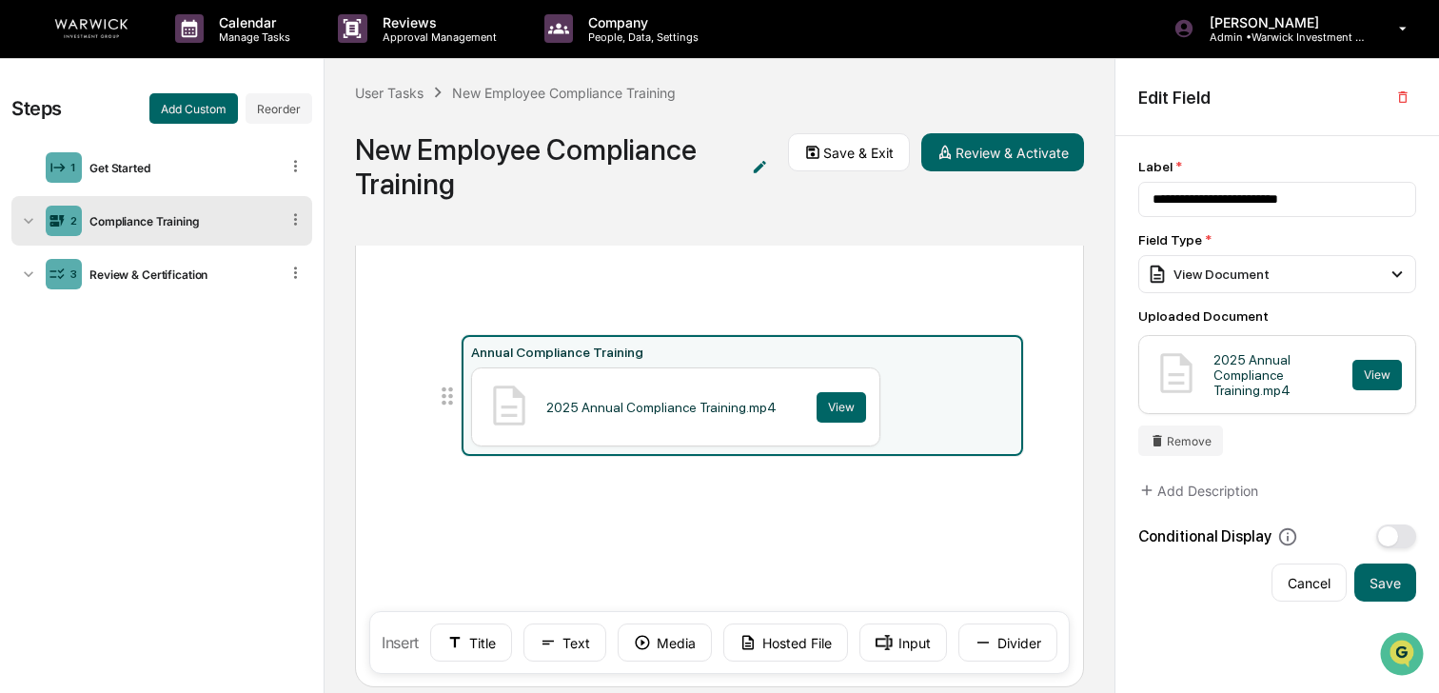
click at [642, 278] on div "Compliance Training Annual Compliance Training 2025 Annual Compliance Training.…" at bounding box center [719, 427] width 729 height 522
click at [202, 158] on div "1 Get Started" at bounding box center [161, 167] width 301 height 49
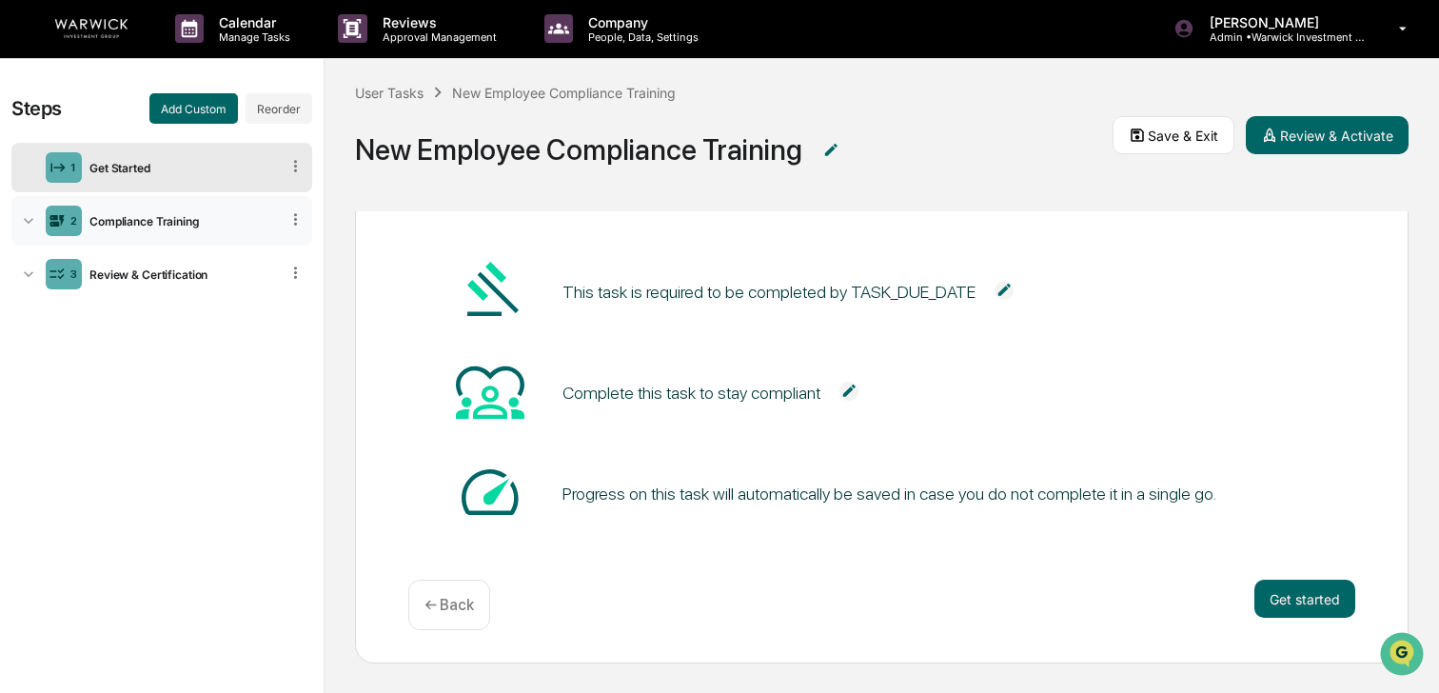
click at [177, 214] on div "Compliance Training" at bounding box center [180, 221] width 197 height 14
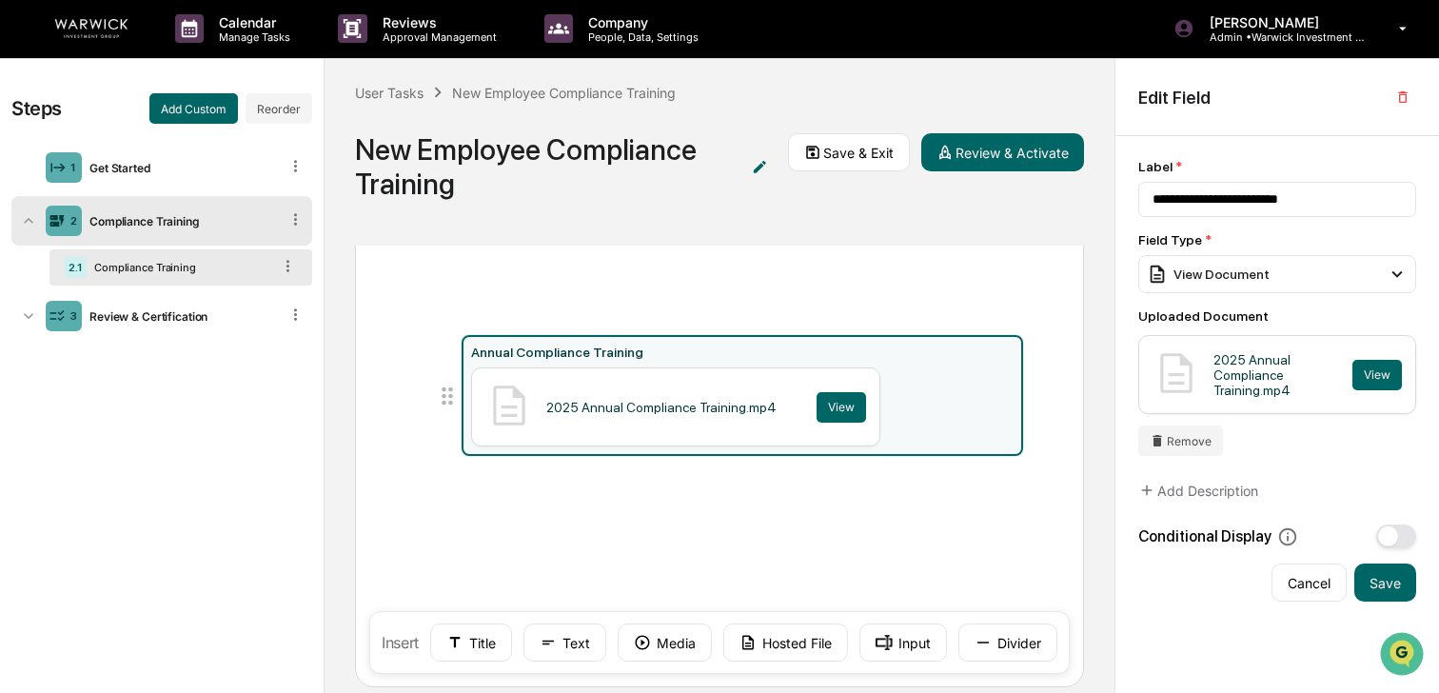
click at [133, 266] on div "Compliance Training" at bounding box center [179, 267] width 185 height 13
click at [548, 646] on icon at bounding box center [548, 642] width 17 height 17
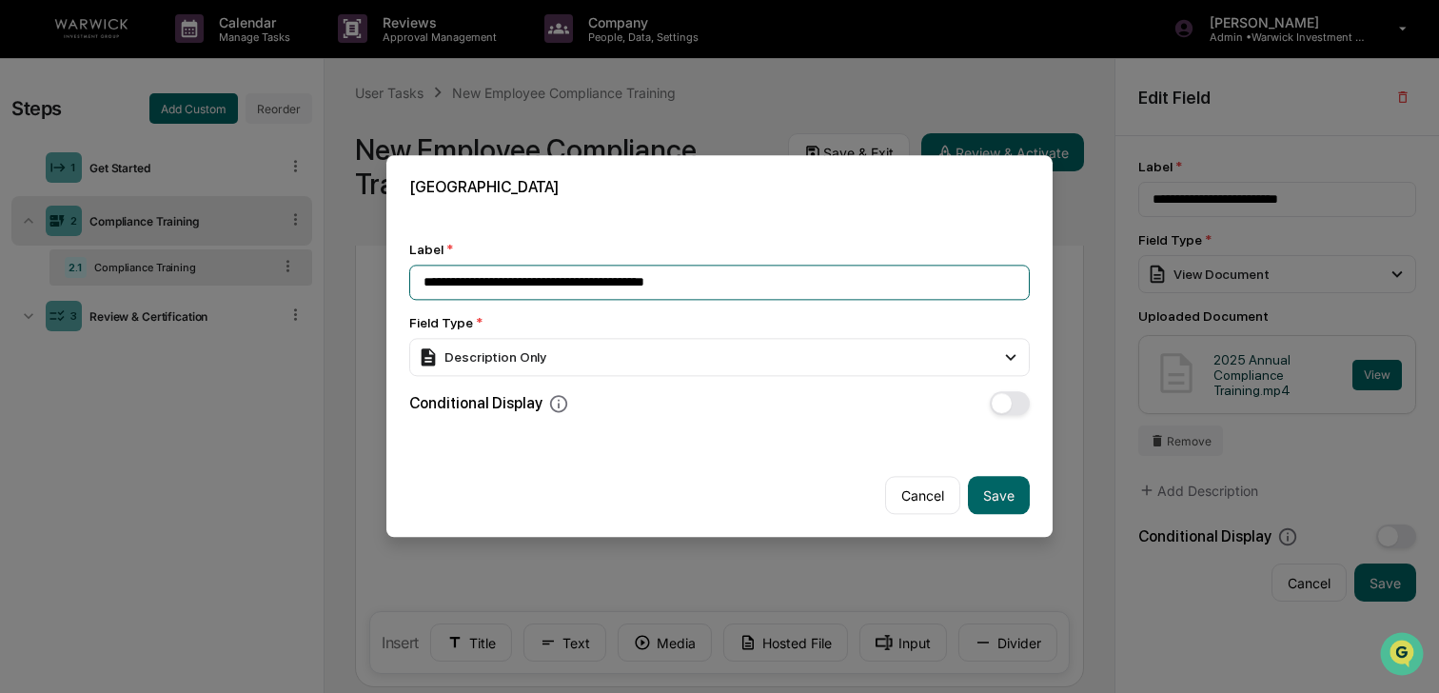
click at [760, 285] on input "**********" at bounding box center [719, 282] width 621 height 35
type input "**********"
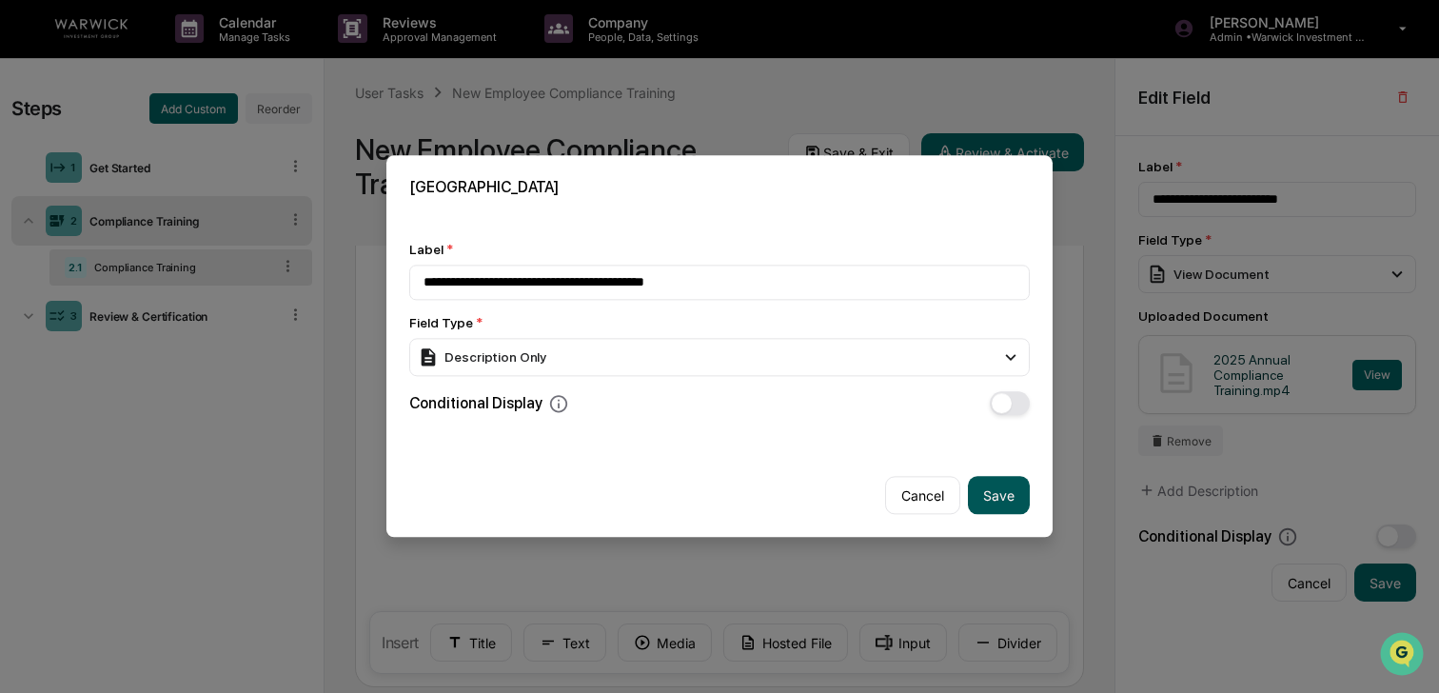
click at [1009, 498] on button "Save" at bounding box center [999, 496] width 62 height 38
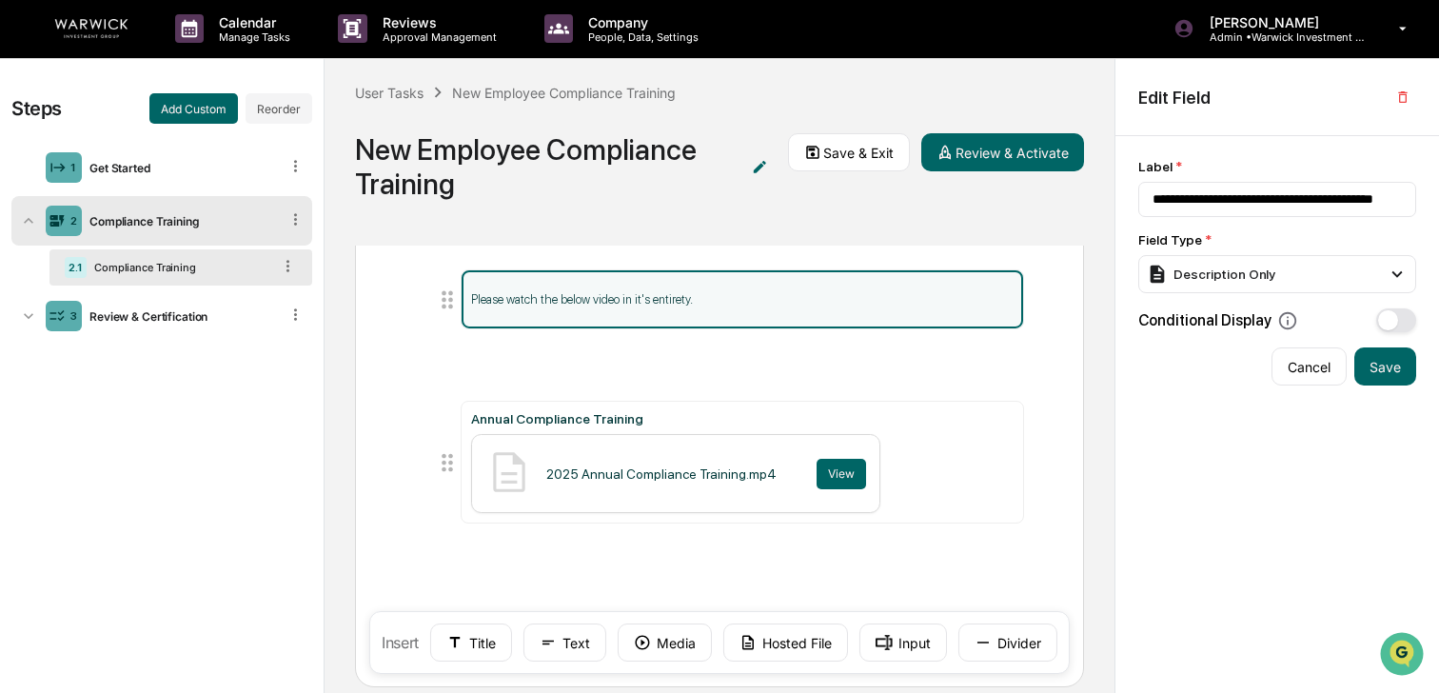
drag, startPoint x: 688, startPoint y: 491, endPoint x: 612, endPoint y: 296, distance: 209.5
click at [611, 297] on p "Please watch the below video in it's entirety." at bounding box center [742, 299] width 542 height 14
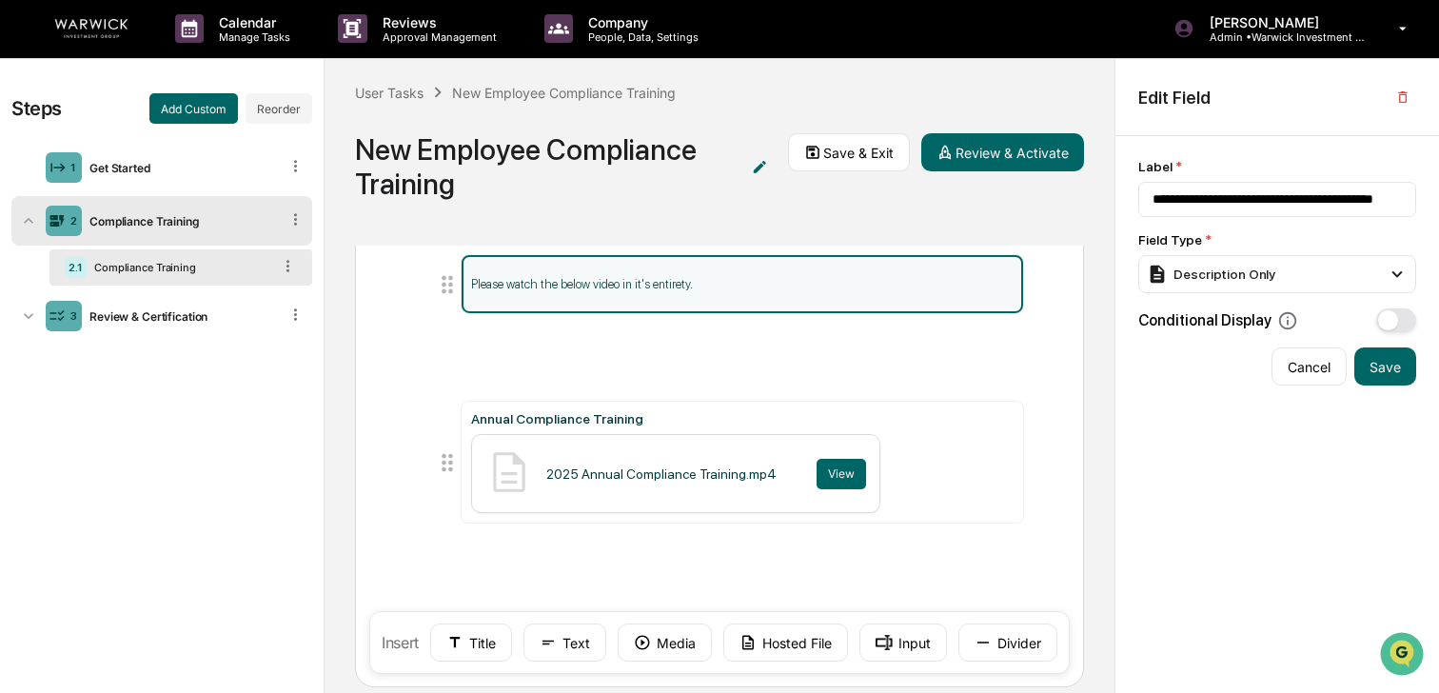
drag, startPoint x: 505, startPoint y: 331, endPoint x: 415, endPoint y: 278, distance: 105.0
click at [415, 278] on div "Compliance Training Please watch the below video in it's entirety. Annual Compl…" at bounding box center [719, 427] width 729 height 522
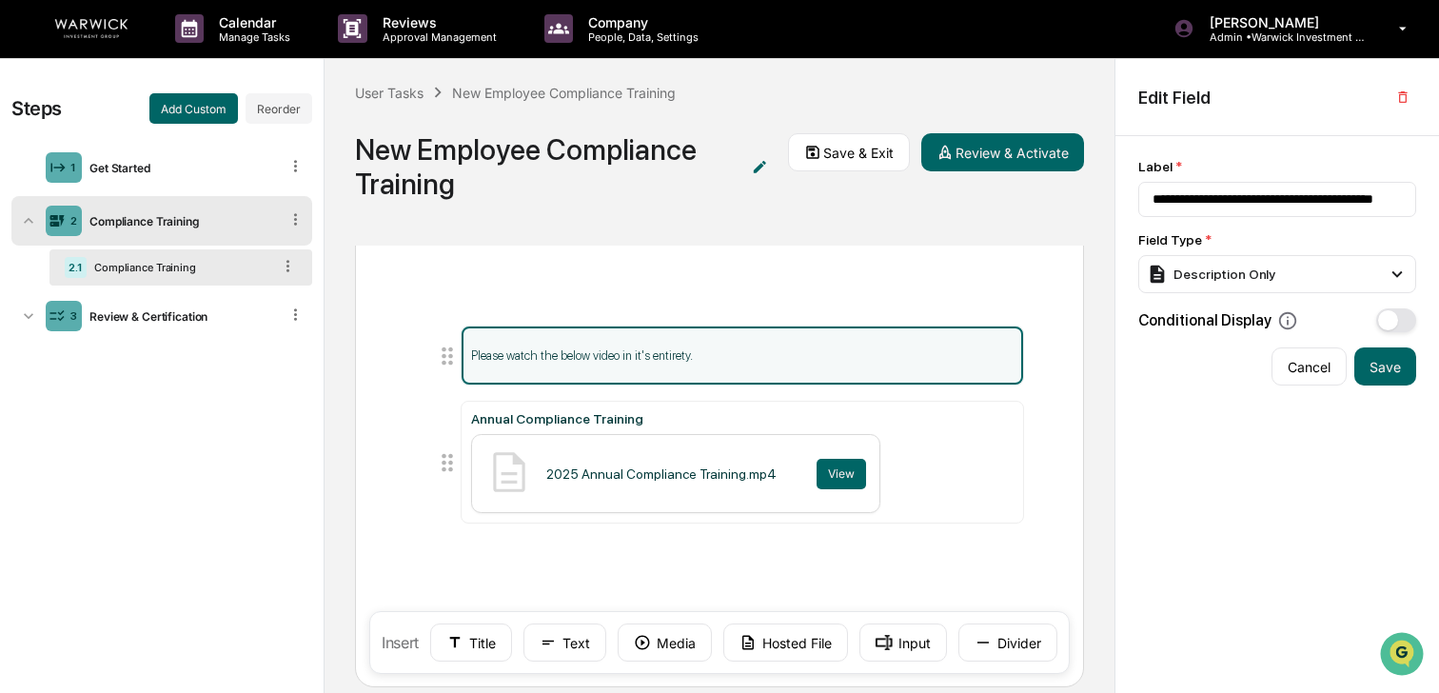
click at [631, 366] on div "Please watch the below video in it's entirety." at bounding box center [742, 355] width 561 height 58
click at [634, 351] on p "Please watch the below video in it's entirety." at bounding box center [742, 355] width 542 height 14
click at [560, 645] on button "Text" at bounding box center [565, 642] width 83 height 38
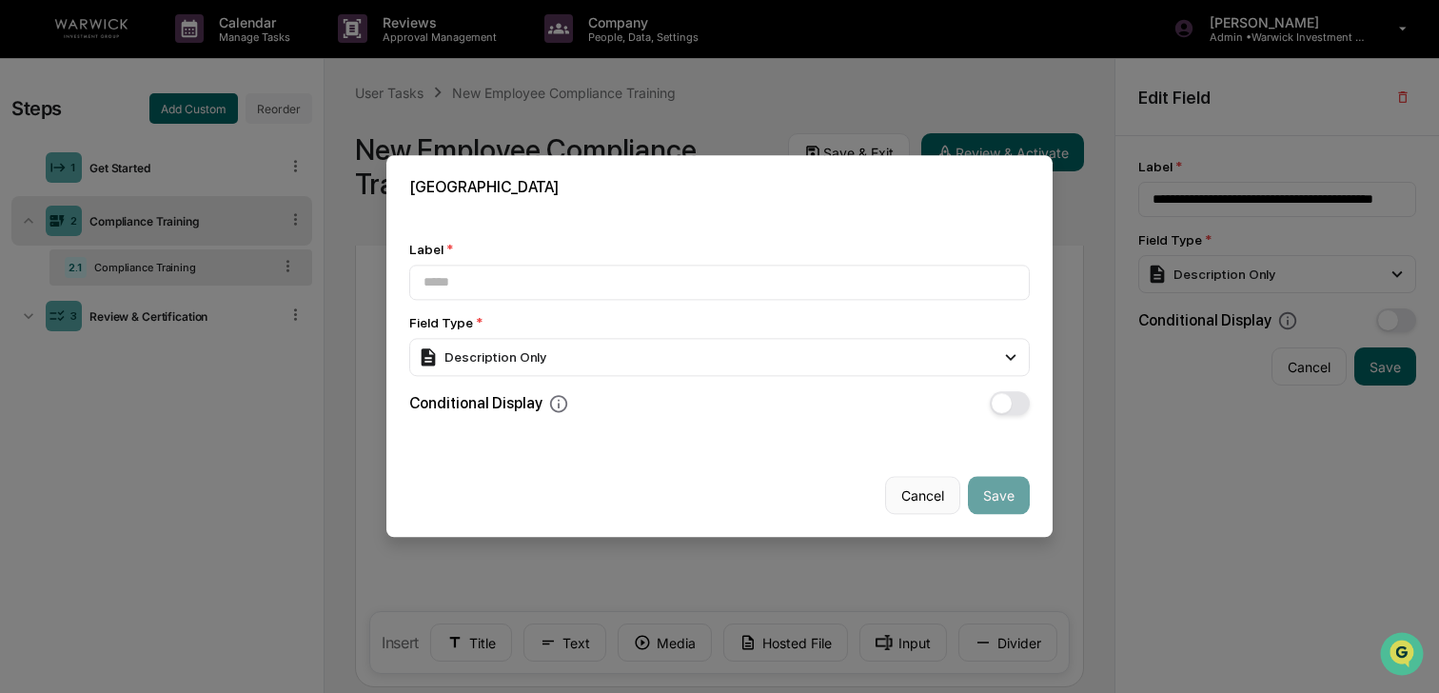
click at [911, 501] on button "Cancel" at bounding box center [922, 496] width 75 height 38
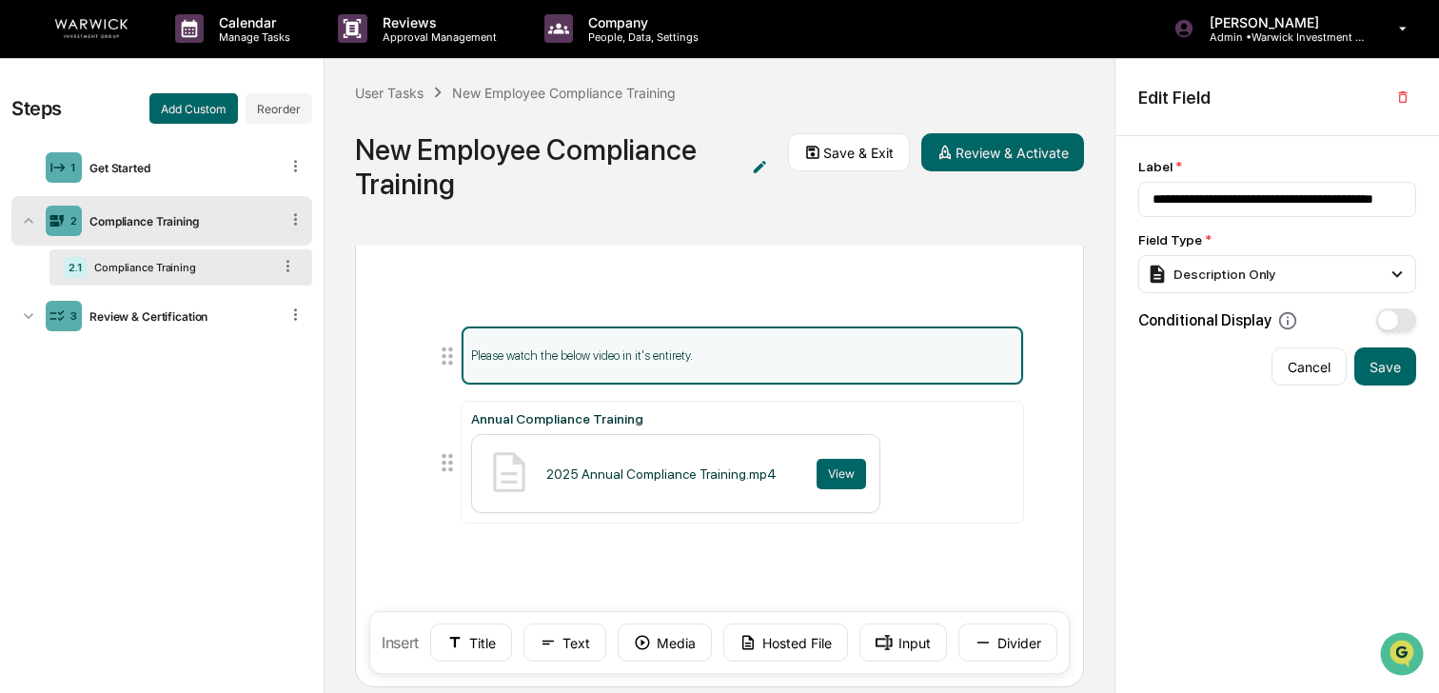
click at [660, 359] on p "Please watch the below video in it's entirety." at bounding box center [742, 355] width 542 height 14
click at [659, 359] on p "Please watch the below video in it's entirety." at bounding box center [742, 355] width 542 height 14
click at [1246, 200] on input "**********" at bounding box center [1277, 199] width 278 height 35
click at [1297, 203] on input "**********" at bounding box center [1277, 199] width 278 height 35
click at [667, 354] on p "Please watch the below video in it's entirety." at bounding box center [742, 355] width 542 height 14
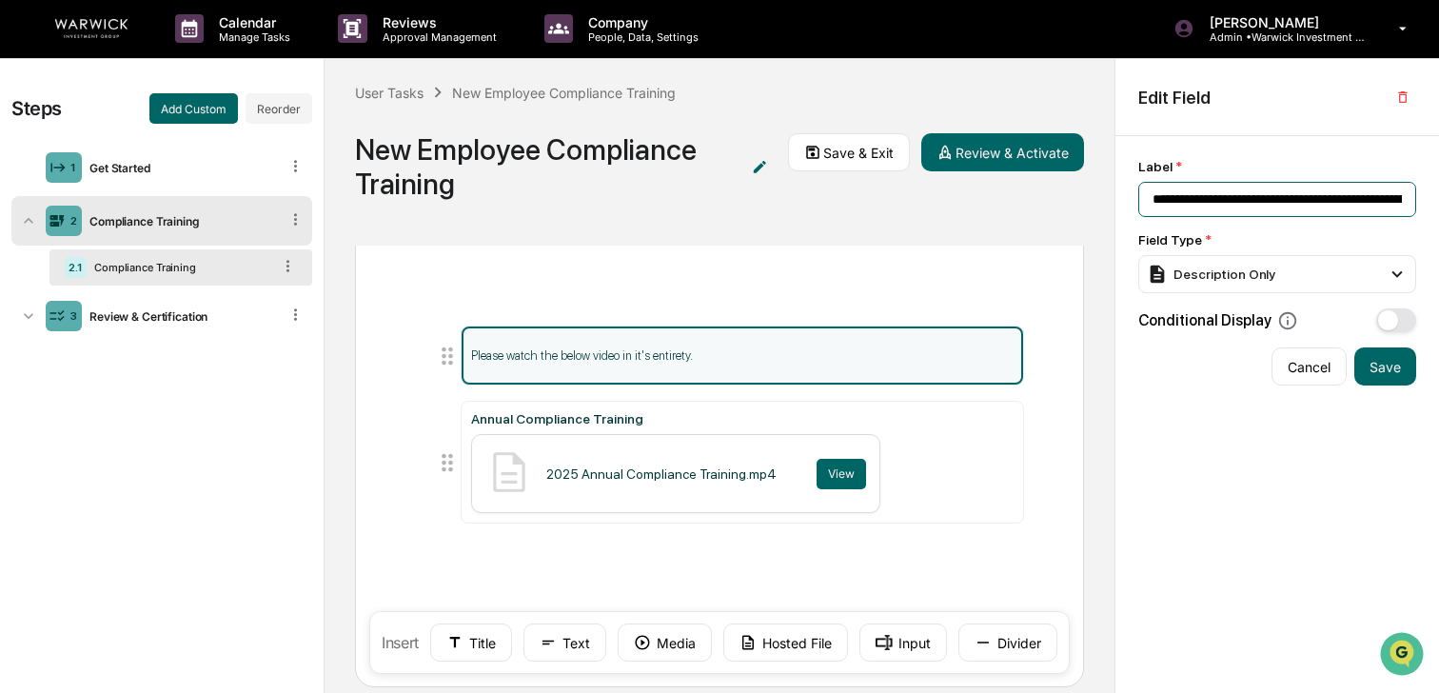
click at [1404, 207] on input "**********" at bounding box center [1277, 199] width 278 height 35
click at [1396, 198] on input "**********" at bounding box center [1277, 199] width 278 height 35
type input "**********"
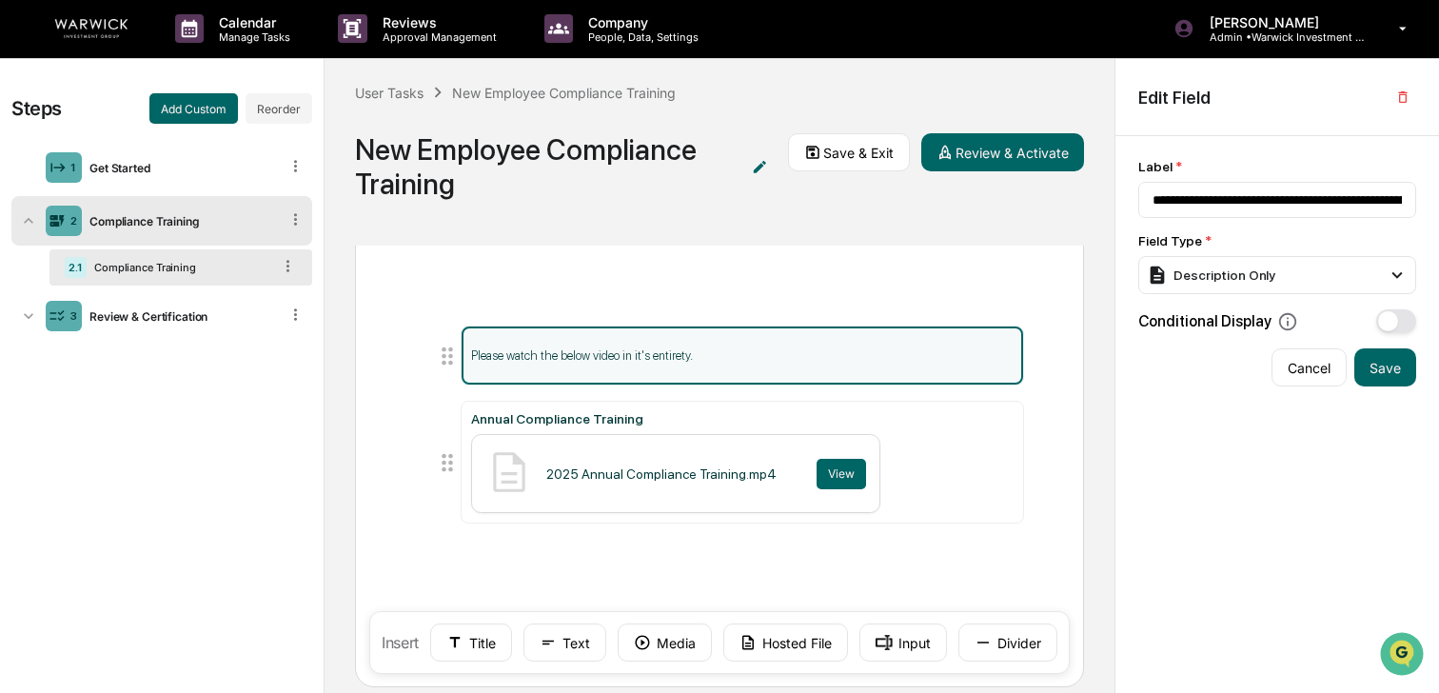
click at [694, 351] on p "Please watch the below video in it's entirety." at bounding box center [742, 355] width 542 height 14
drag, startPoint x: 1372, startPoint y: 191, endPoint x: 1391, endPoint y: 198, distance: 20.2
click at [1374, 192] on input "**********" at bounding box center [1277, 200] width 278 height 36
click at [1302, 270] on div "Description Only" at bounding box center [1277, 275] width 278 height 38
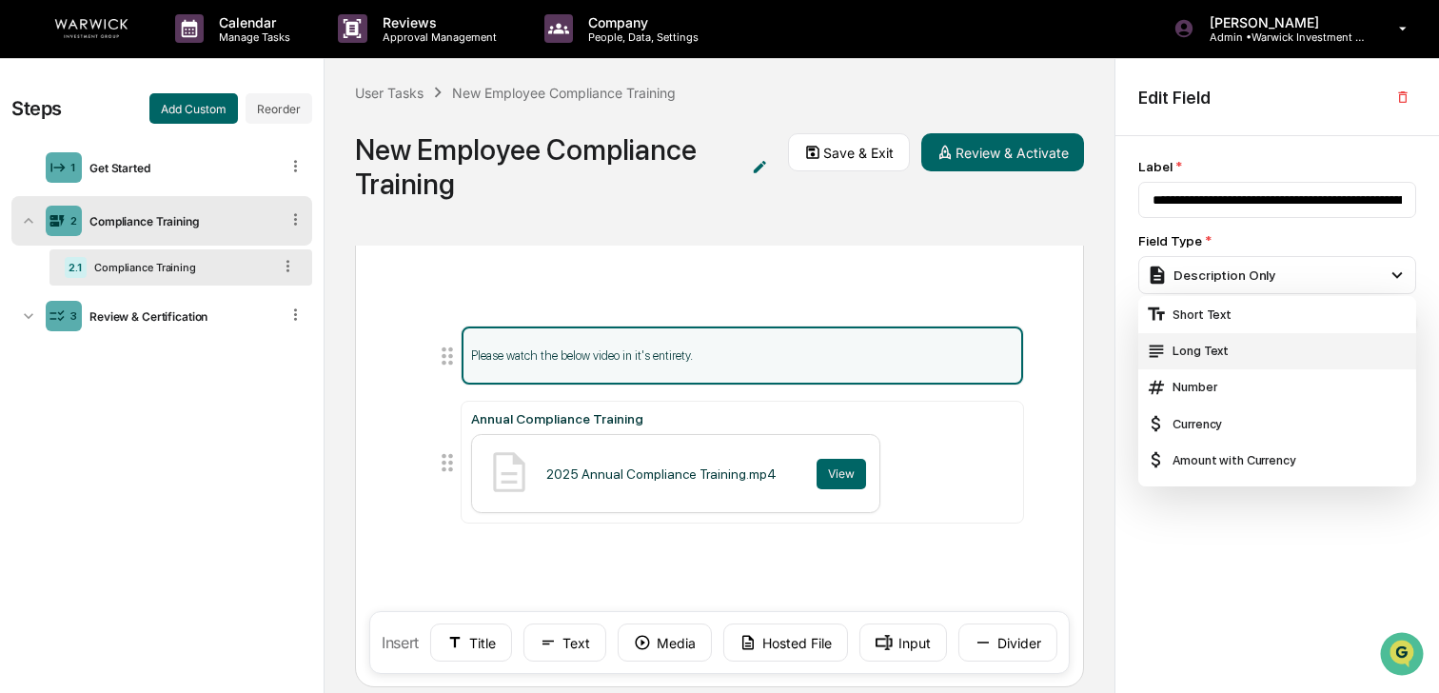
click at [1267, 348] on div "Long Text" at bounding box center [1277, 351] width 263 height 21
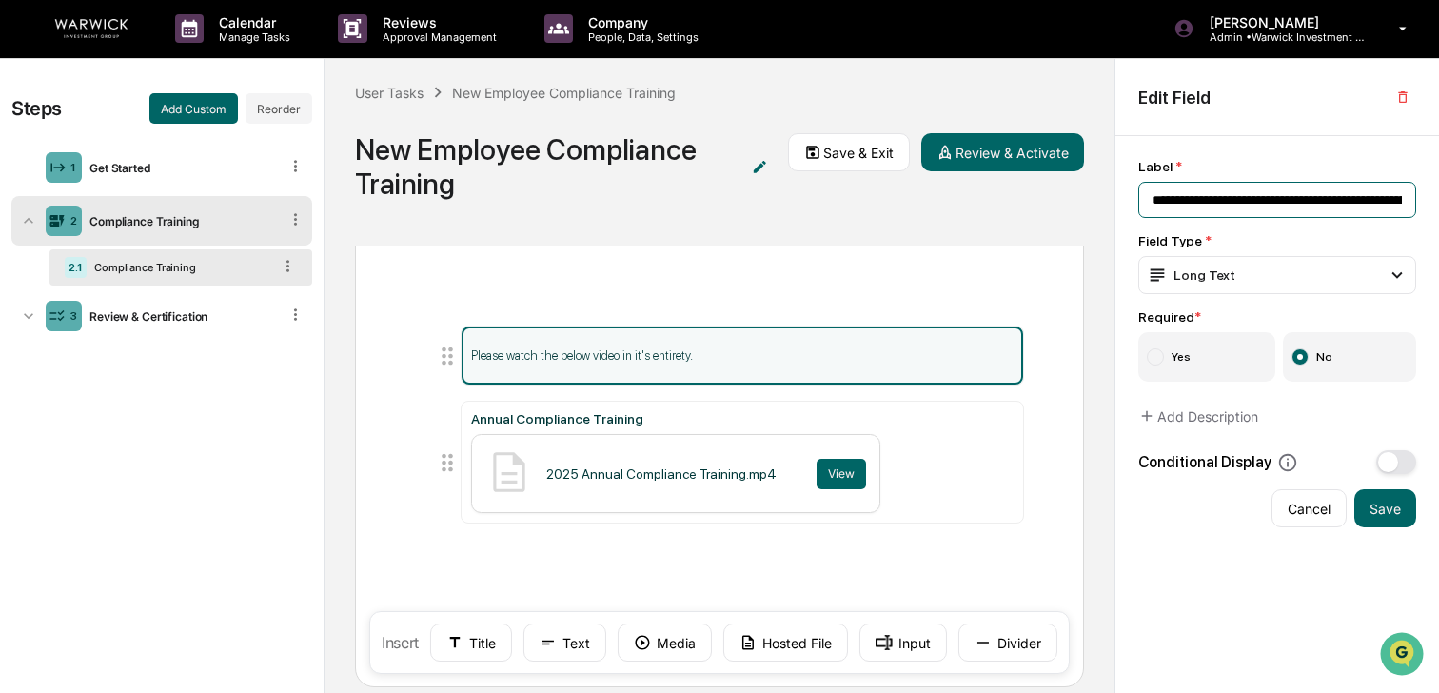
click at [1281, 211] on input "**********" at bounding box center [1277, 200] width 278 height 36
click at [1281, 260] on div "Long Text" at bounding box center [1277, 275] width 278 height 38
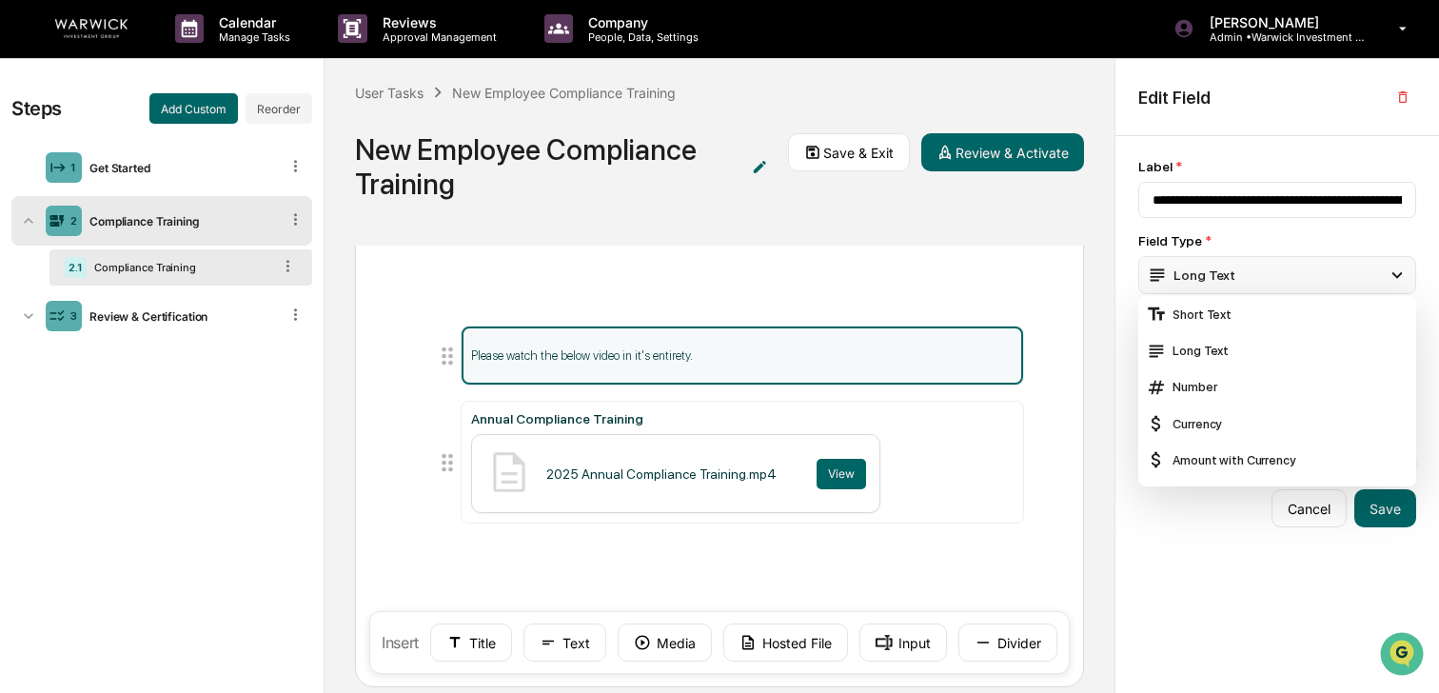
click at [1269, 280] on div "Long Text" at bounding box center [1277, 275] width 278 height 38
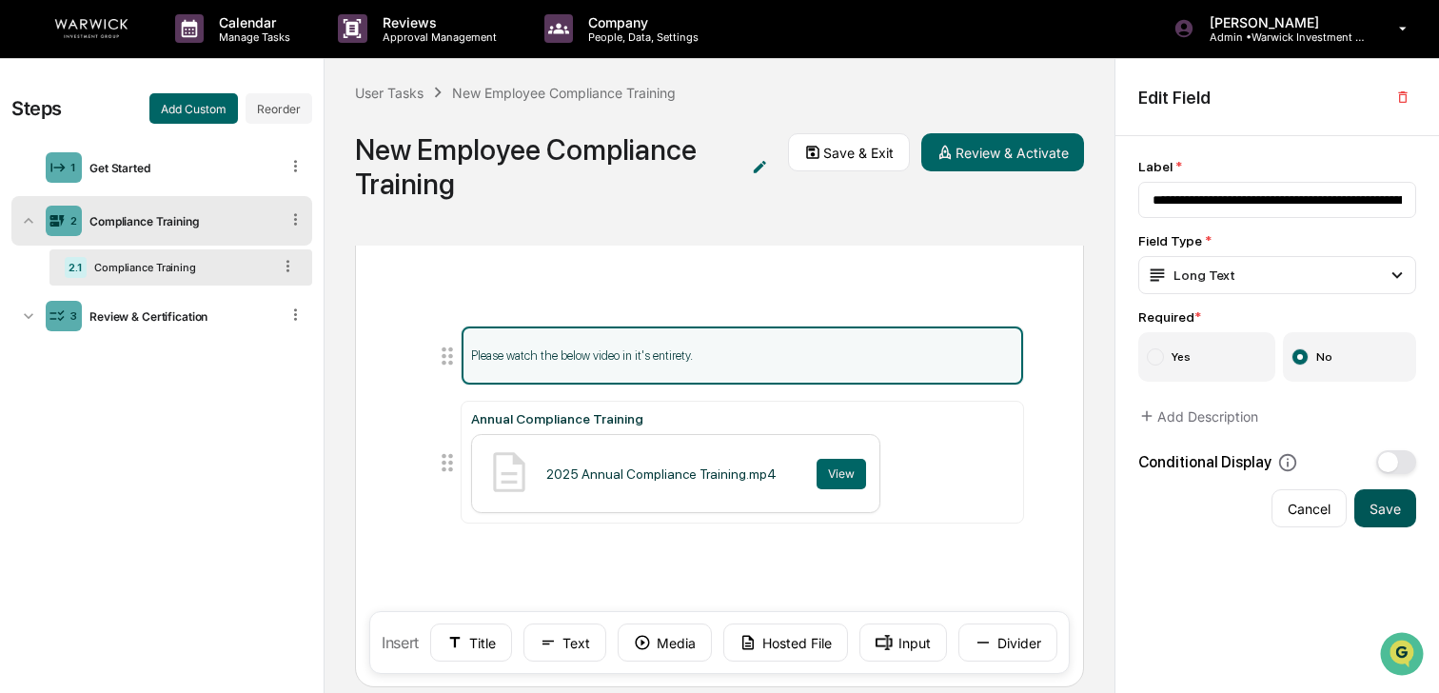
drag, startPoint x: 1381, startPoint y: 504, endPoint x: 1359, endPoint y: 503, distance: 21.9
click at [1381, 504] on button "Save" at bounding box center [1386, 508] width 62 height 38
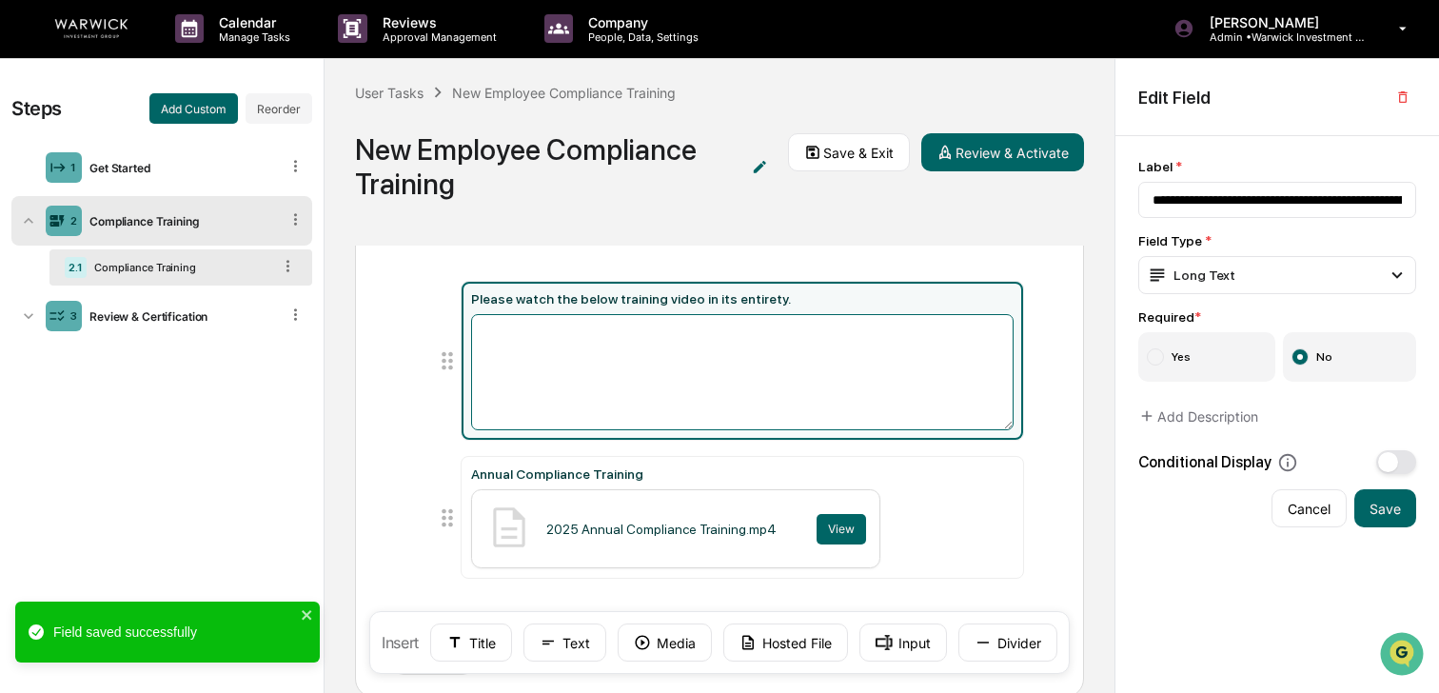
click at [771, 348] on textarea at bounding box center [742, 372] width 542 height 116
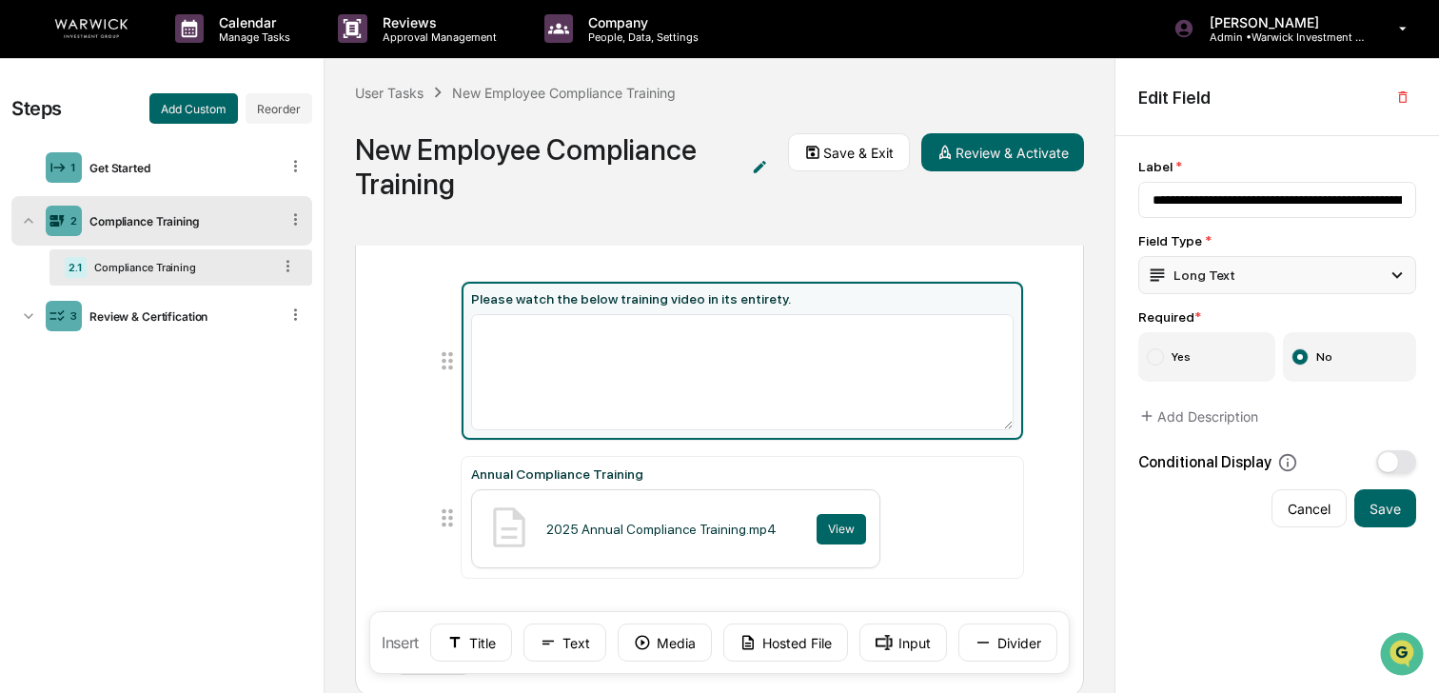
click at [1225, 281] on div "Long Text" at bounding box center [1191, 275] width 89 height 21
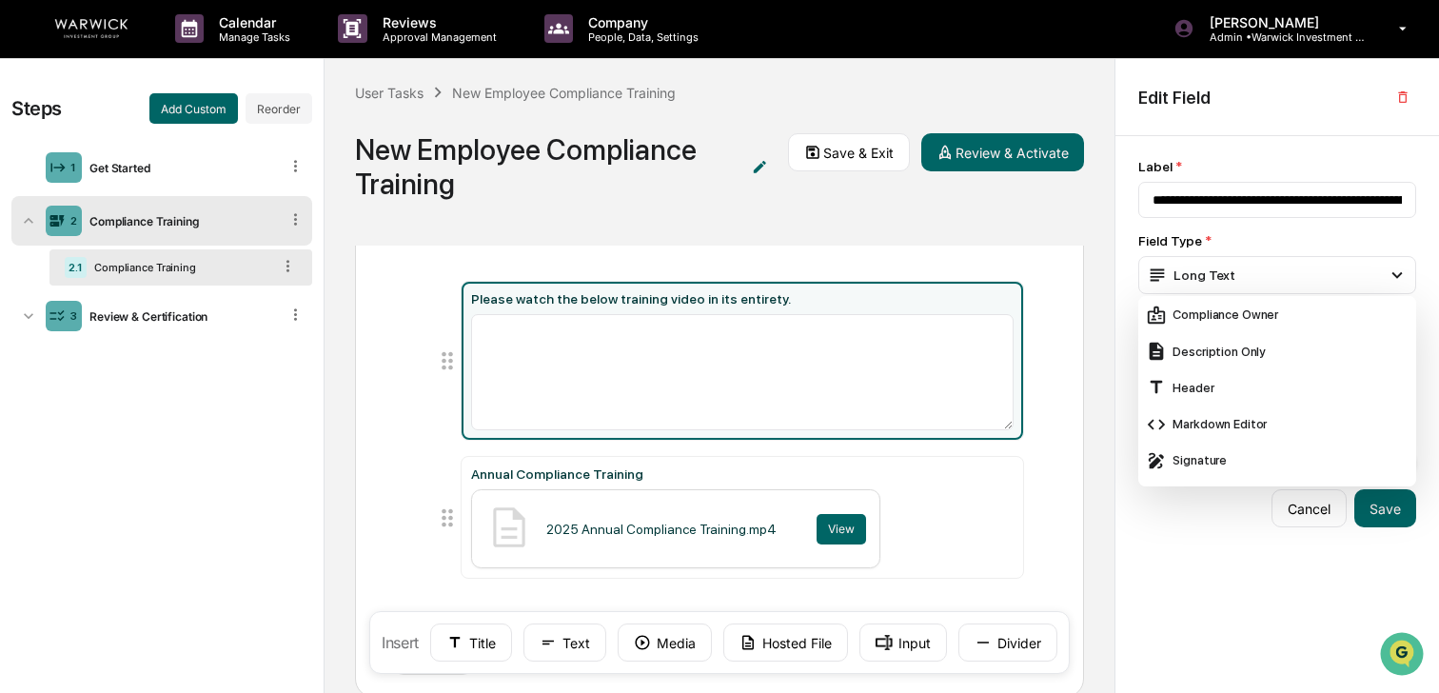
scroll to position [436, 0]
click at [1219, 348] on div "Description Only" at bounding box center [1277, 352] width 263 height 21
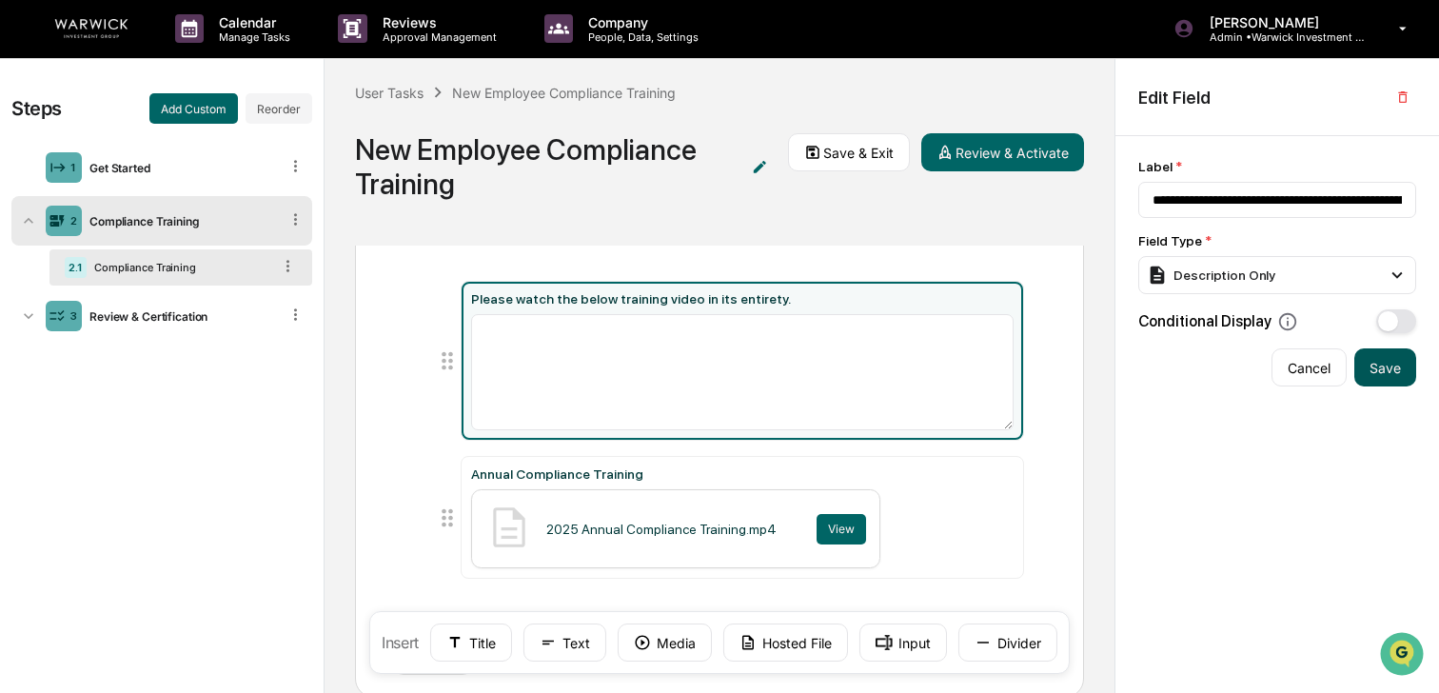
click at [1381, 375] on button "Save" at bounding box center [1386, 367] width 62 height 38
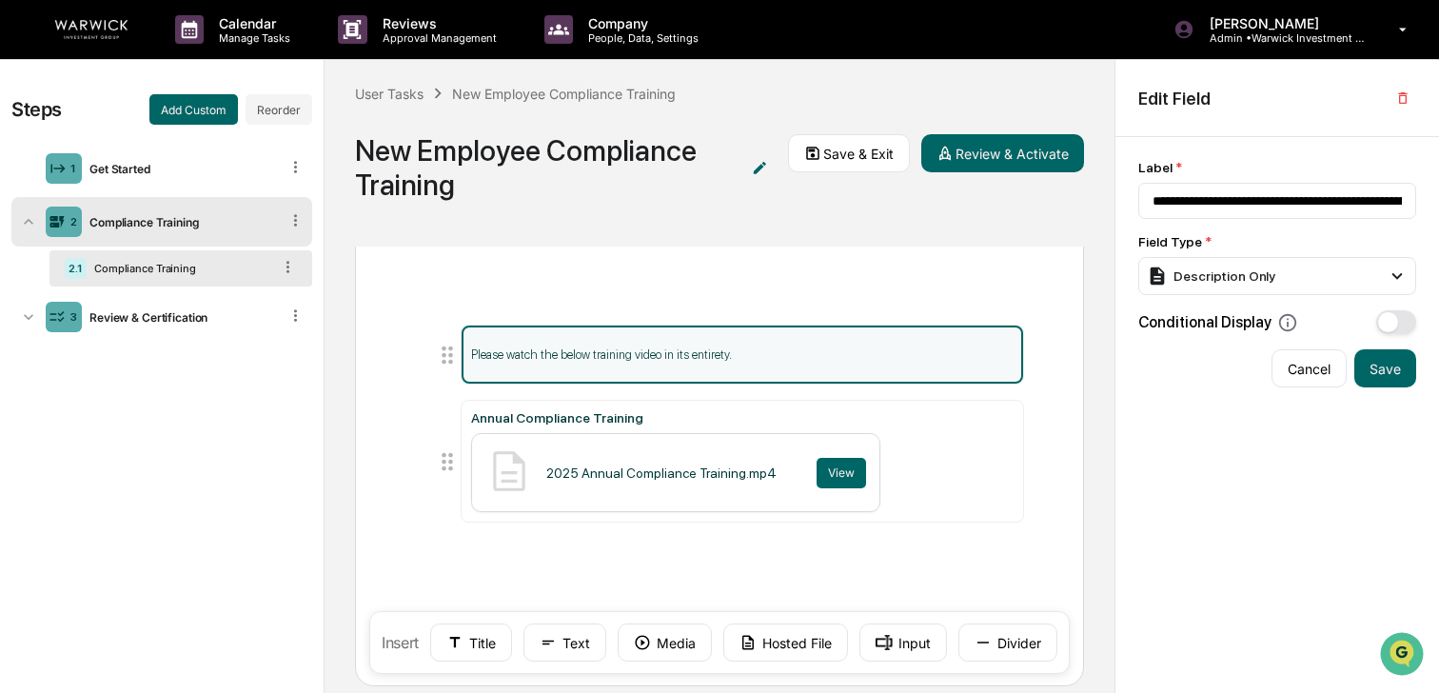
scroll to position [134, 0]
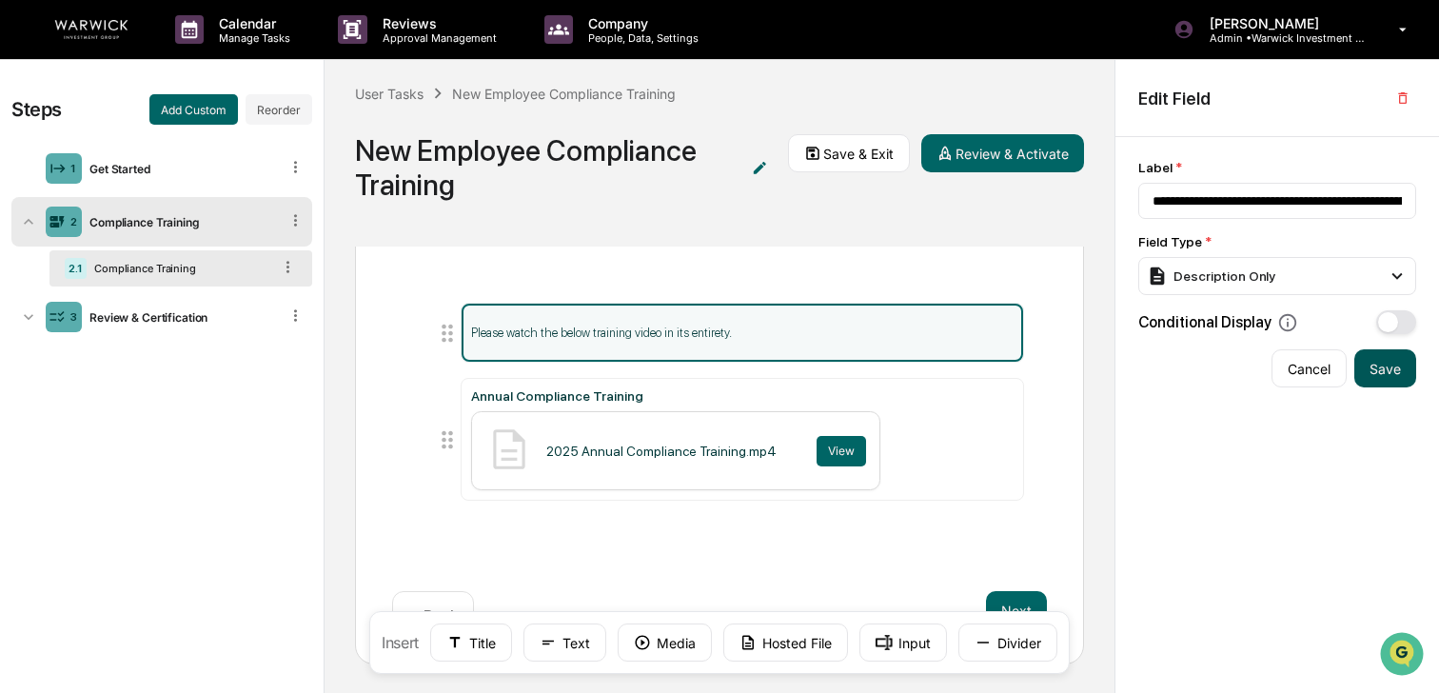
click at [1387, 378] on button "Save" at bounding box center [1386, 368] width 62 height 38
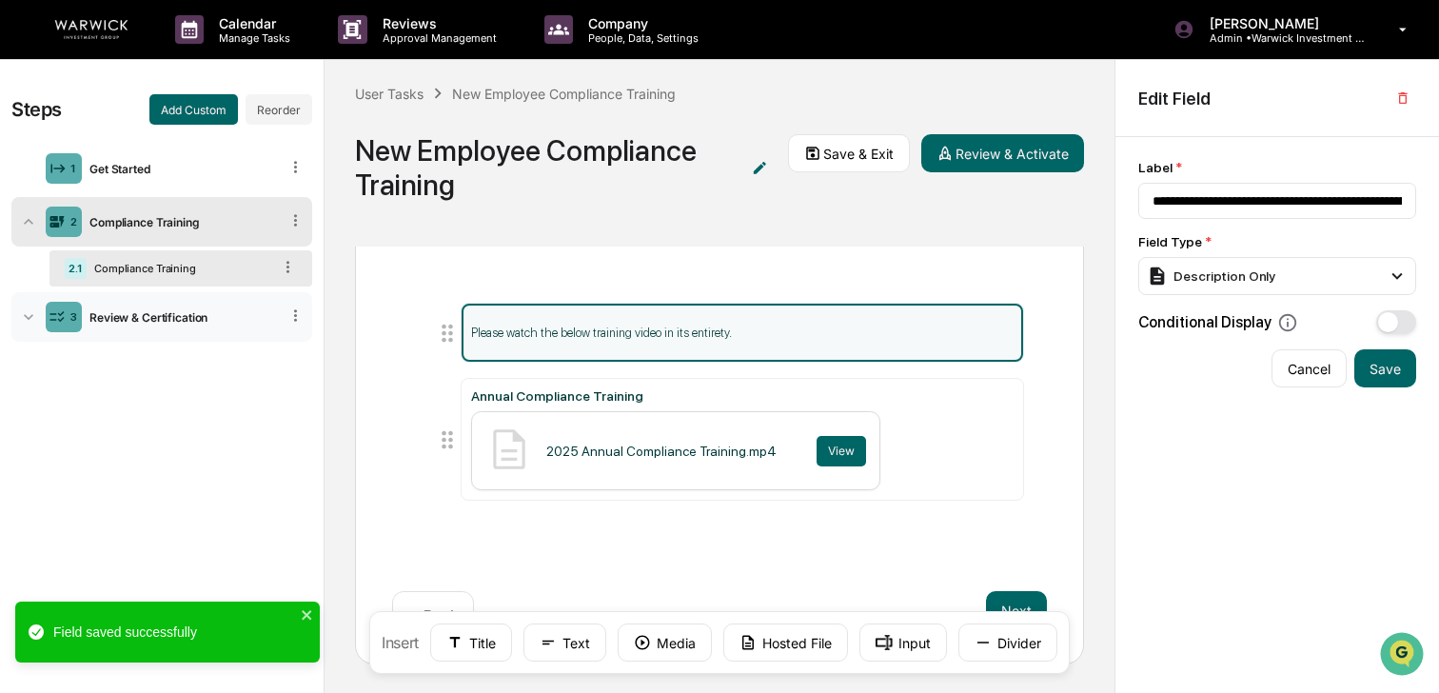
click at [160, 314] on div "Review & Certification" at bounding box center [180, 317] width 197 height 14
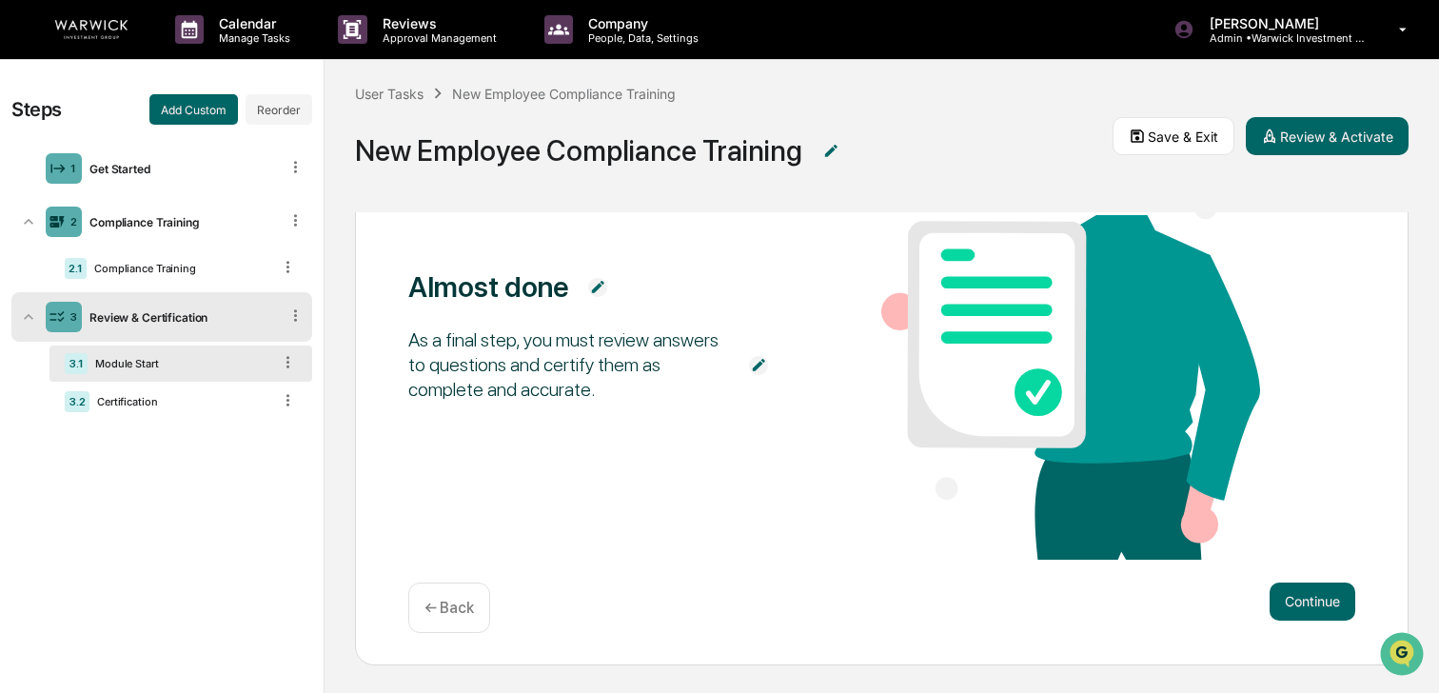
scroll to position [1, 0]
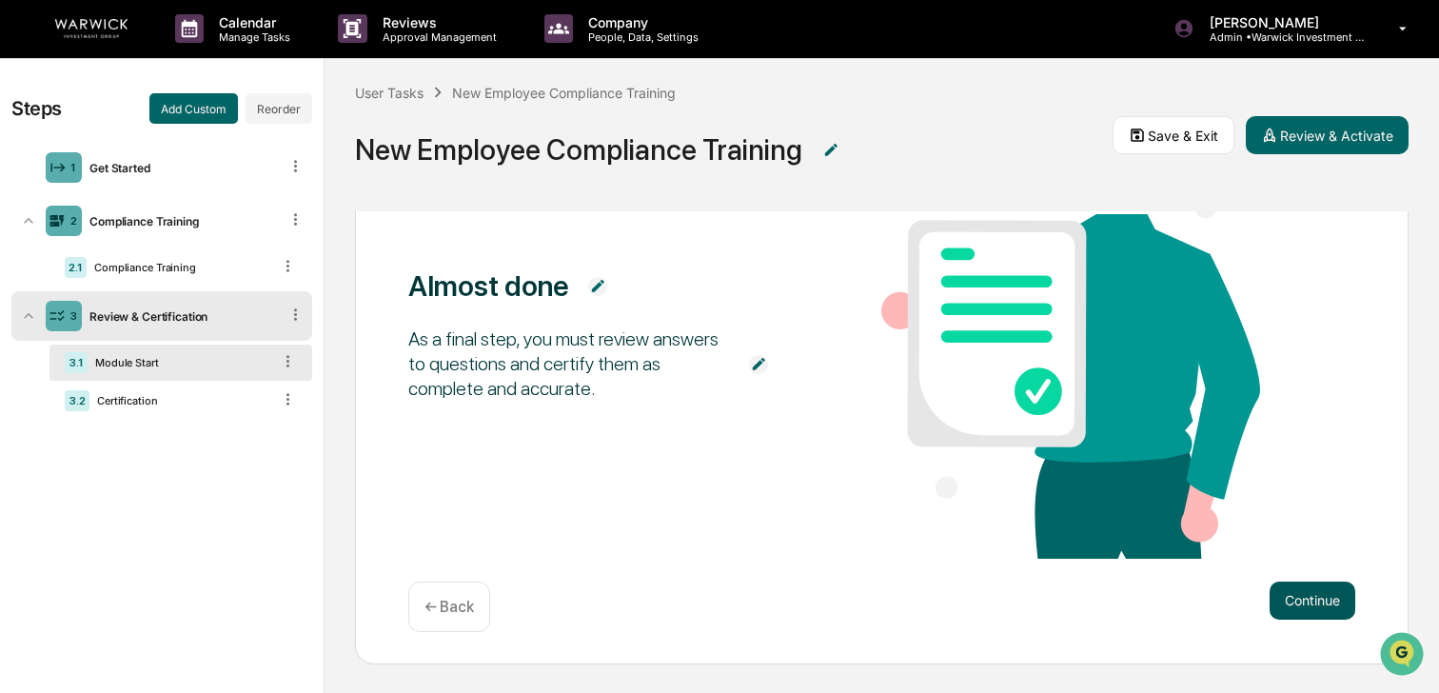
click at [1314, 602] on button "Continue" at bounding box center [1313, 601] width 86 height 38
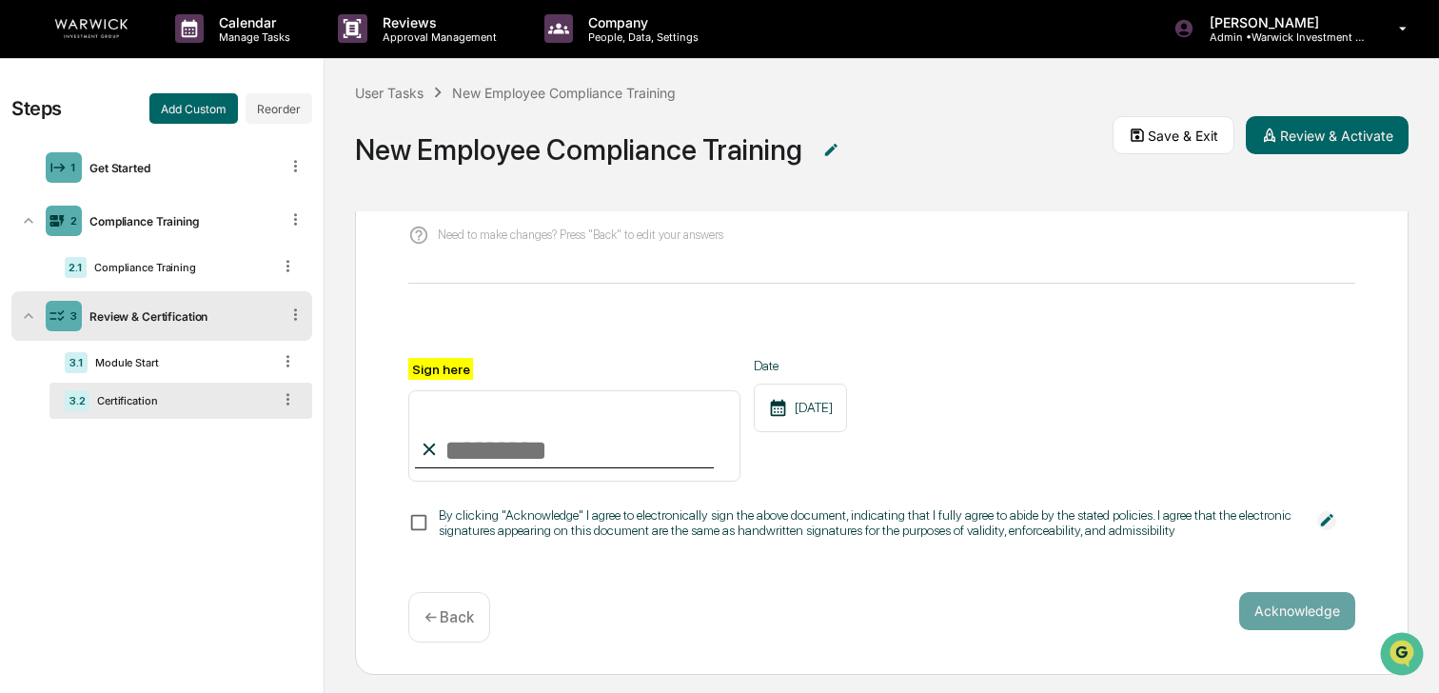
scroll to position [232, 0]
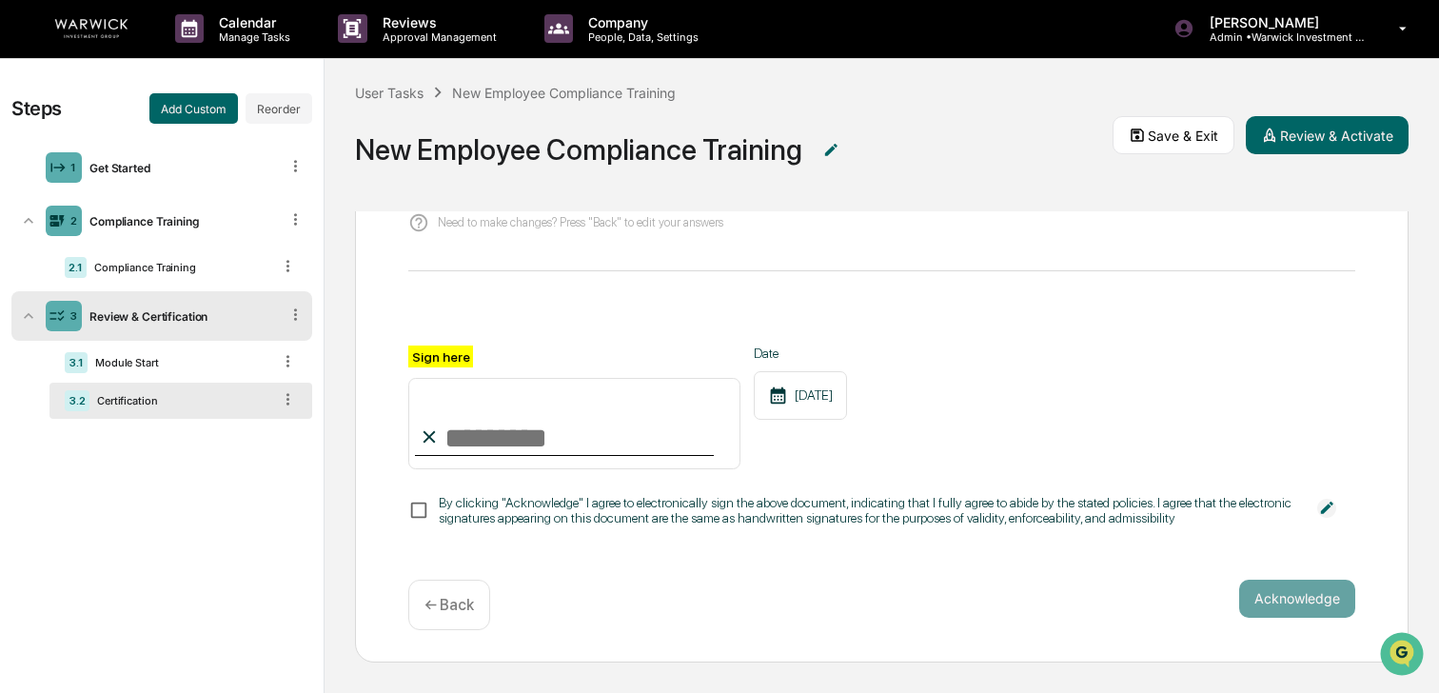
click at [1331, 500] on img at bounding box center [1326, 508] width 19 height 19
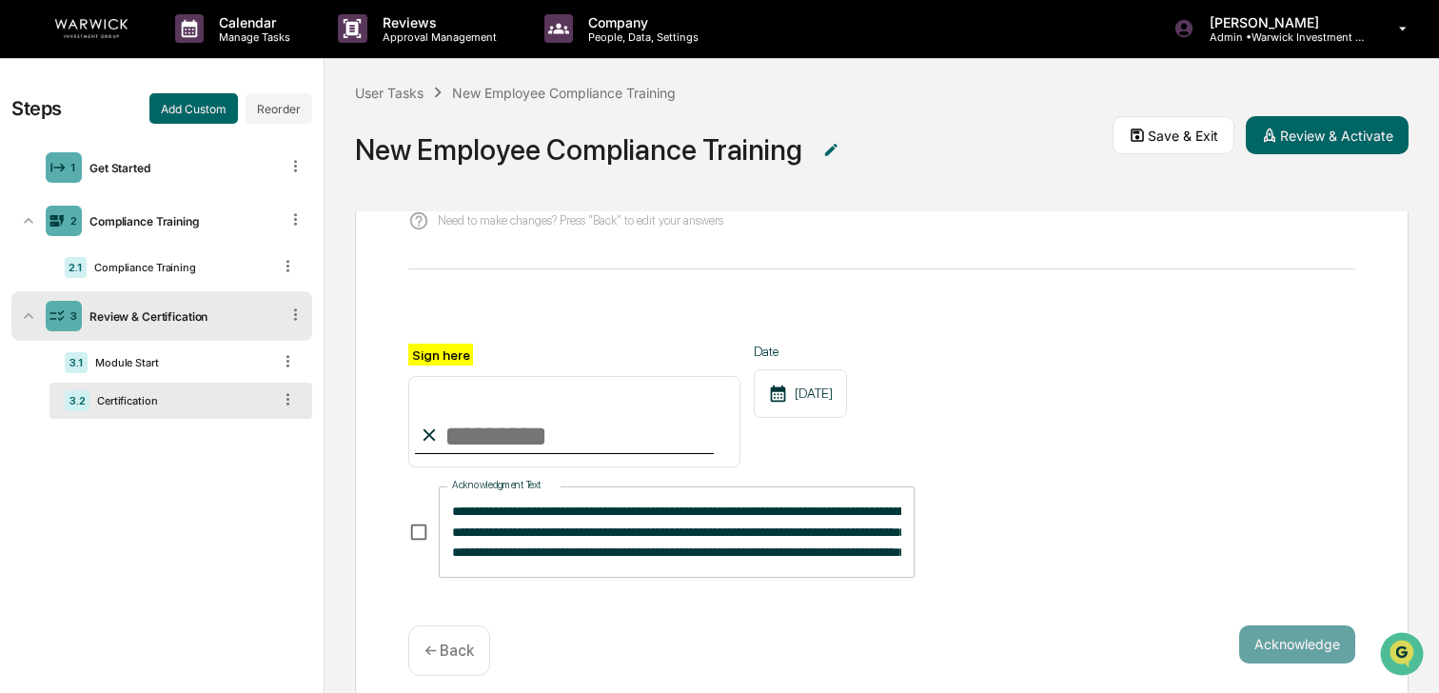
scroll to position [263, 0]
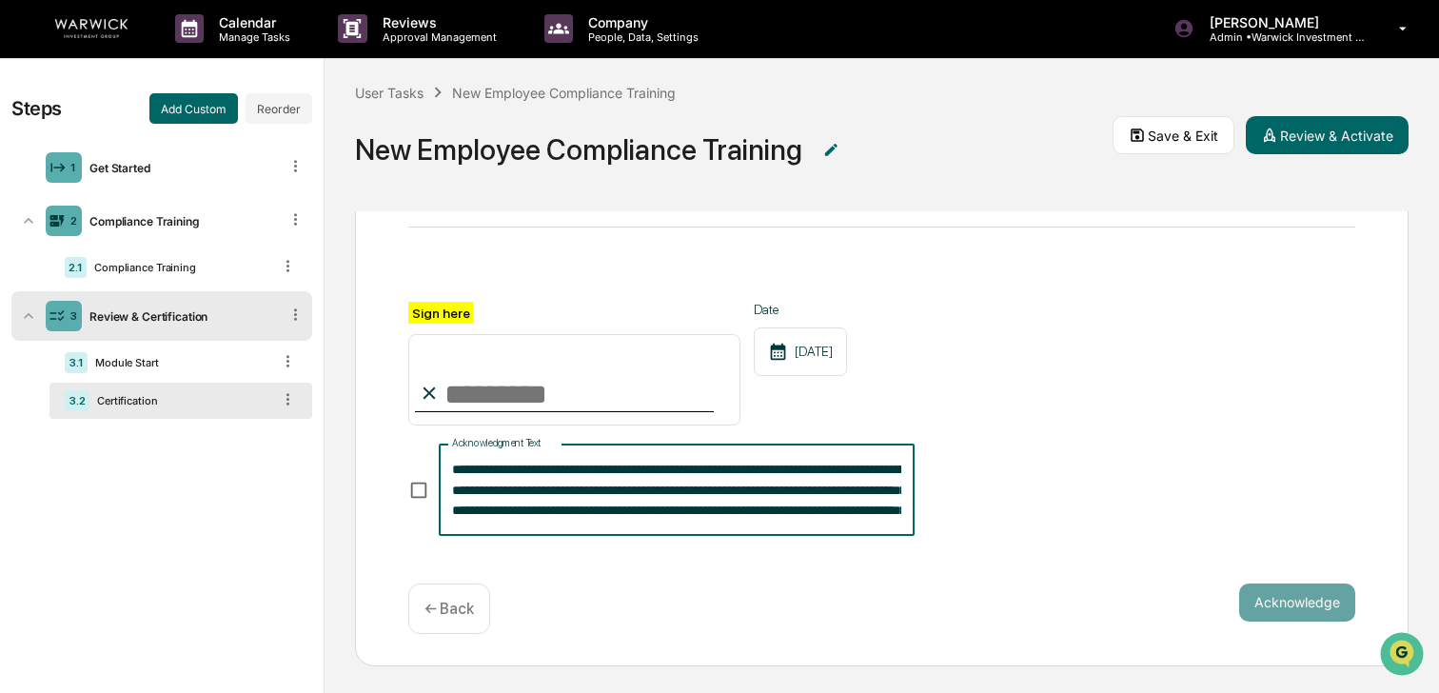
click at [538, 494] on textarea "**********" at bounding box center [676, 490] width 449 height 60
drag, startPoint x: 619, startPoint y: 488, endPoint x: 650, endPoint y: 488, distance: 31.4
click at [643, 488] on textarea "**********" at bounding box center [676, 490] width 449 height 60
click at [688, 488] on textarea "**********" at bounding box center [676, 490] width 449 height 60
click at [693, 489] on textarea "**********" at bounding box center [676, 490] width 449 height 60
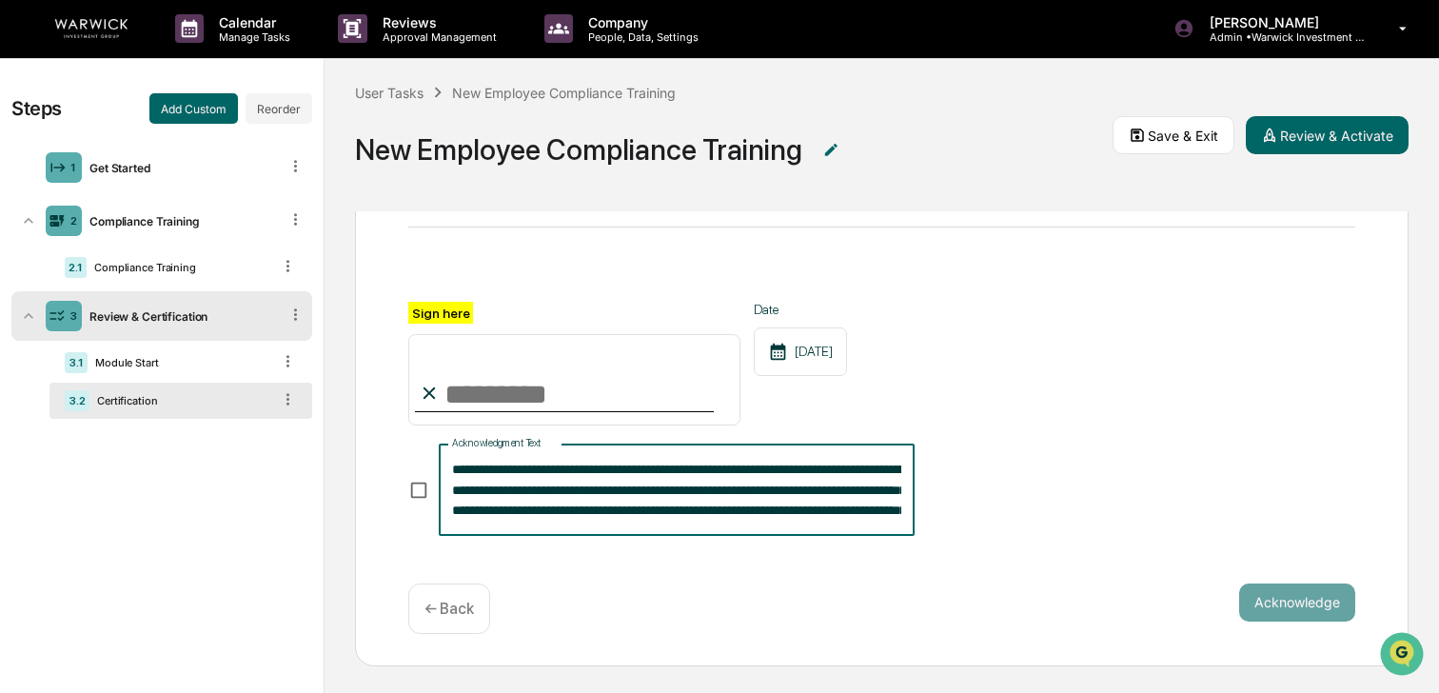
click at [701, 487] on textarea "**********" at bounding box center [676, 490] width 449 height 60
drag, startPoint x: 701, startPoint y: 487, endPoint x: 892, endPoint y: 507, distance: 192.4
click at [863, 492] on textarea "**********" at bounding box center [676, 490] width 449 height 60
click at [727, 504] on textarea "**********" at bounding box center [676, 490] width 449 height 60
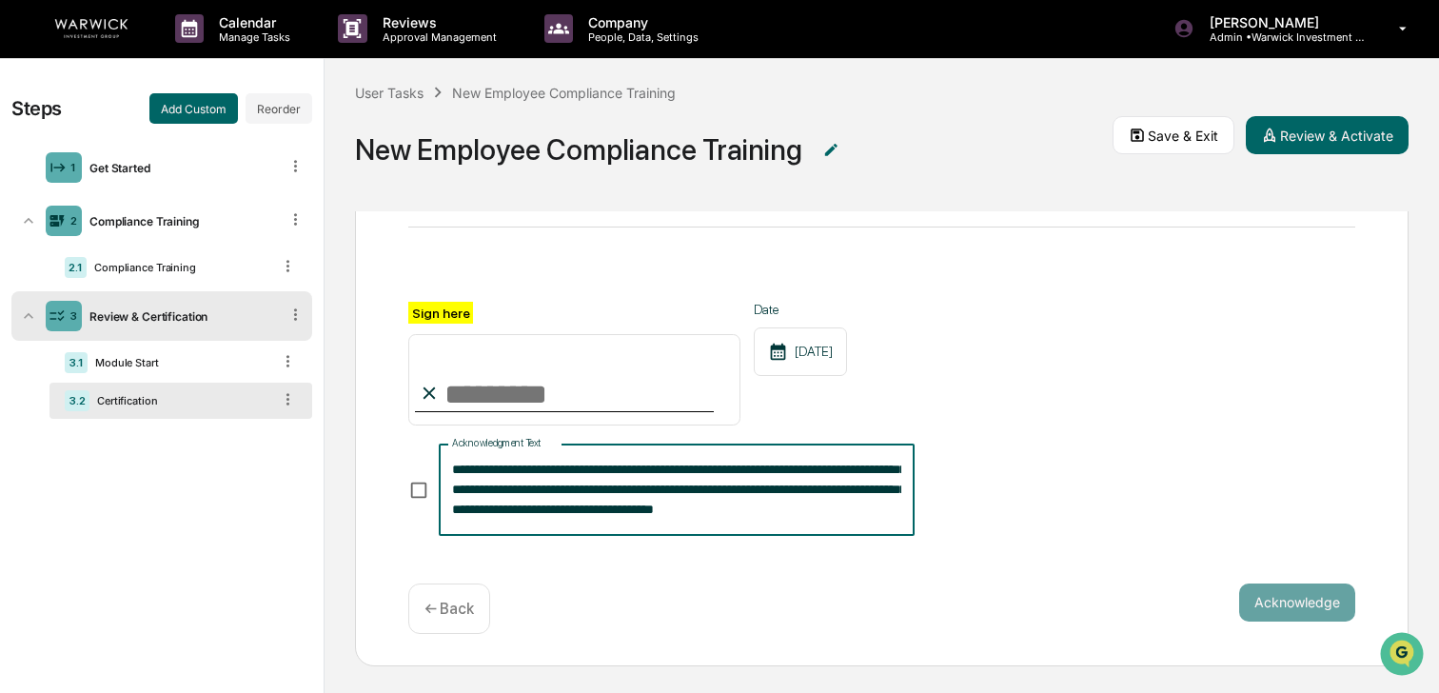
type textarea "**********"
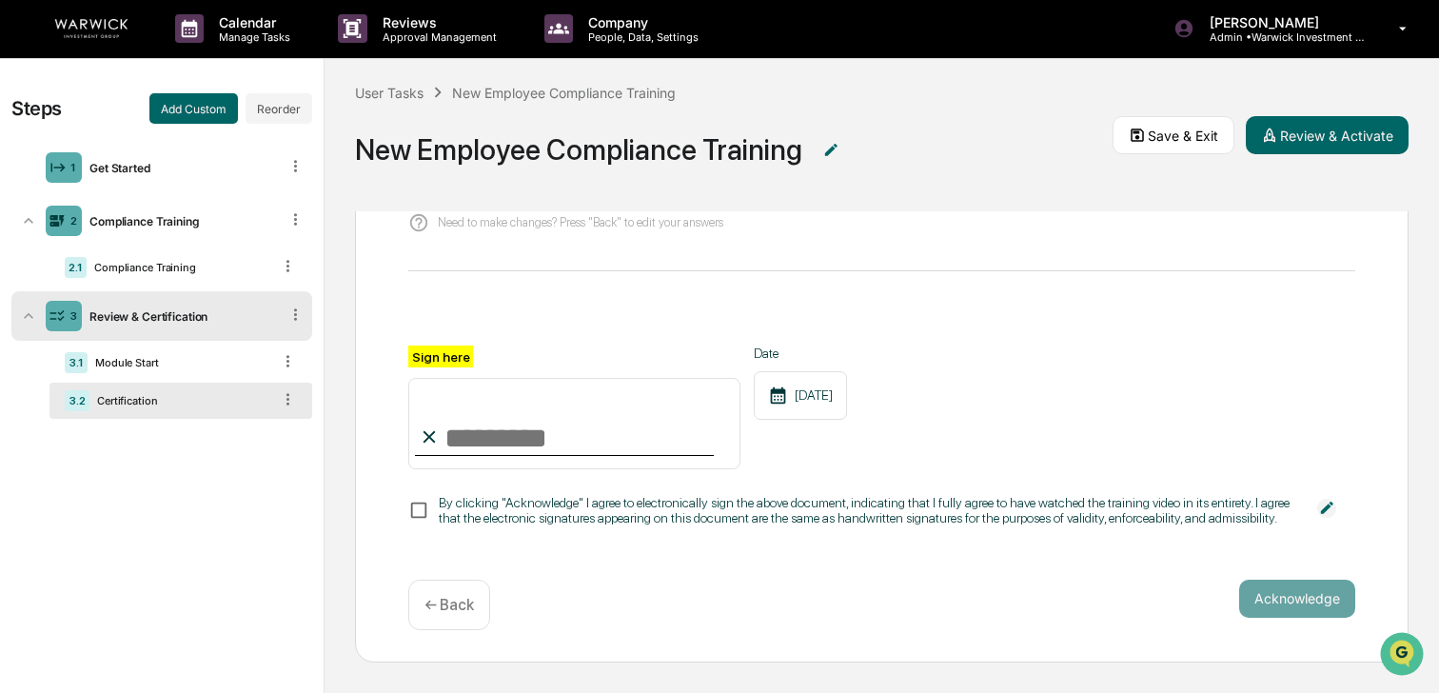
click at [1024, 515] on div "By clicking "Acknowledge" I agree to electronically sign the above document, in…" at bounding box center [881, 510] width 946 height 44
click at [1325, 144] on button "Review & Activate" at bounding box center [1327, 135] width 163 height 38
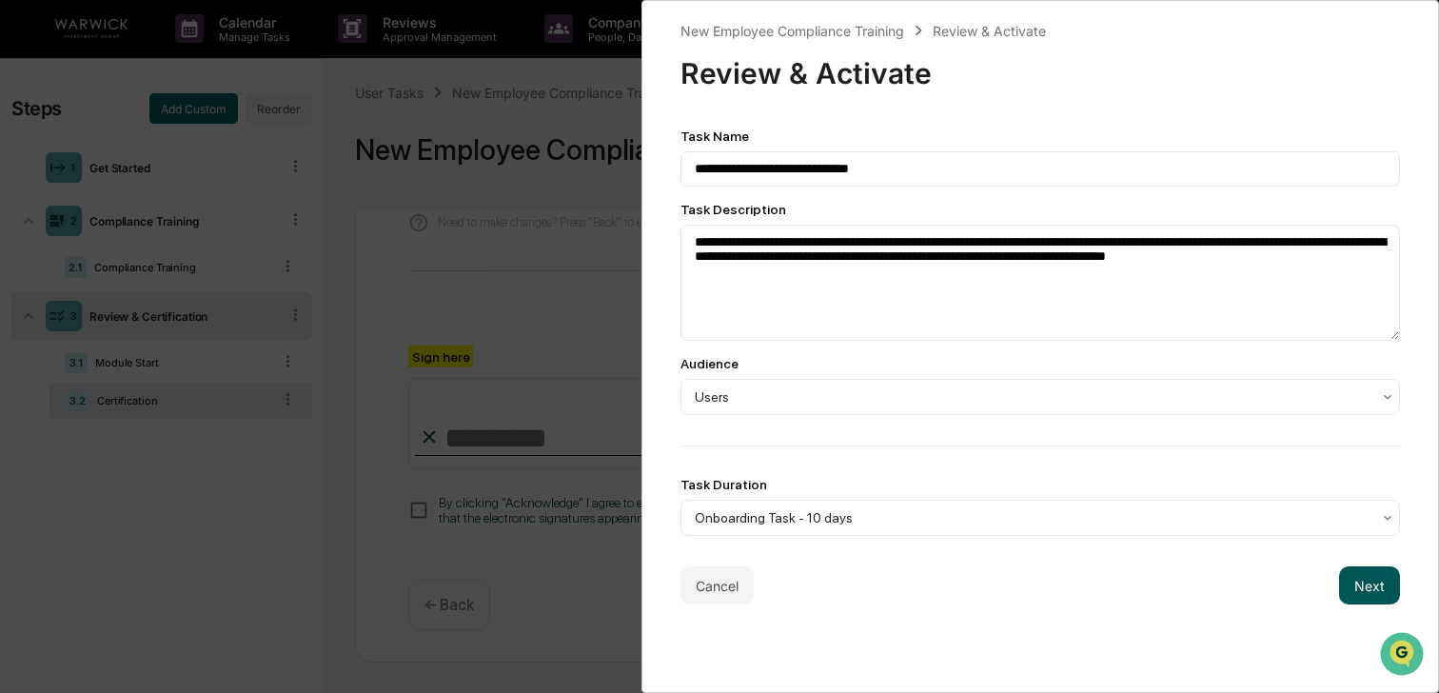
click at [1373, 590] on button "Next" at bounding box center [1369, 585] width 61 height 38
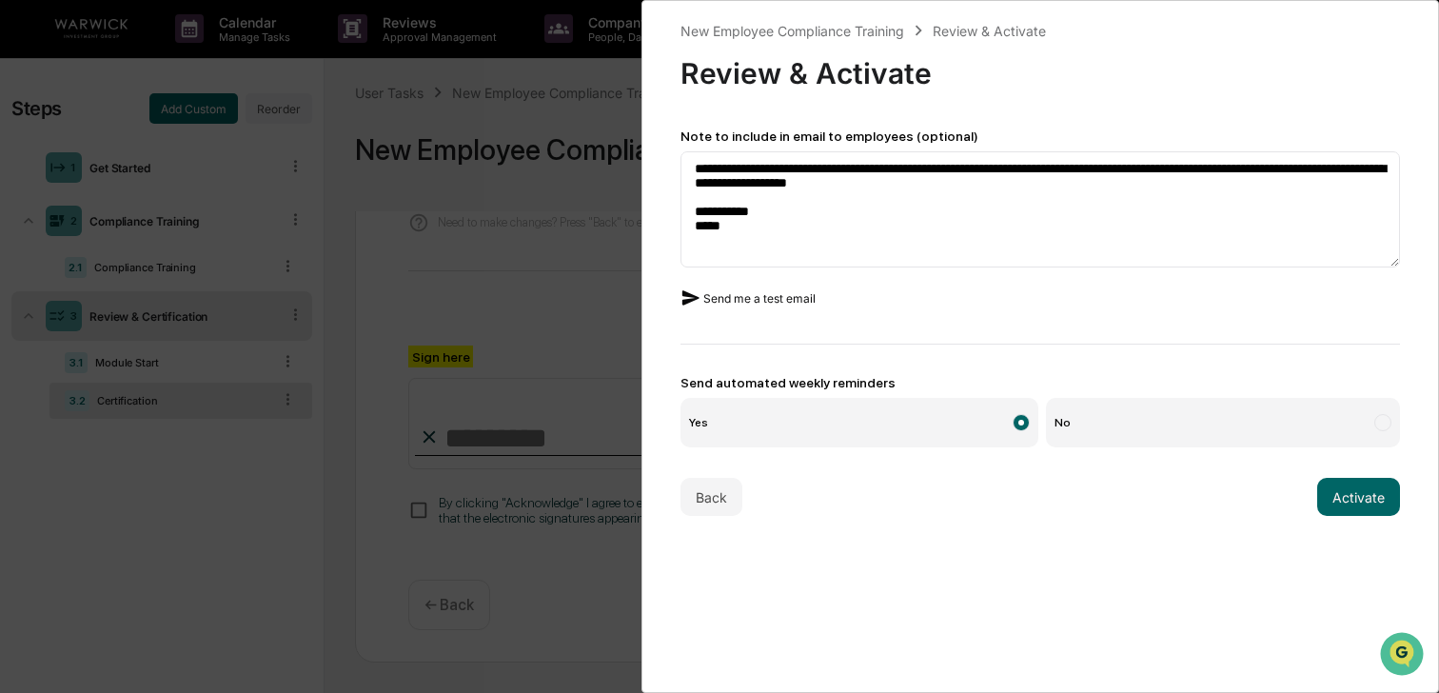
click at [773, 298] on button "Send me a test email" at bounding box center [748, 298] width 135 height 30
click at [1352, 505] on button "Activate" at bounding box center [1358, 497] width 83 height 38
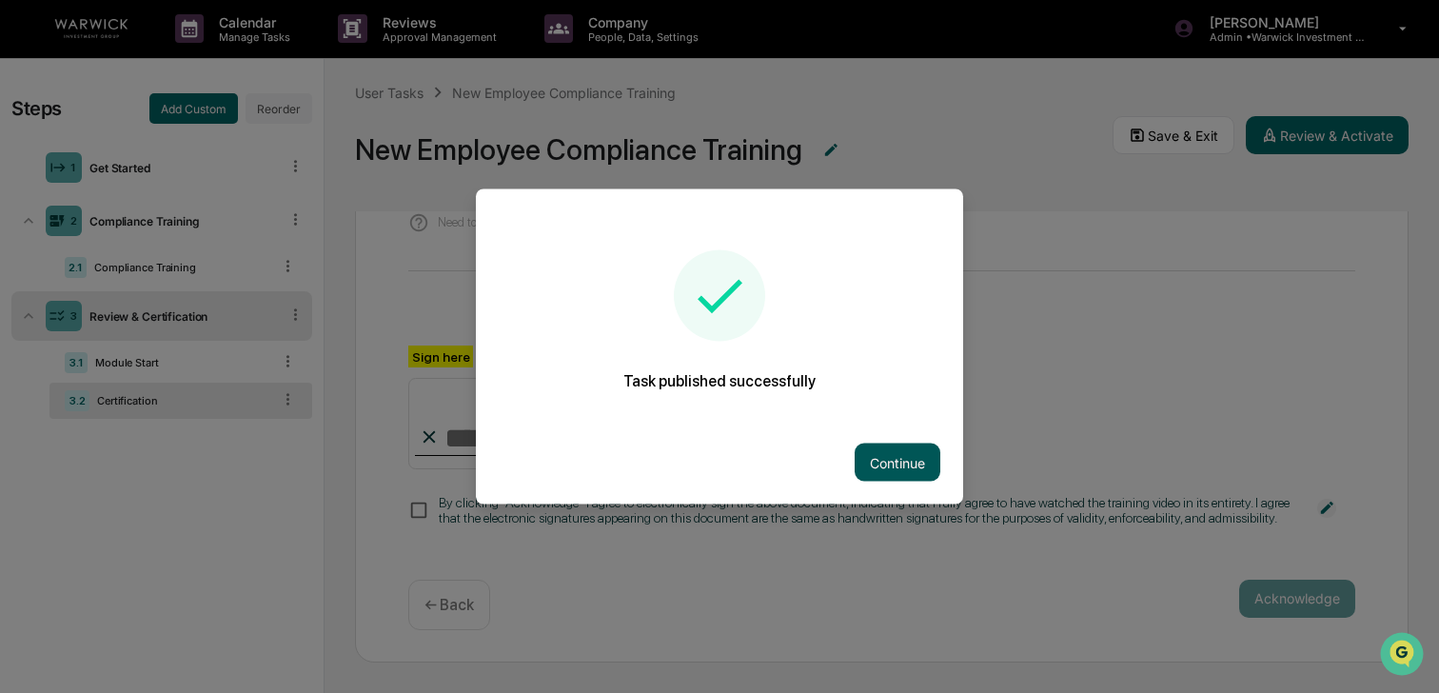
click at [898, 466] on button "Continue" at bounding box center [898, 463] width 86 height 38
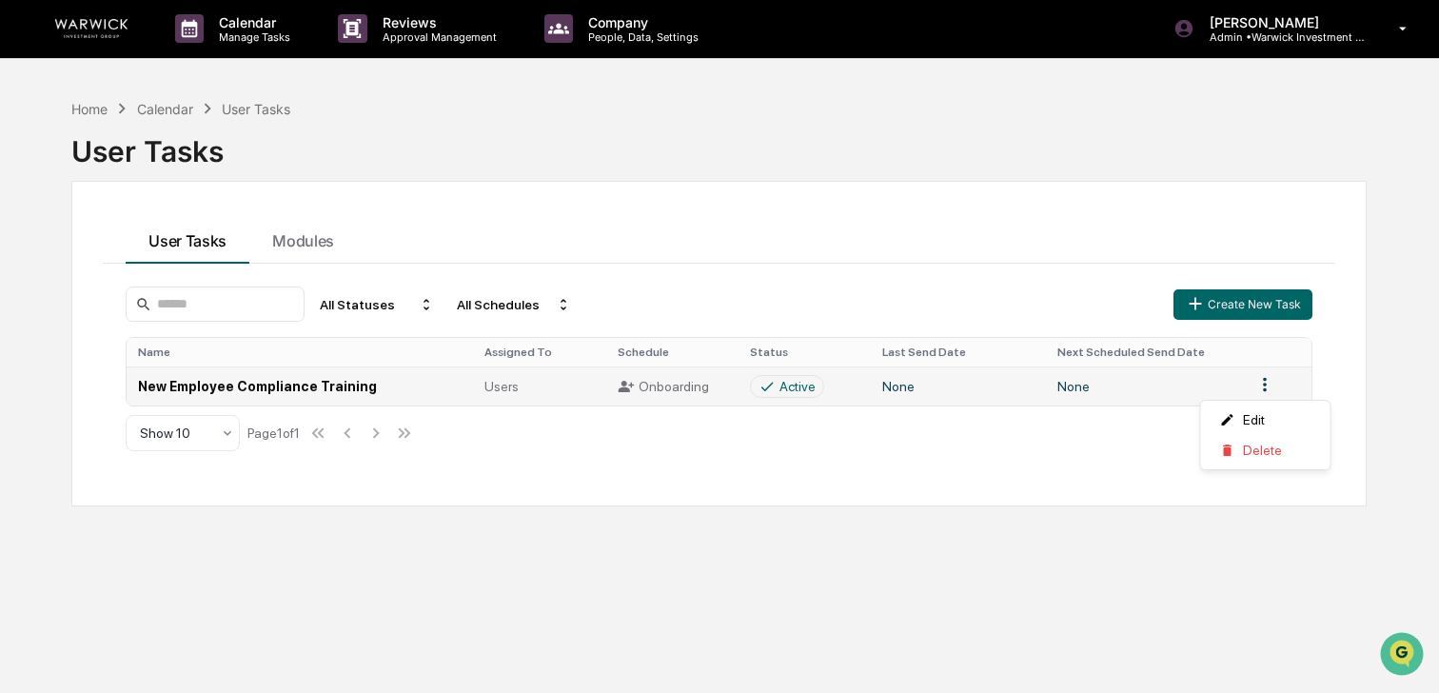
click at [1271, 386] on html "Calendar Manage Tasks Reviews Approval Management Company People, Data, Setting…" at bounding box center [719, 345] width 1439 height 693
drag, startPoint x: 1088, startPoint y: 453, endPoint x: 863, endPoint y: 459, distance: 224.7
click at [1086, 453] on html "Calendar Manage Tasks Reviews Approval Management Company People, Data, Setting…" at bounding box center [719, 345] width 1439 height 693
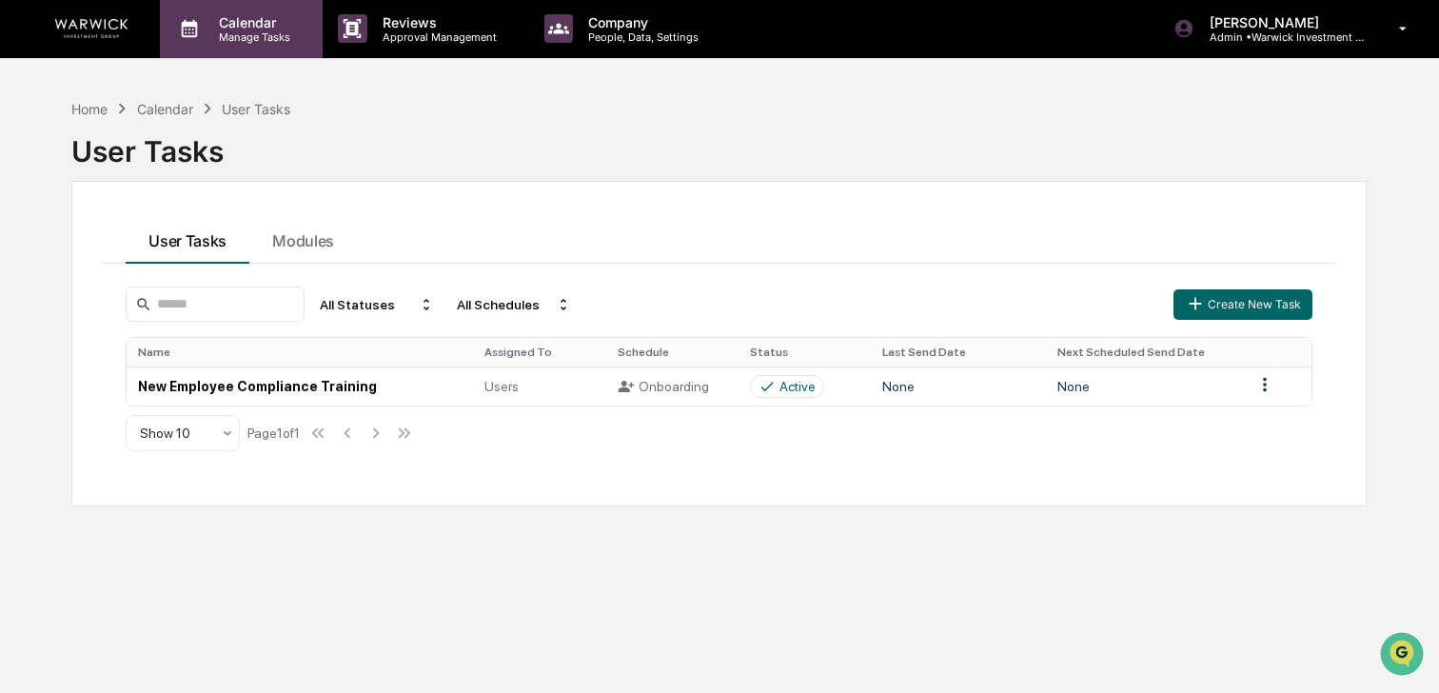
click at [263, 10] on div "Calendar Manage Tasks" at bounding box center [241, 28] width 163 height 59
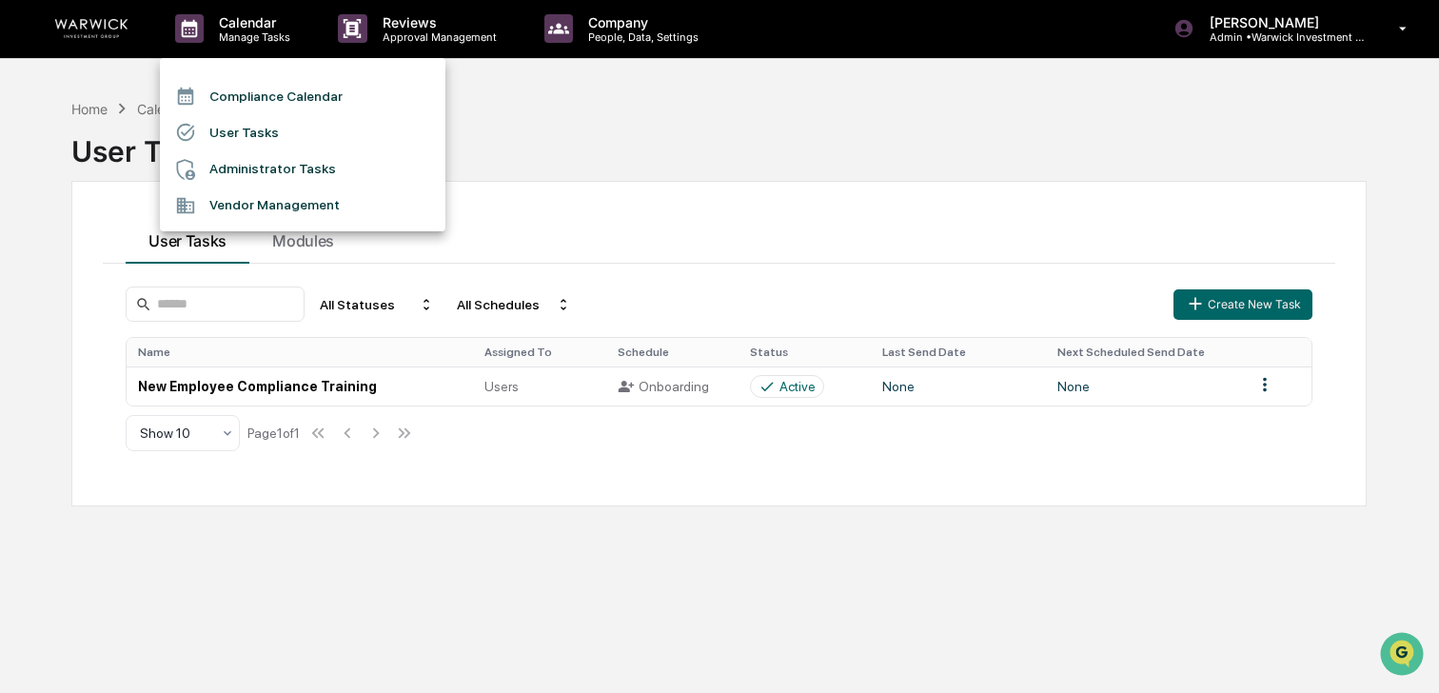
click at [236, 129] on li "User Tasks" at bounding box center [303, 132] width 286 height 36
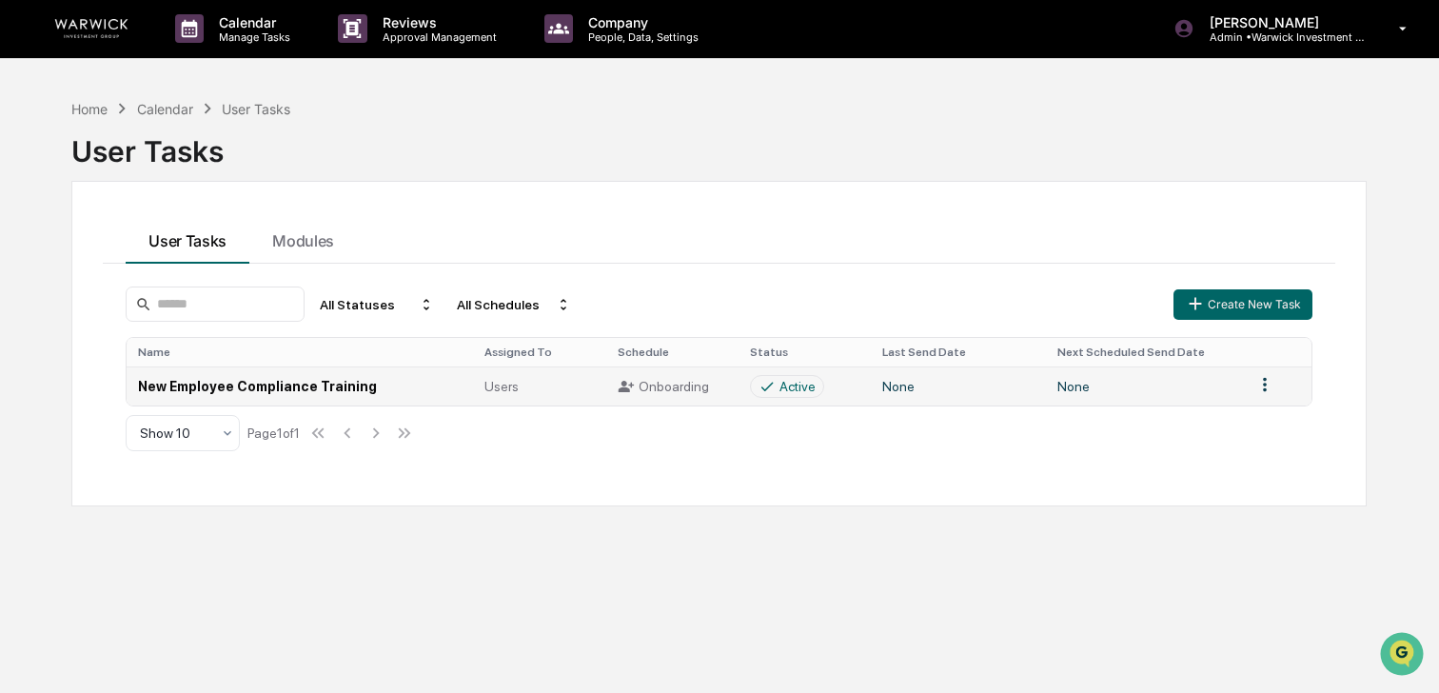
click at [329, 383] on td "New Employee Compliance Training" at bounding box center [300, 385] width 346 height 39
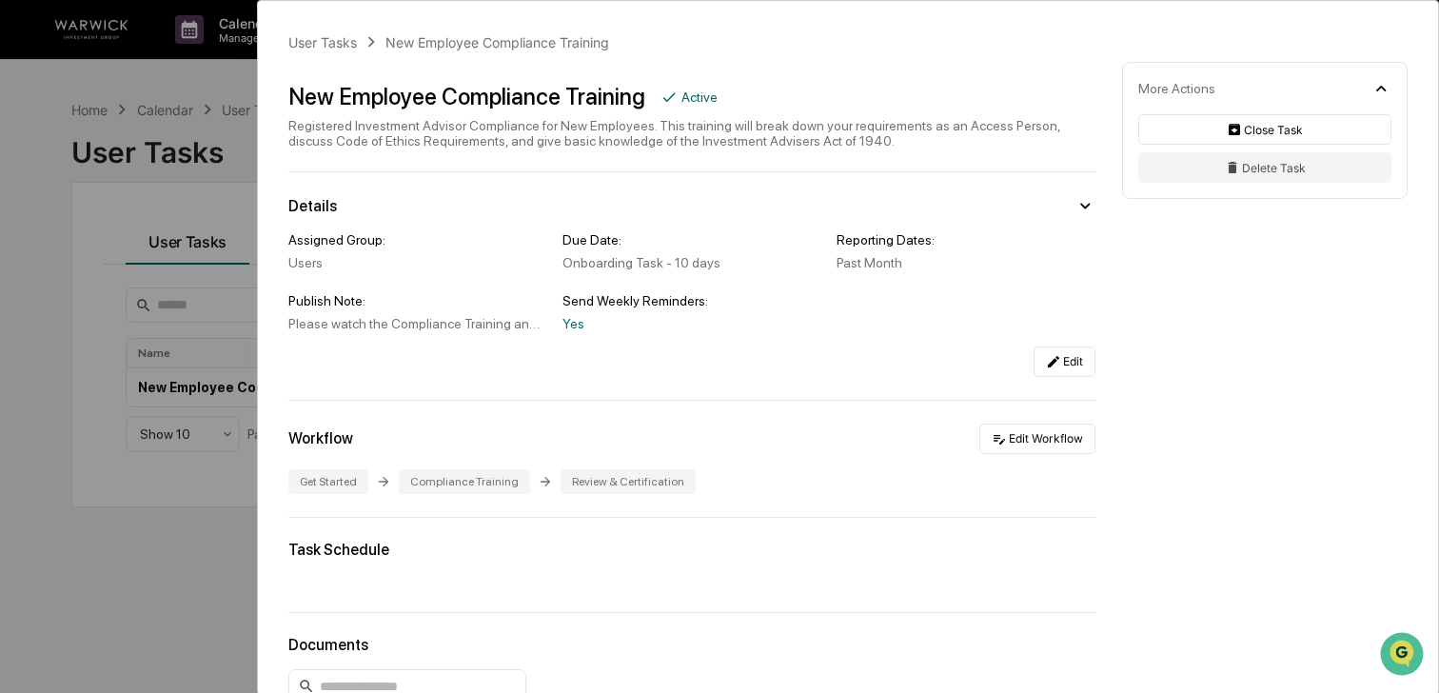
click at [1381, 87] on icon at bounding box center [1381, 89] width 10 height 6
click at [1381, 87] on icon at bounding box center [1381, 88] width 21 height 21
click at [194, 85] on div "User Tasks New Employee Compliance Training New Employee Compliance Training Ac…" at bounding box center [719, 346] width 1439 height 693
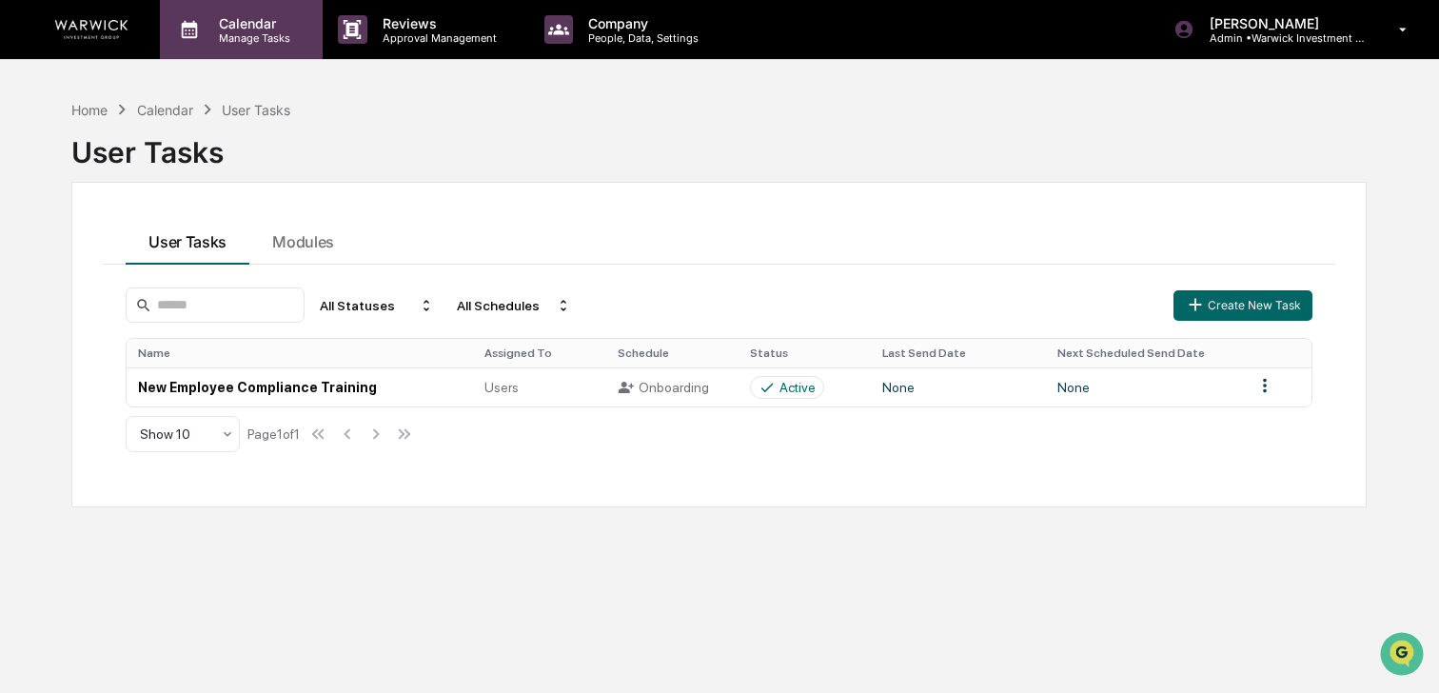
click at [233, 42] on p "Manage Tasks" at bounding box center [252, 37] width 96 height 13
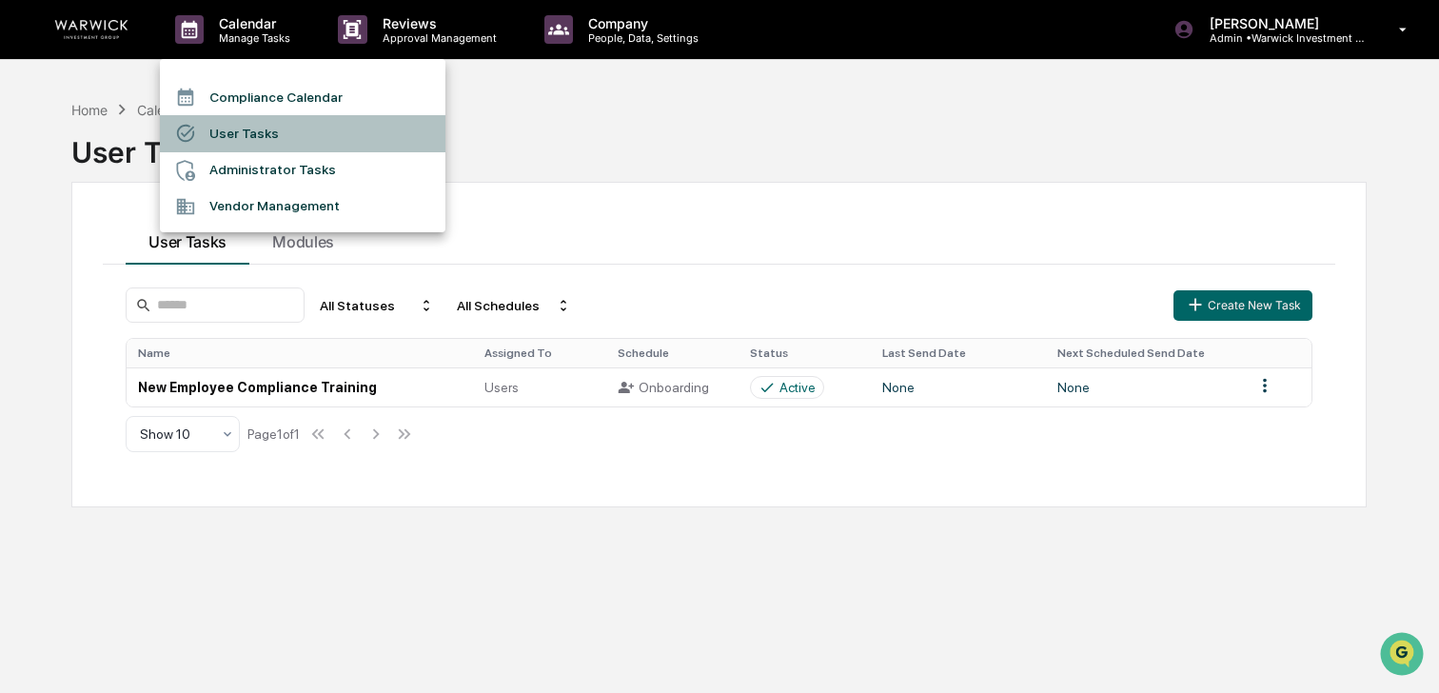
click at [269, 127] on li "User Tasks" at bounding box center [303, 133] width 286 height 36
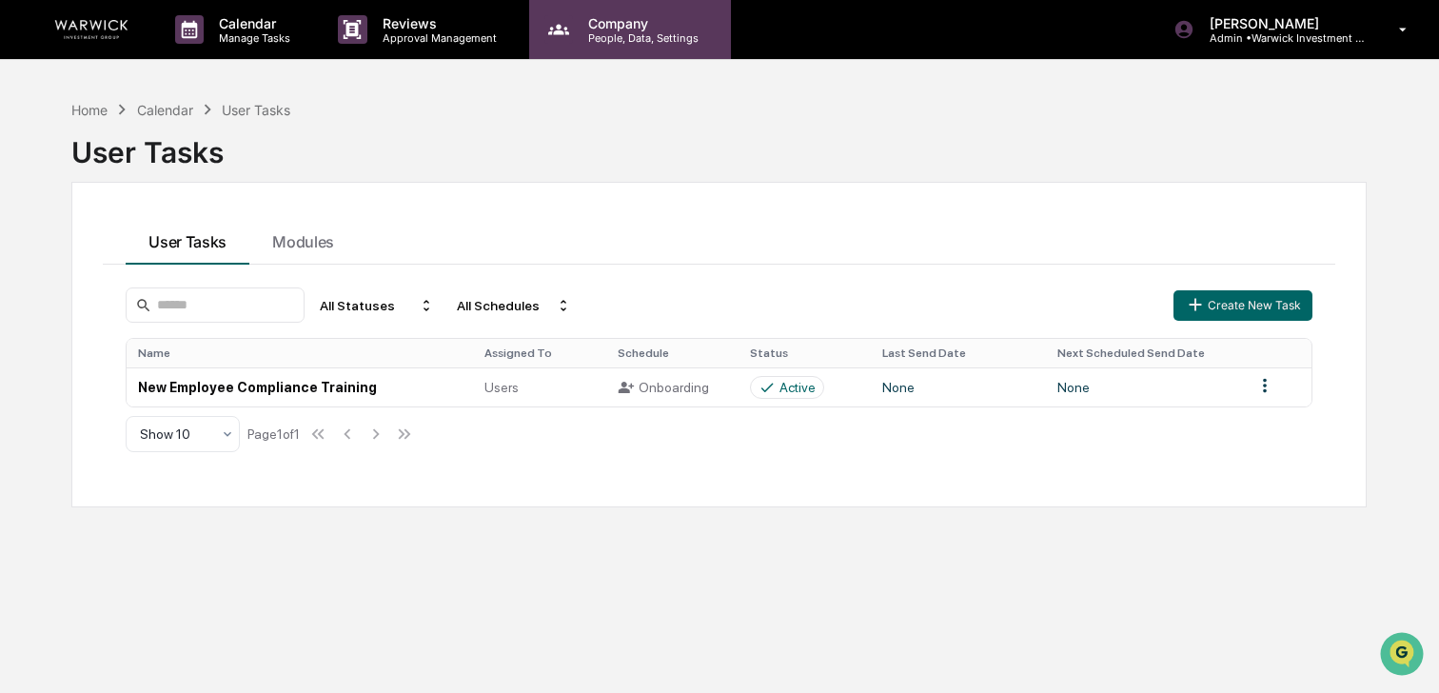
click at [564, 29] on icon at bounding box center [558, 29] width 21 height 10
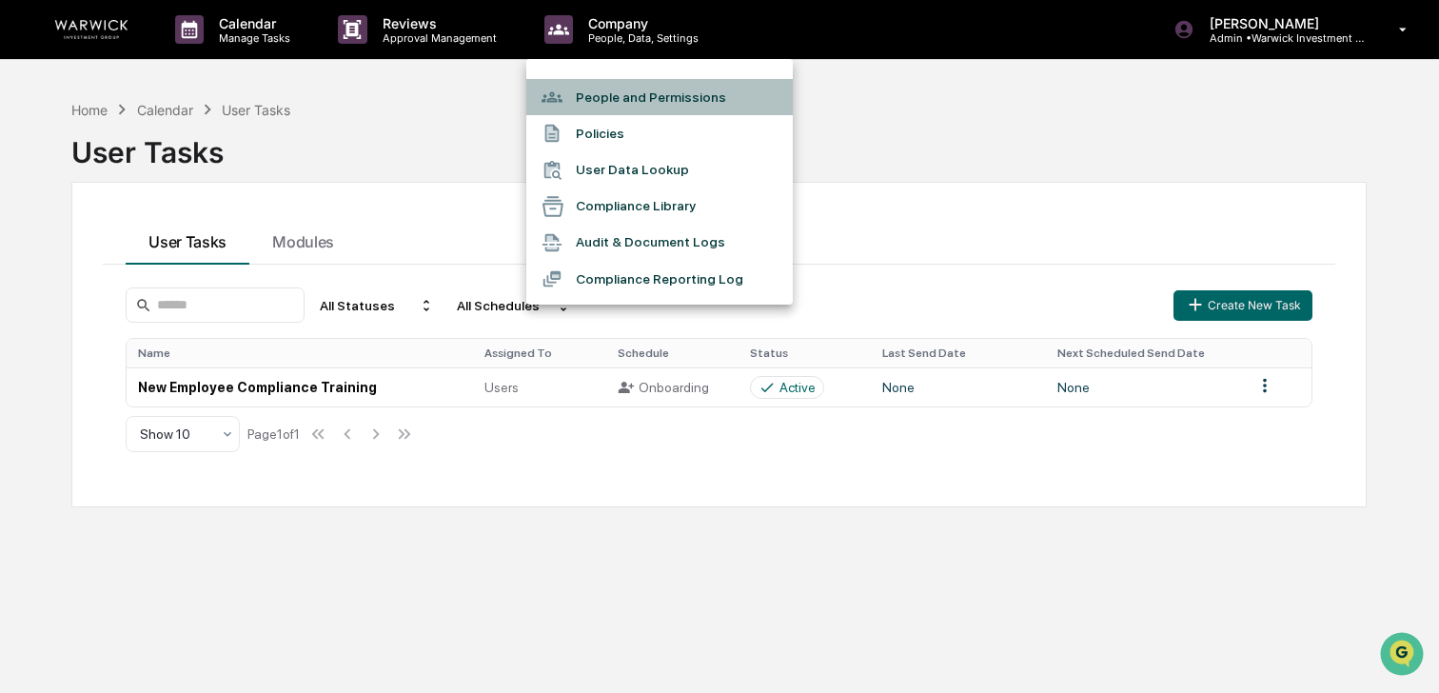
click at [610, 109] on li "People and Permissions" at bounding box center [659, 97] width 267 height 36
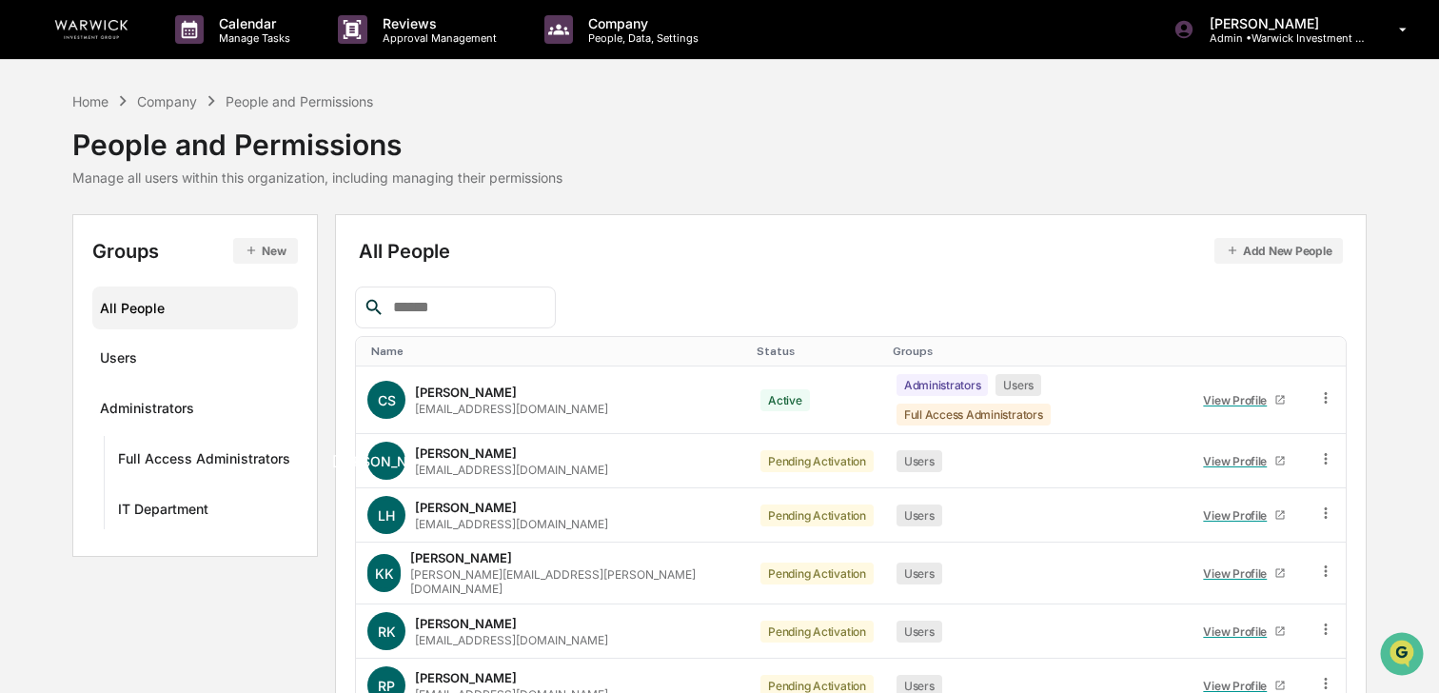
click at [438, 310] on input "text" at bounding box center [467, 307] width 162 height 25
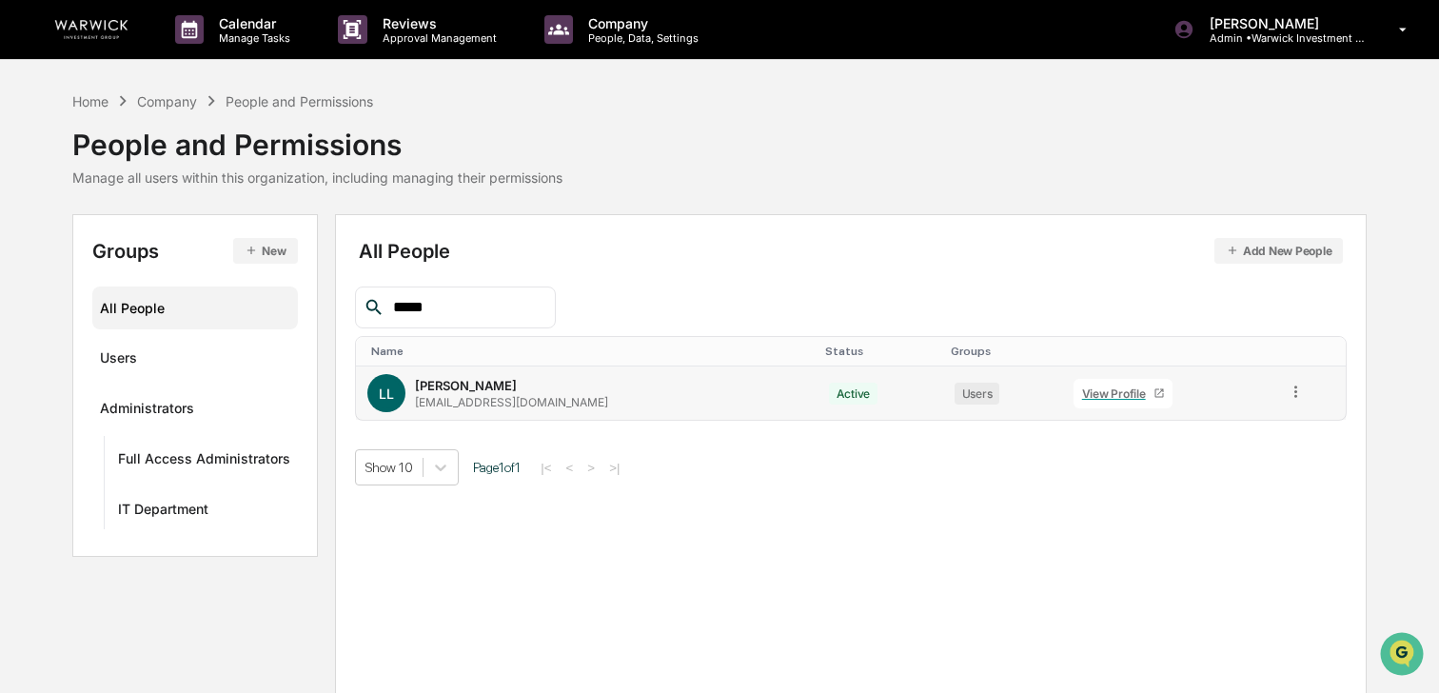
type input "*****"
click at [697, 400] on div "LL [PERSON_NAME] [EMAIL_ADDRESS][DOMAIN_NAME]" at bounding box center [586, 393] width 438 height 38
click at [1301, 396] on icon at bounding box center [1296, 392] width 18 height 18
click at [529, 392] on div "[PERSON_NAME] [EMAIL_ADDRESS][DOMAIN_NAME]" at bounding box center [511, 393] width 193 height 31
click at [1287, 391] on icon at bounding box center [1296, 392] width 18 height 18
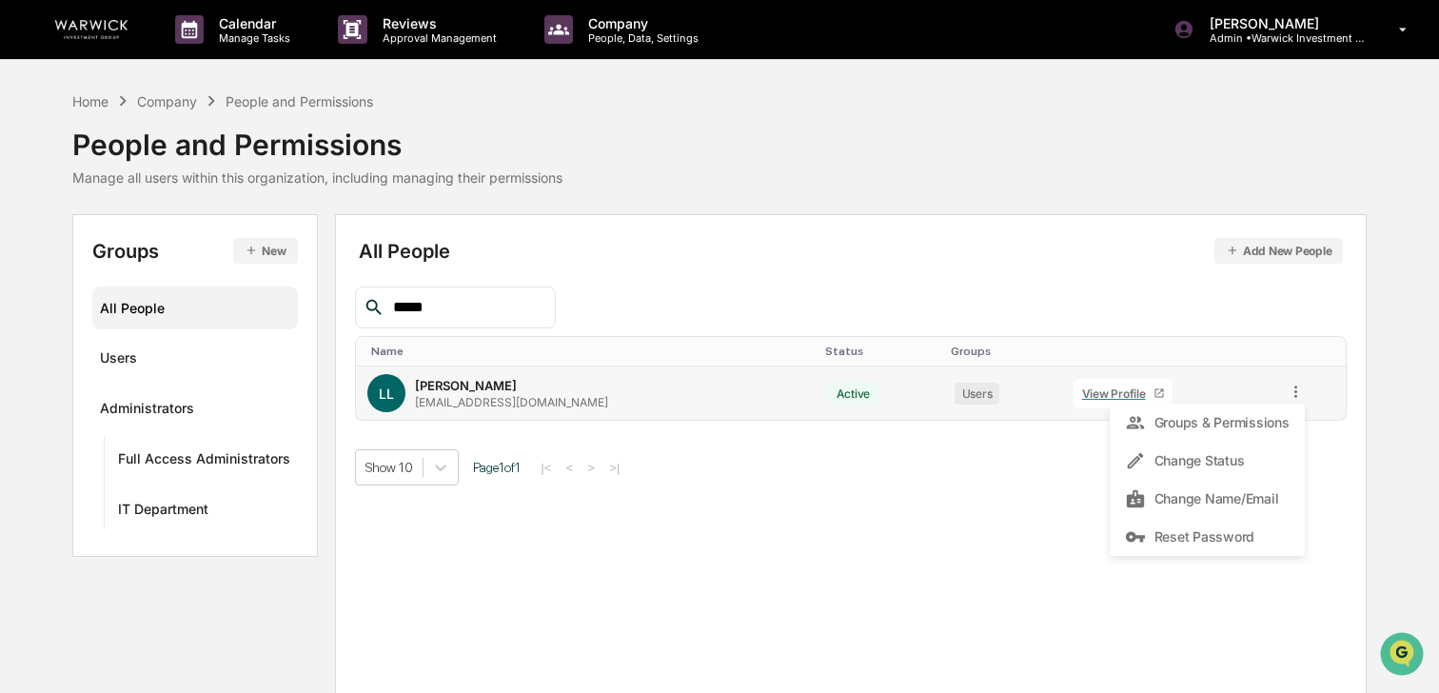
click at [518, 390] on div "[PERSON_NAME] [EMAIL_ADDRESS][DOMAIN_NAME]" at bounding box center [511, 393] width 193 height 31
click at [1106, 385] on link "View Profile" at bounding box center [1123, 394] width 99 height 30
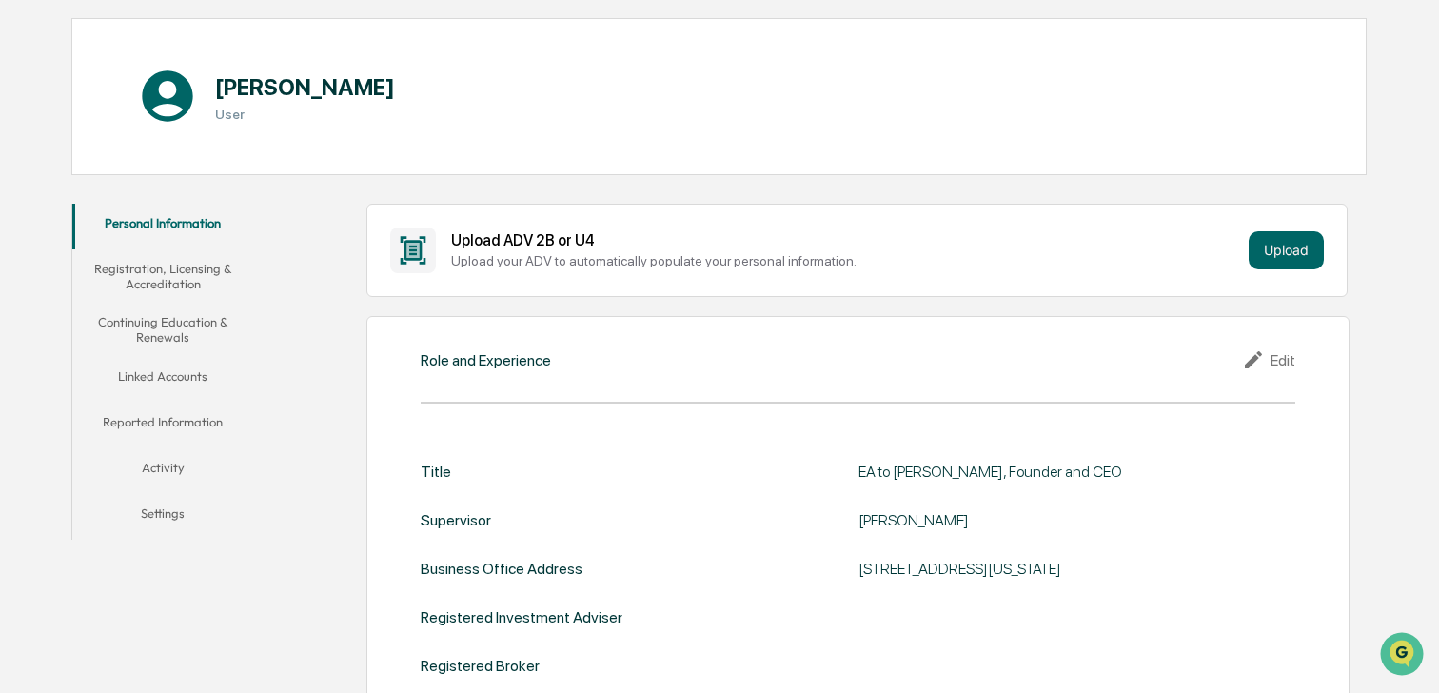
click at [172, 464] on button "Activity" at bounding box center [162, 471] width 181 height 46
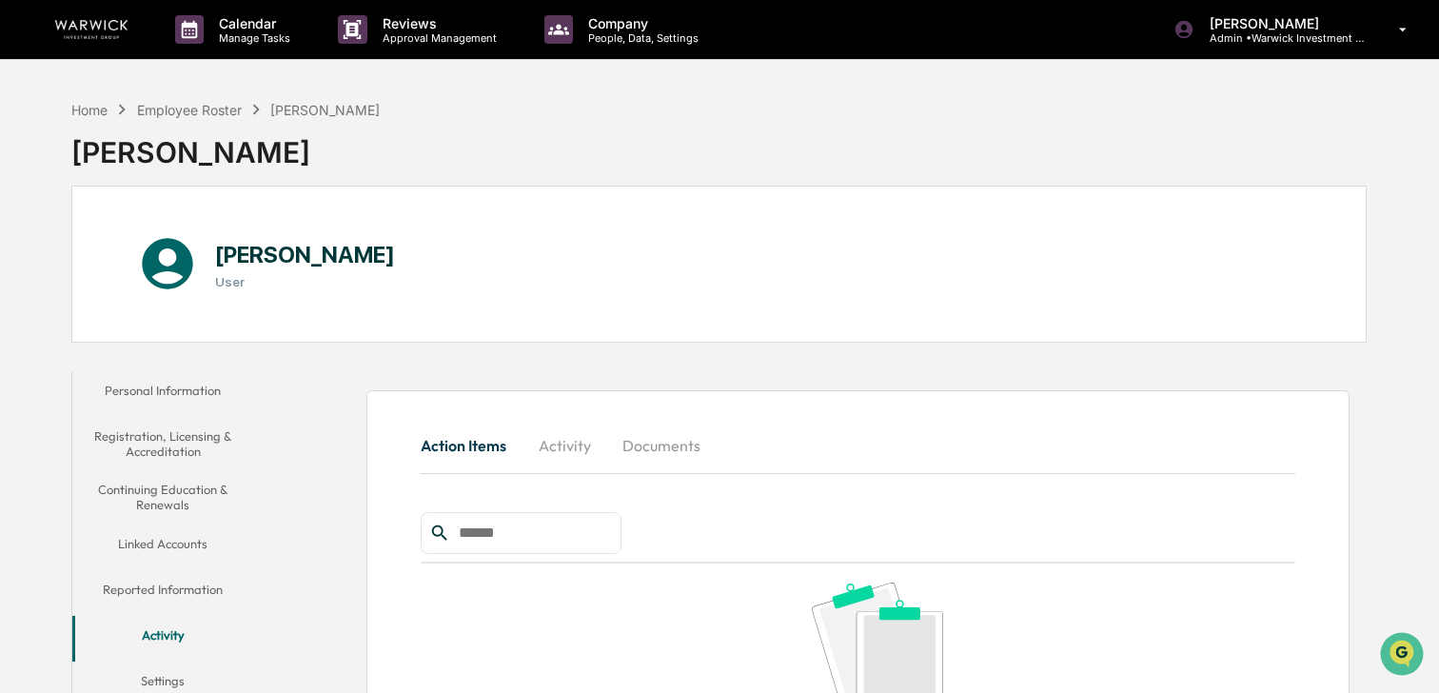
drag, startPoint x: 553, startPoint y: 442, endPoint x: 621, endPoint y: 435, distance: 67.9
click at [553, 442] on button "Activity" at bounding box center [565, 446] width 86 height 46
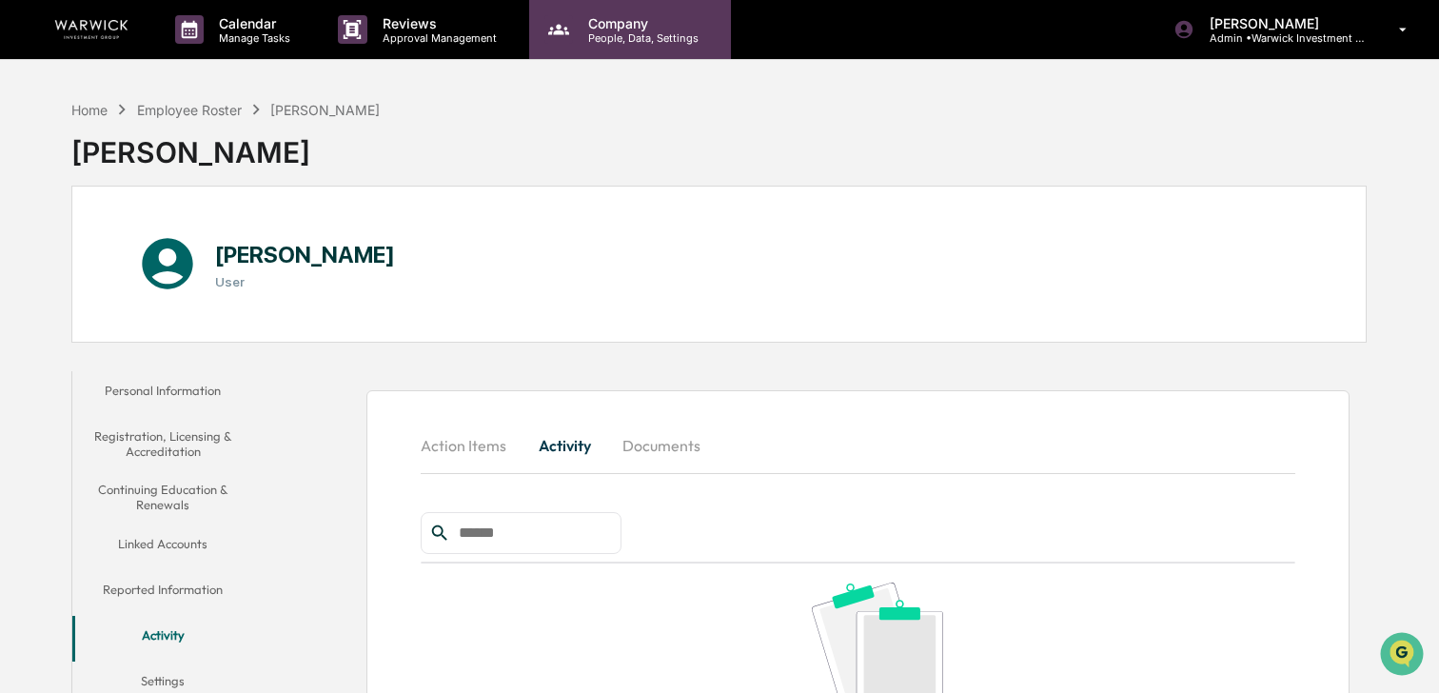
click at [590, 37] on p "People, Data, Settings" at bounding box center [640, 37] width 135 height 13
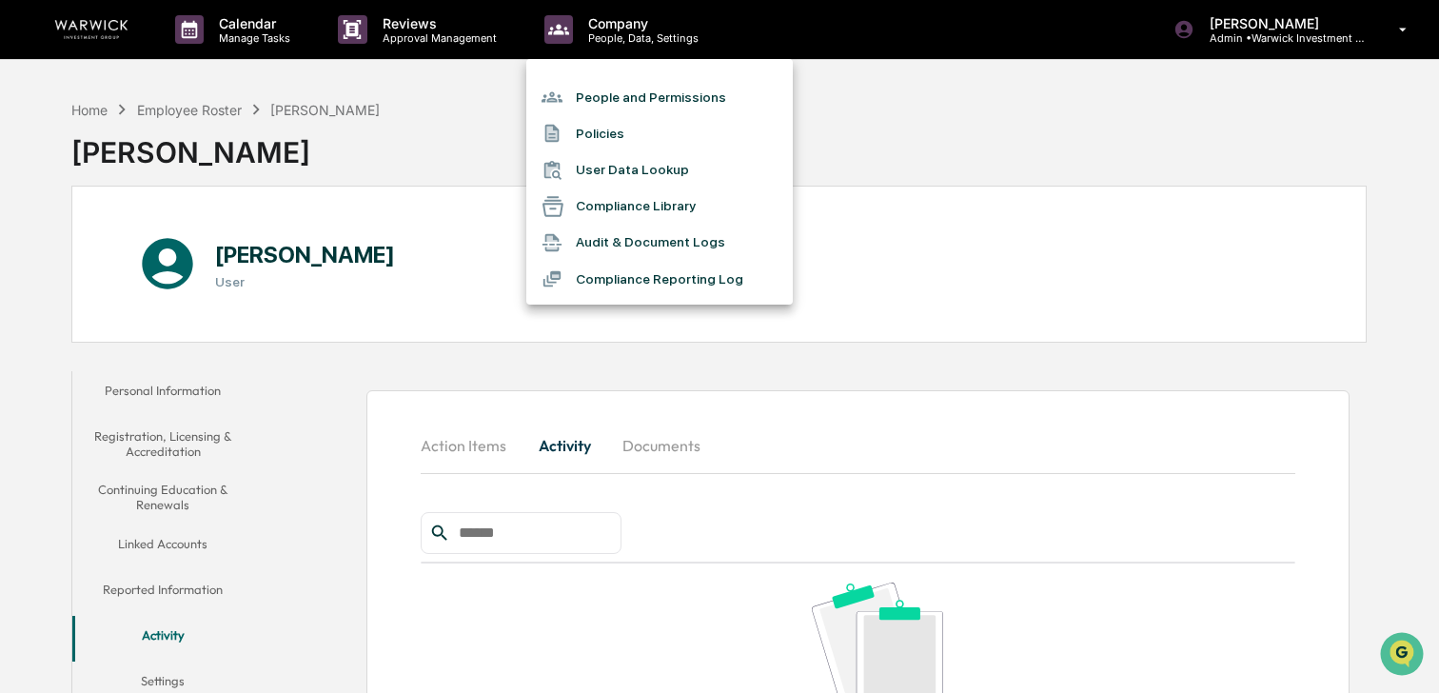
click at [247, 16] on div at bounding box center [719, 346] width 1439 height 693
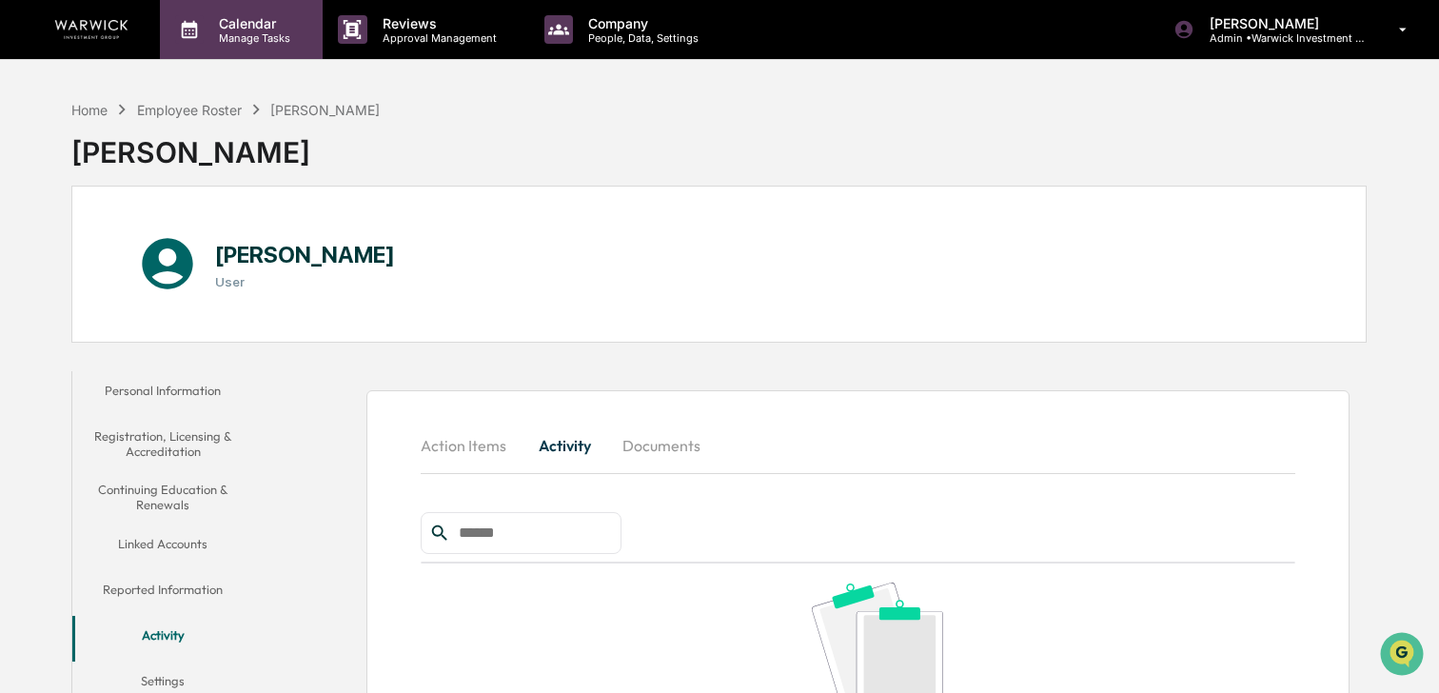
click at [247, 33] on p "Manage Tasks" at bounding box center [252, 37] width 96 height 13
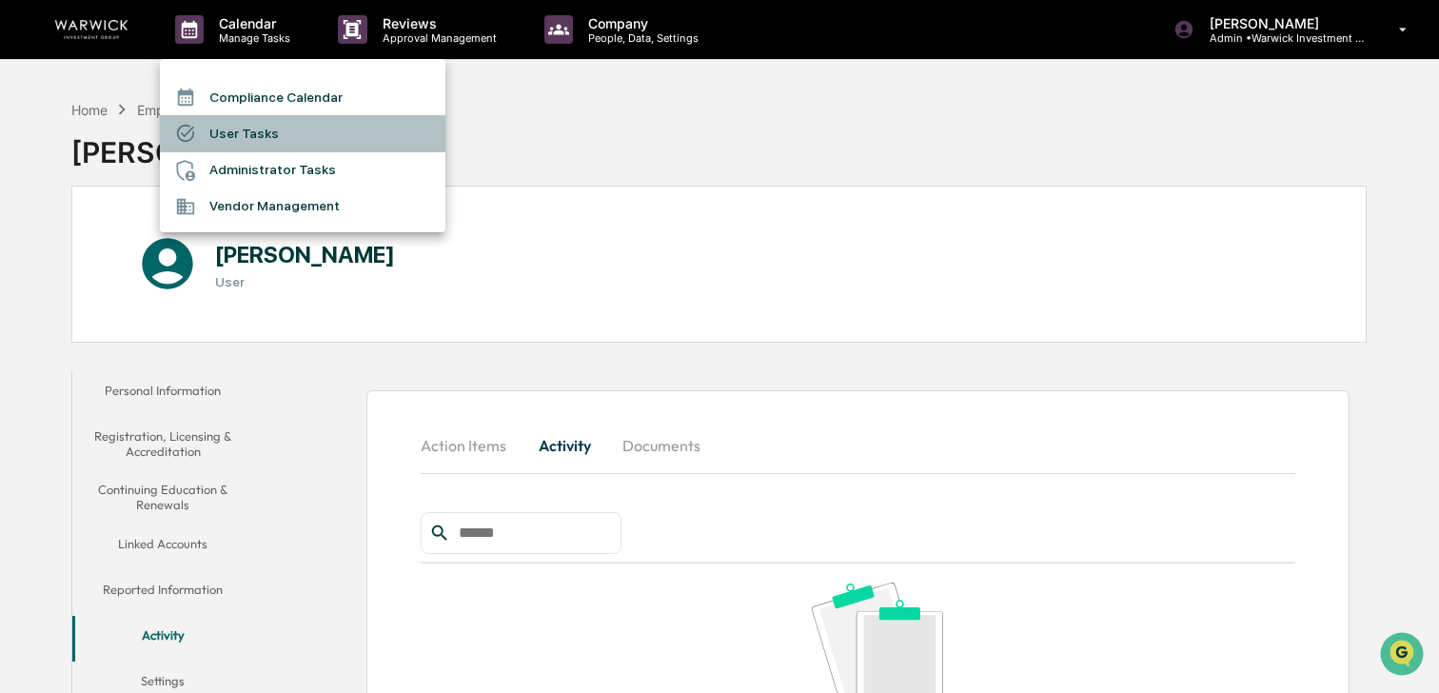
click at [233, 133] on li "User Tasks" at bounding box center [303, 133] width 286 height 36
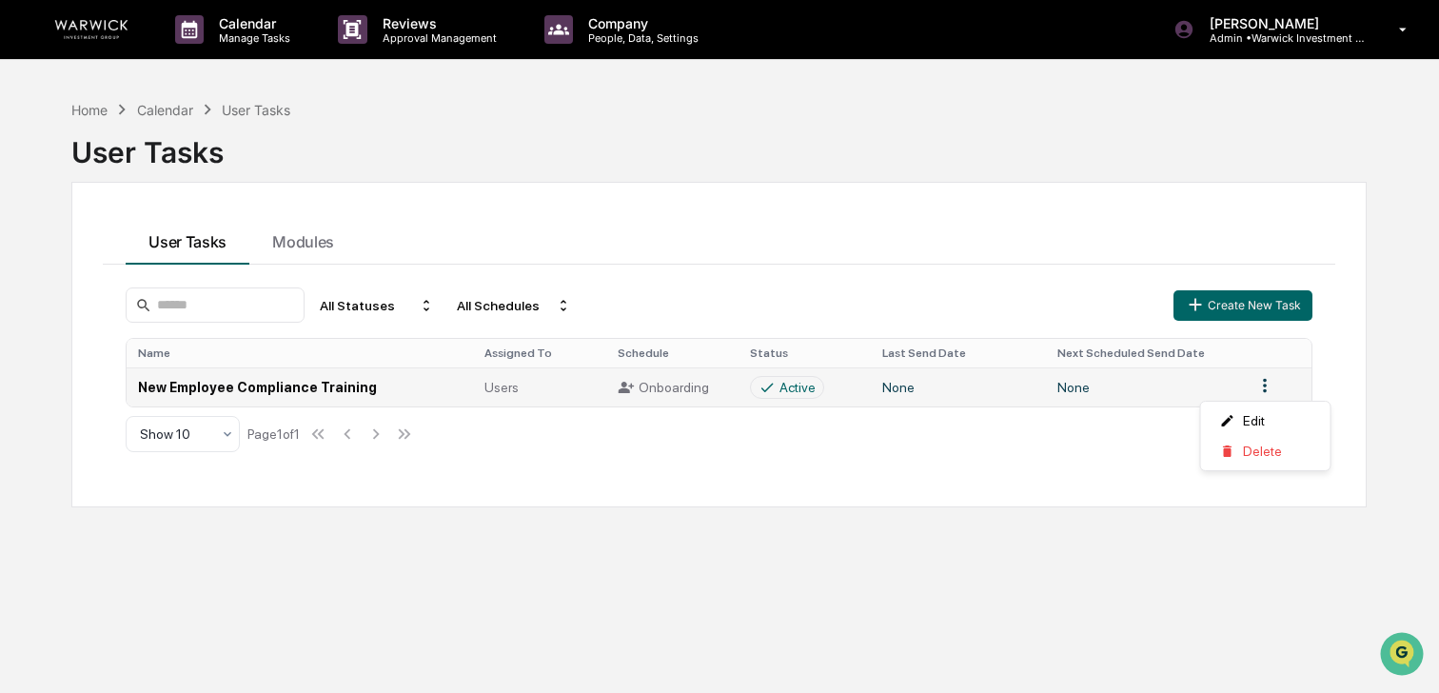
click at [1265, 388] on html "Calendar Manage Tasks Reviews Approval Management Company People, Data, Setting…" at bounding box center [719, 346] width 1439 height 693
click at [1265, 423] on div "Edit" at bounding box center [1266, 420] width 122 height 30
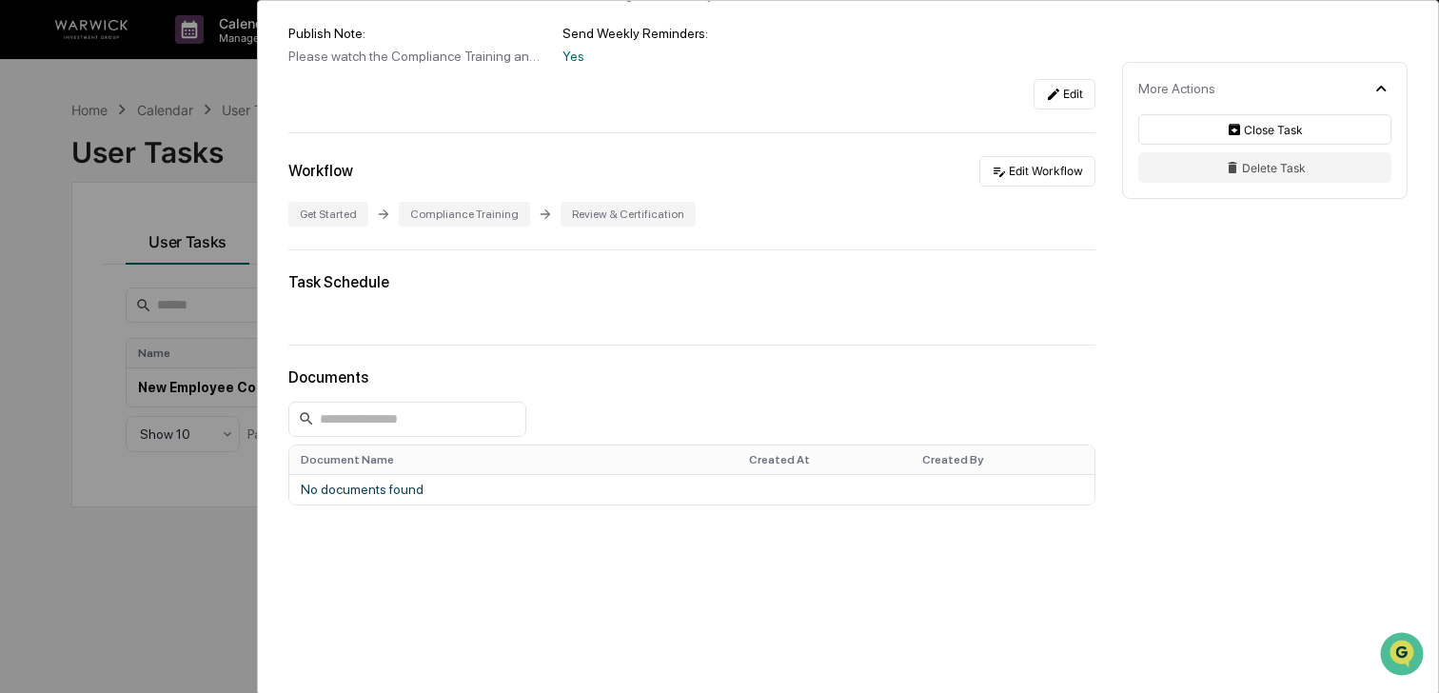
scroll to position [280, 0]
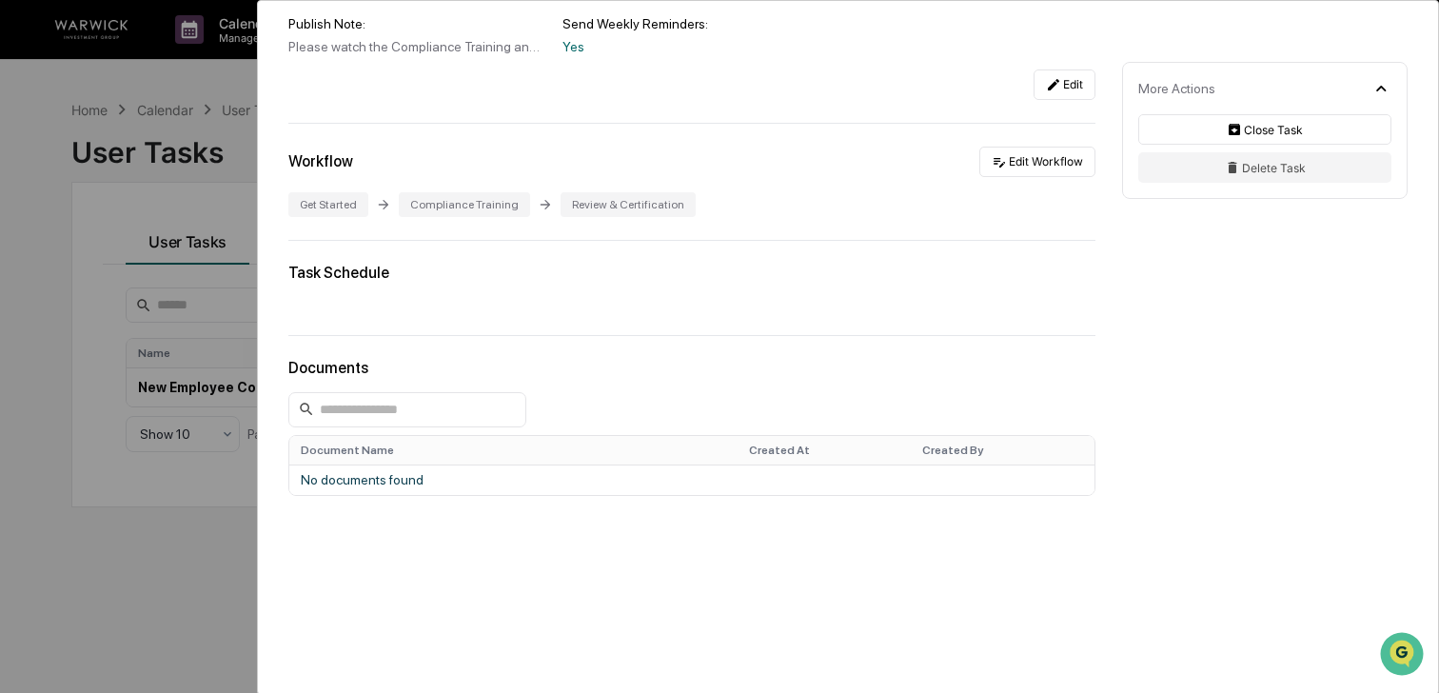
drag, startPoint x: 412, startPoint y: 262, endPoint x: 301, endPoint y: 290, distance: 115.0
click at [405, 264] on div "Task Schedule" at bounding box center [691, 273] width 807 height 18
click at [402, 483] on td "No documents found" at bounding box center [691, 480] width 805 height 30
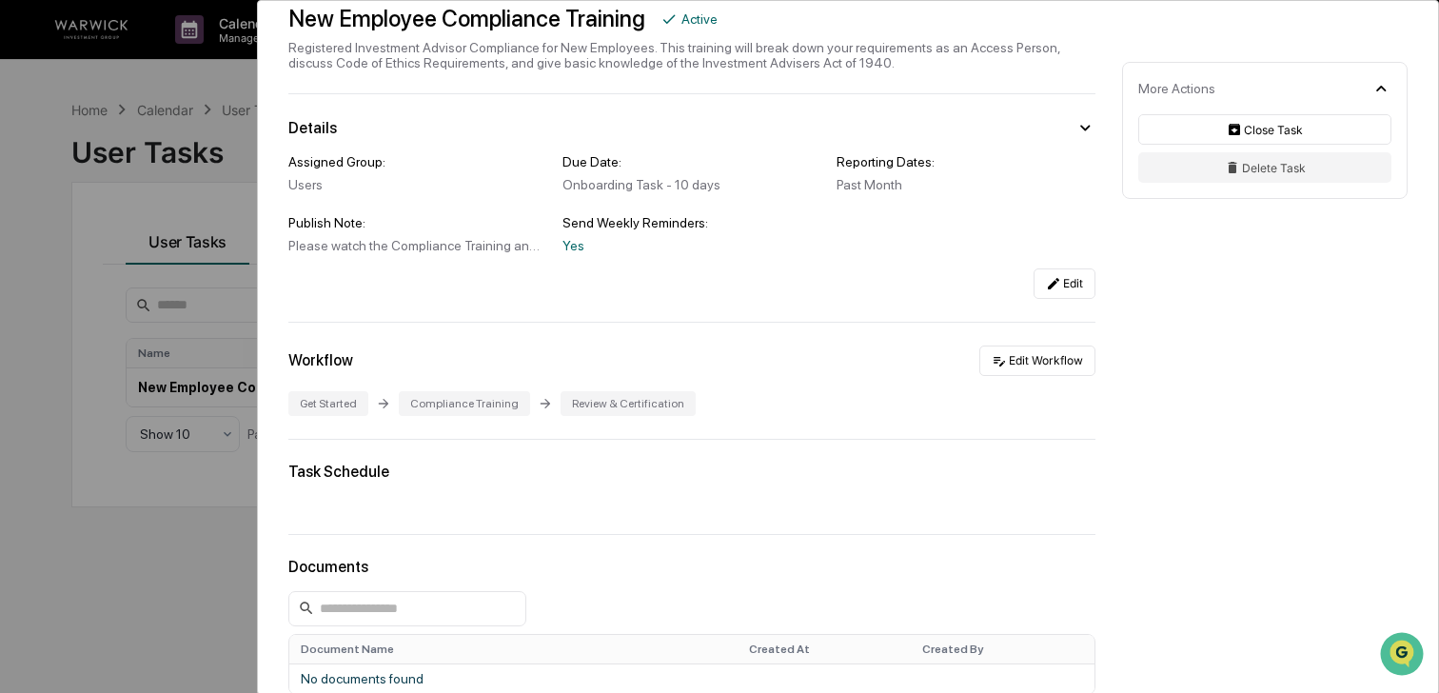
scroll to position [0, 0]
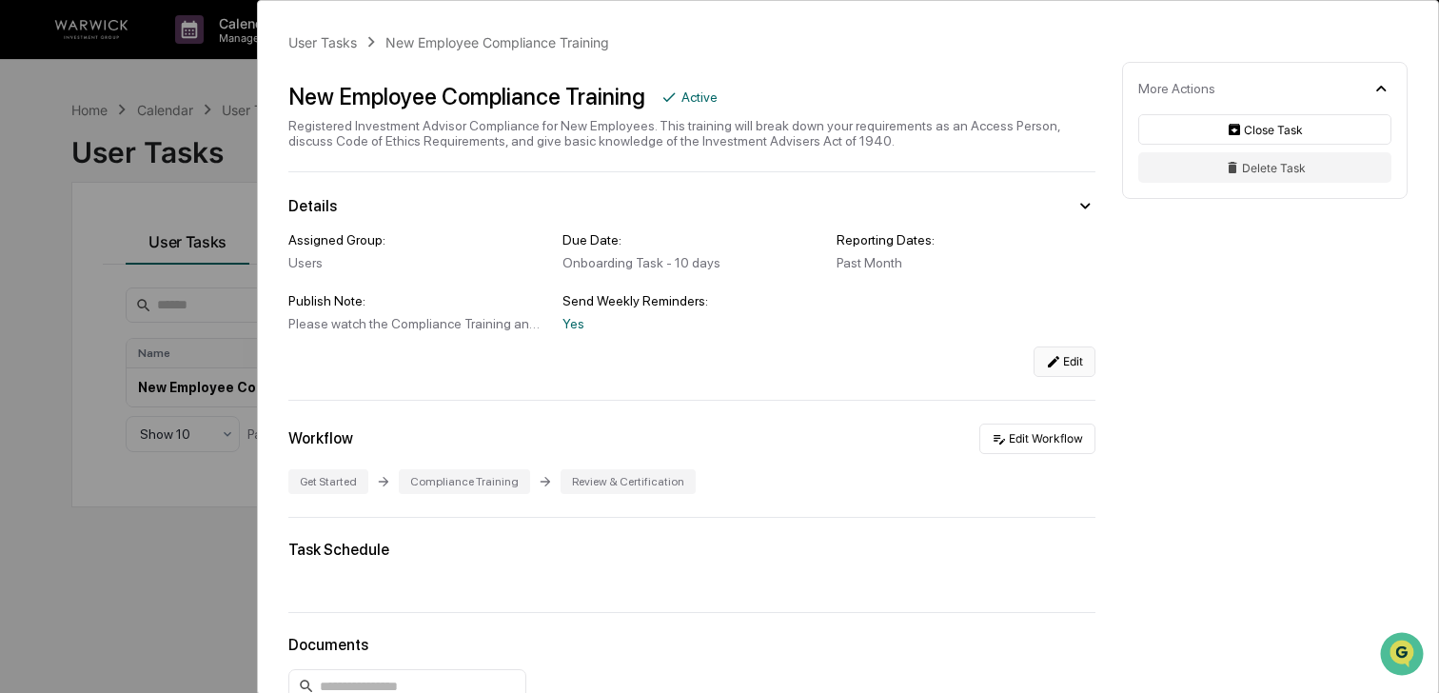
click at [1058, 364] on icon at bounding box center [1053, 361] width 15 height 15
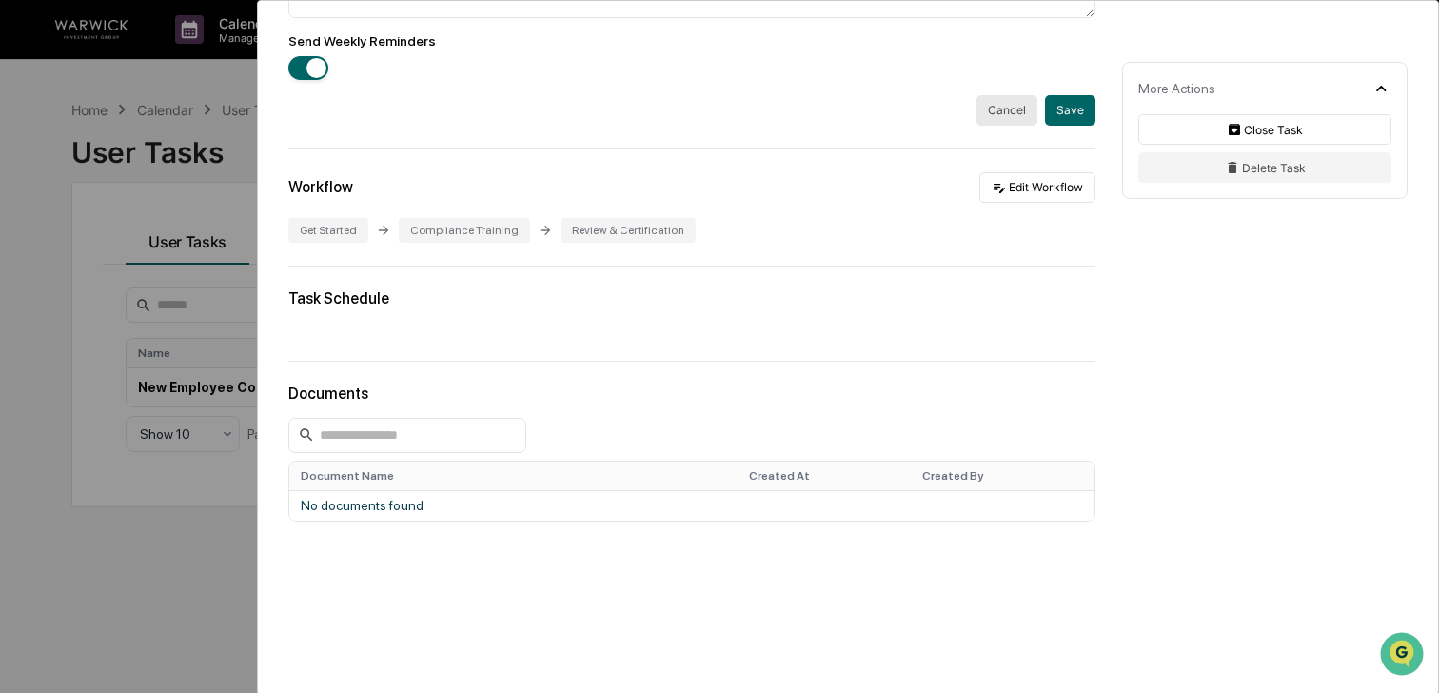
scroll to position [821, 0]
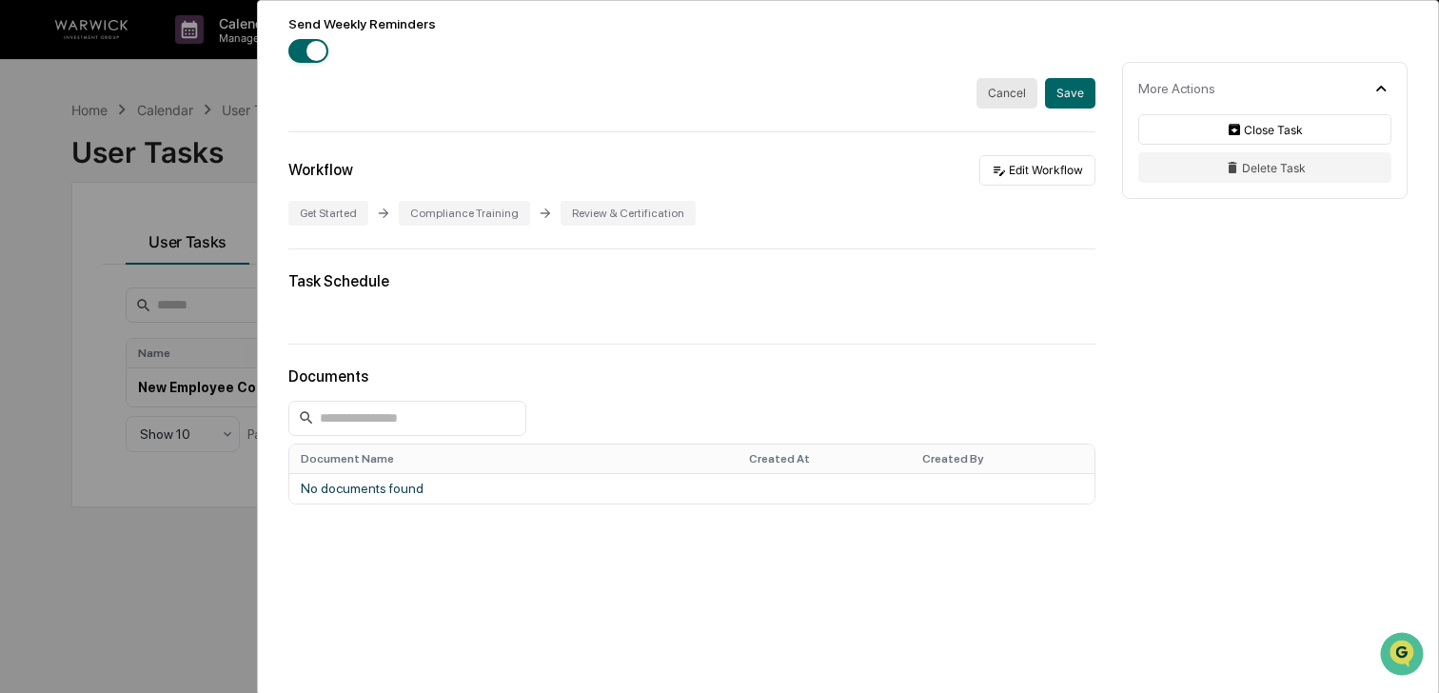
drag, startPoint x: 341, startPoint y: 261, endPoint x: 344, endPoint y: 297, distance: 36.3
click at [344, 290] on div "Task Schedule" at bounding box center [691, 281] width 807 height 18
click at [449, 290] on div "Task Schedule" at bounding box center [691, 281] width 807 height 18
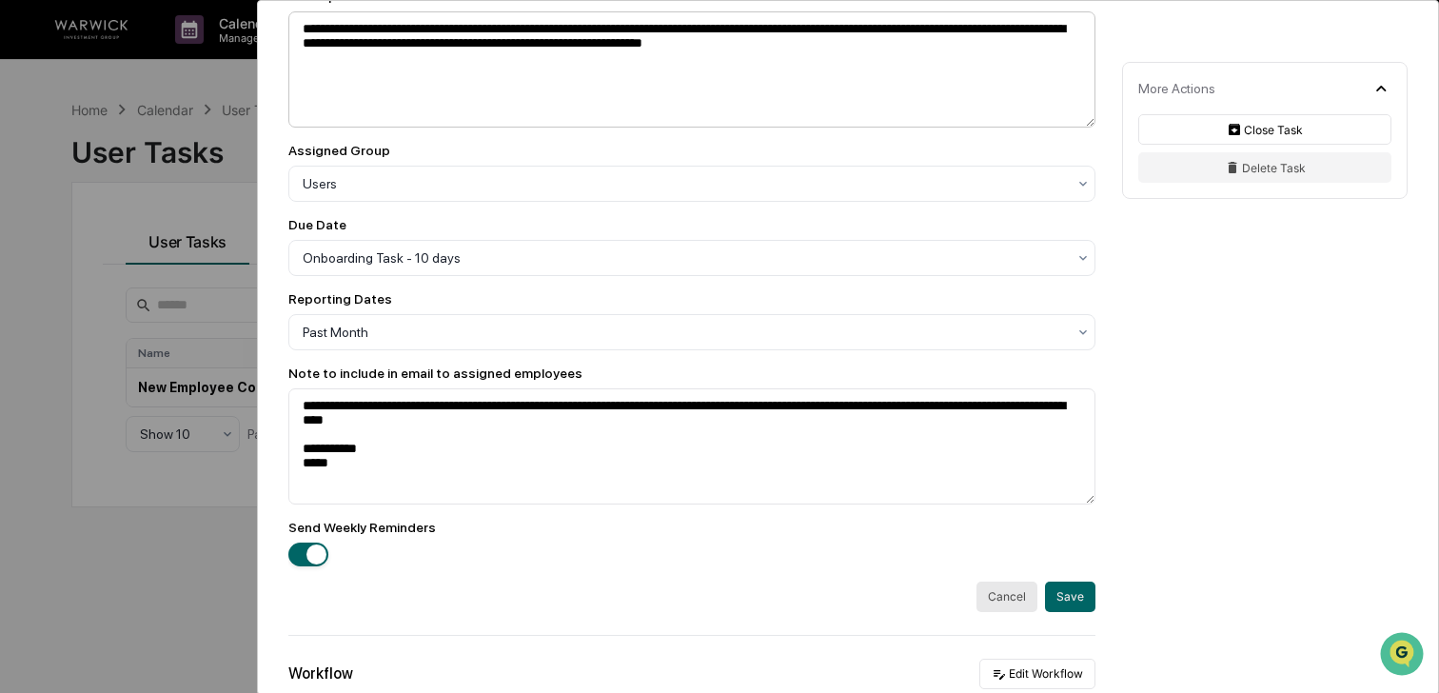
scroll to position [341, 0]
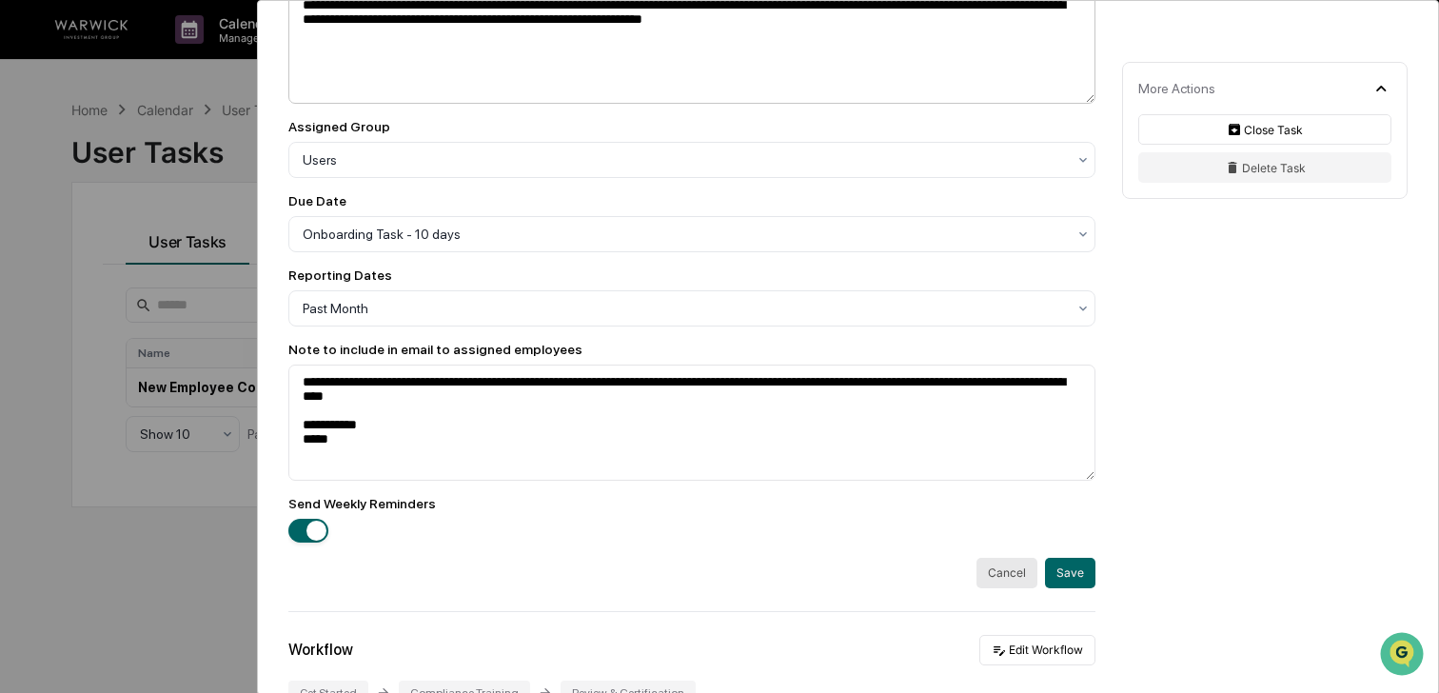
click at [859, 236] on div at bounding box center [684, 234] width 763 height 19
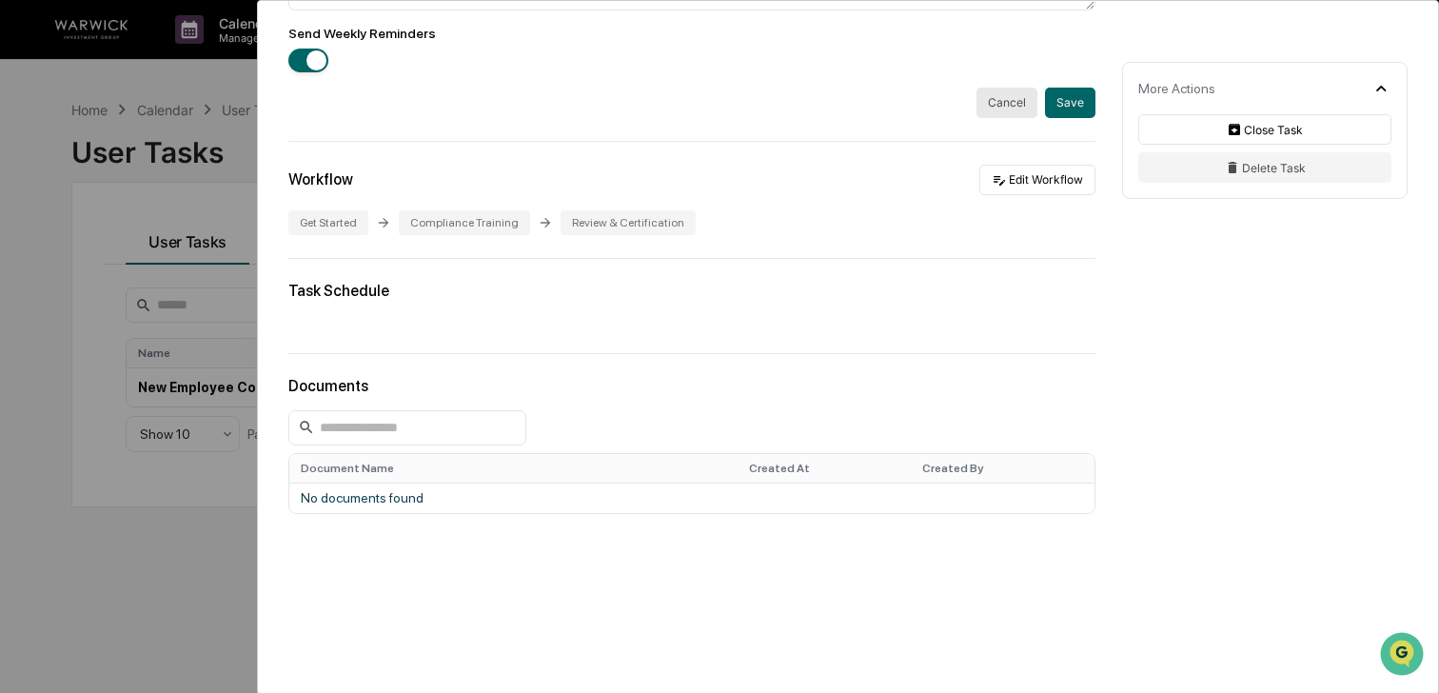
scroll to position [810, 0]
click at [184, 579] on div "**********" at bounding box center [719, 346] width 1439 height 693
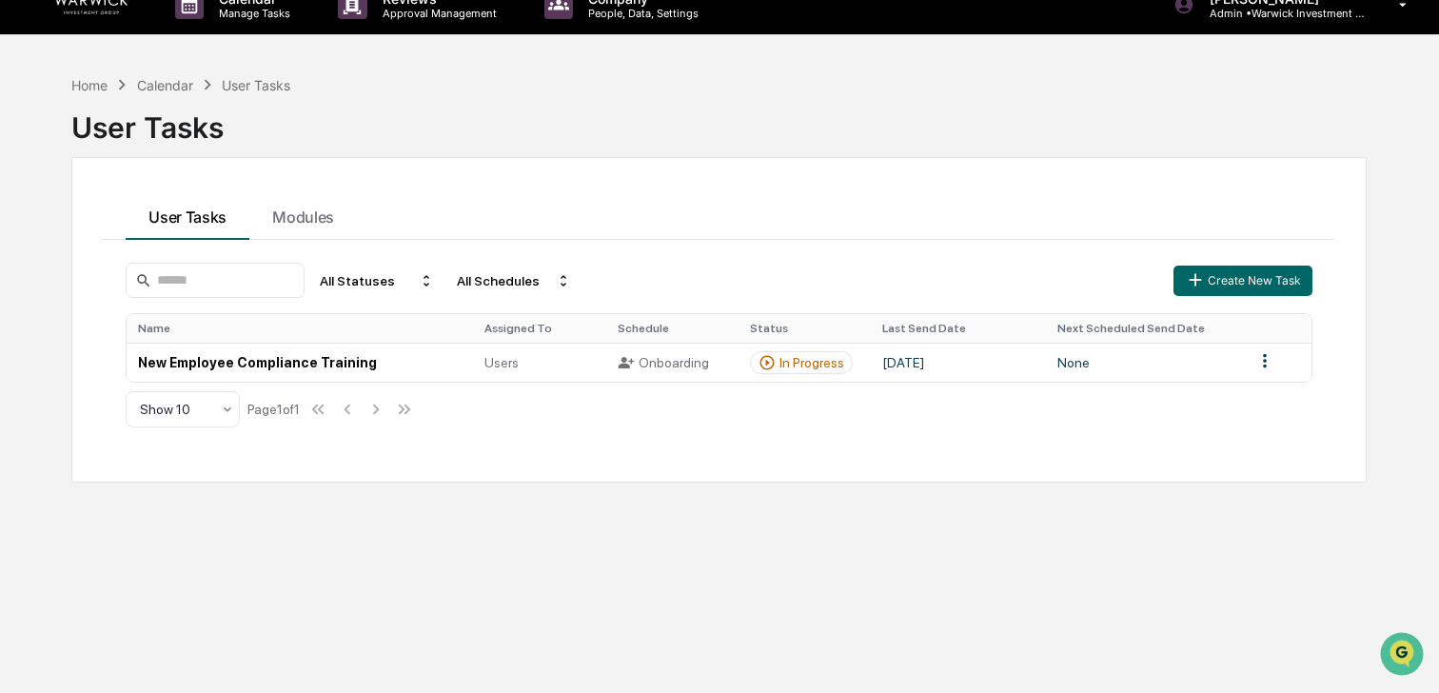
scroll to position [20, 0]
